Goal: Information Seeking & Learning: Compare options

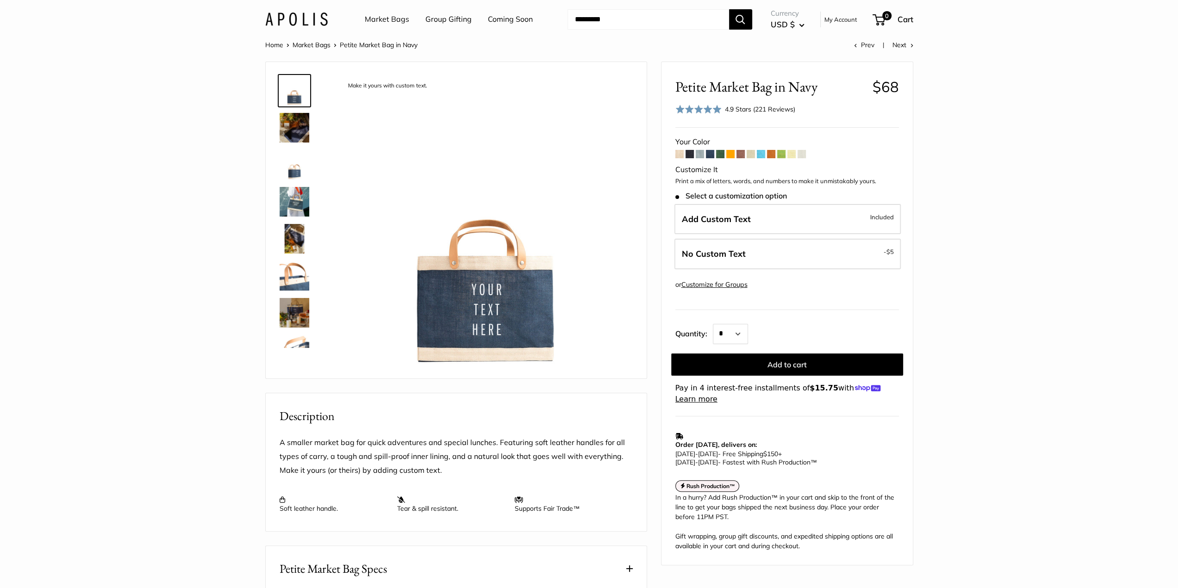
click at [289, 130] on img at bounding box center [295, 128] width 30 height 30
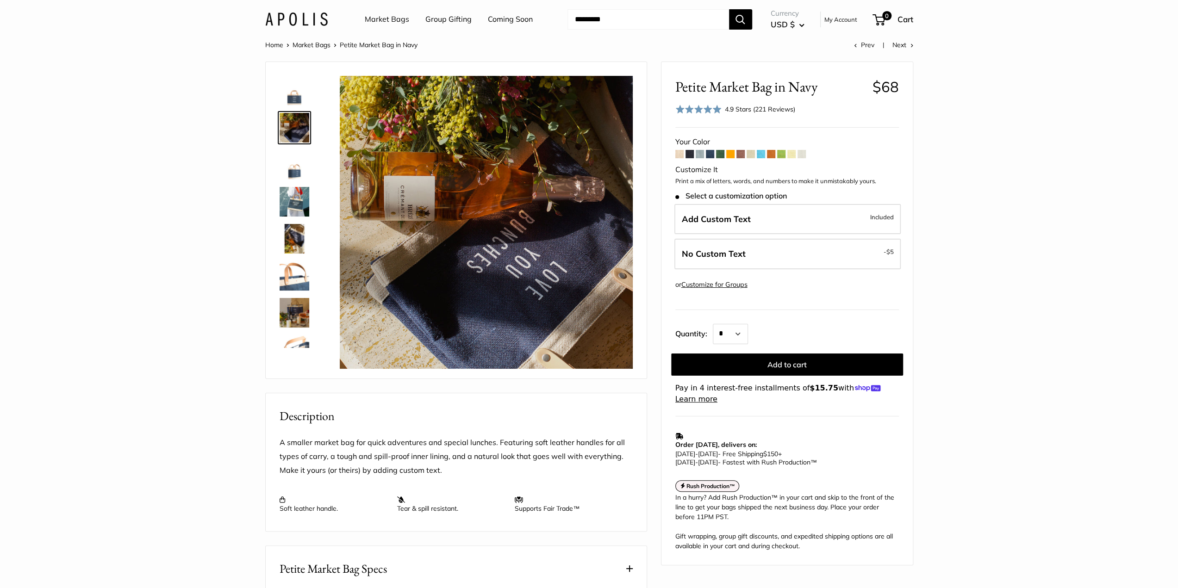
click at [290, 198] on img at bounding box center [295, 202] width 30 height 30
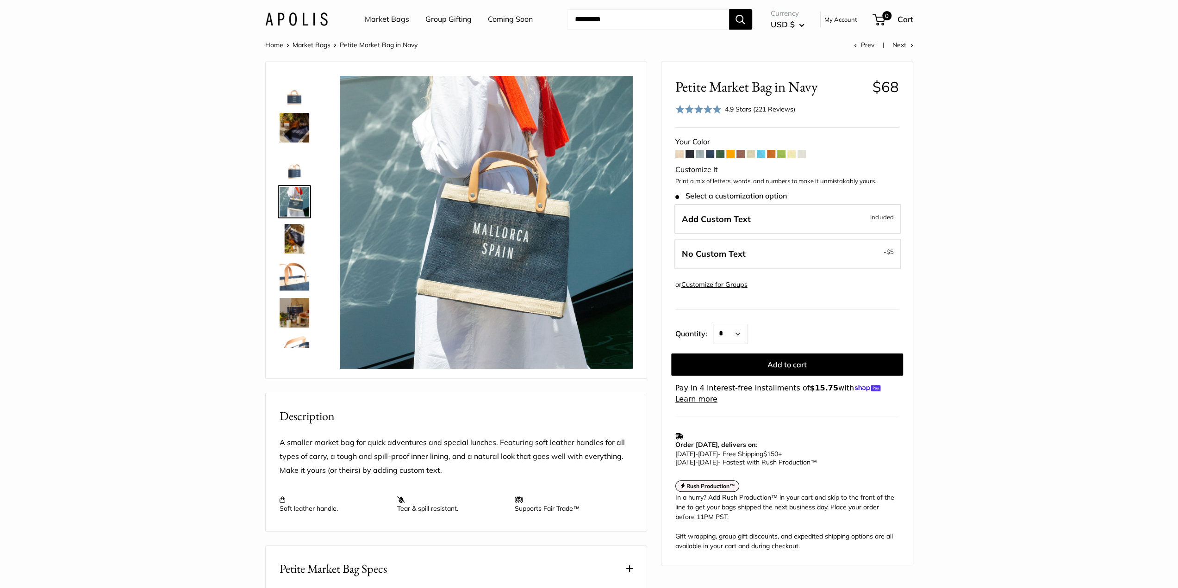
click at [679, 155] on span at bounding box center [679, 154] width 8 height 8
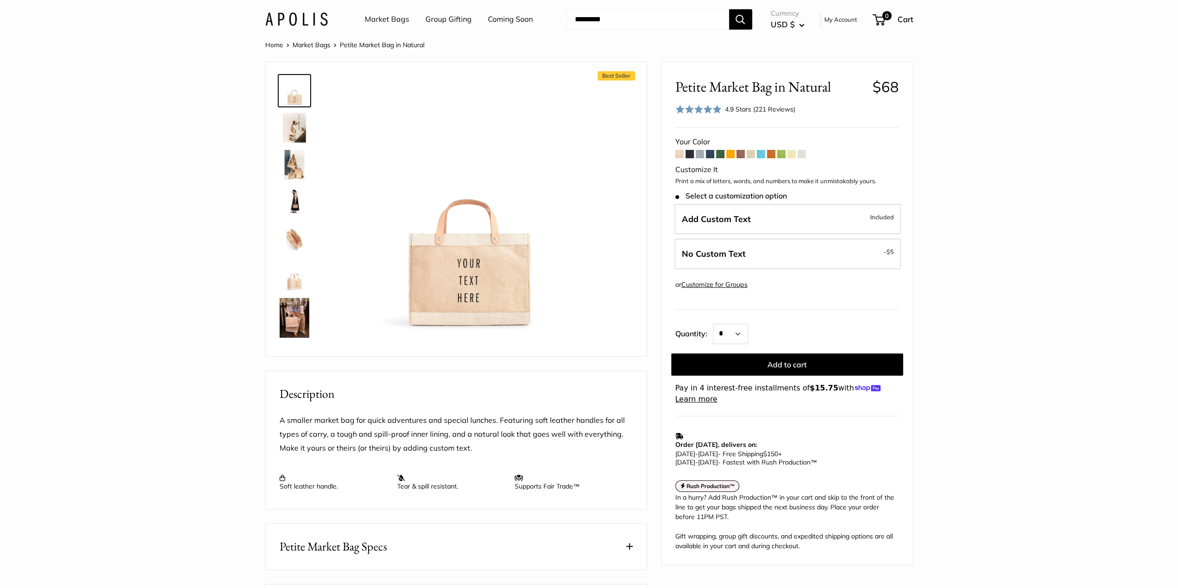
click at [700, 156] on span at bounding box center [700, 154] width 8 height 8
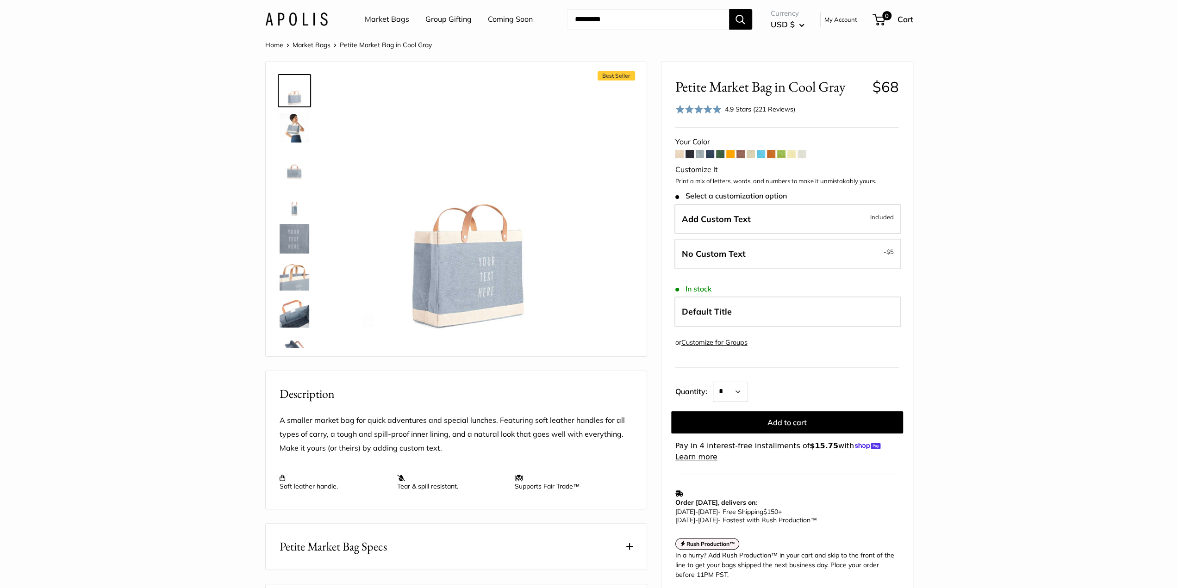
click at [709, 156] on span at bounding box center [710, 154] width 8 height 8
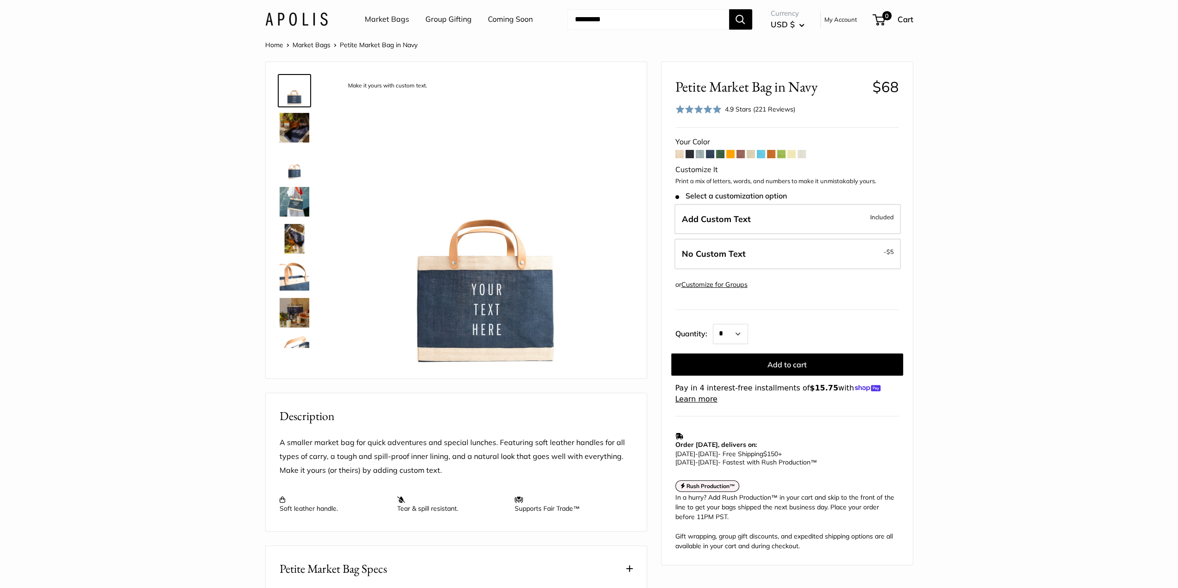
click at [729, 153] on span at bounding box center [730, 154] width 8 height 8
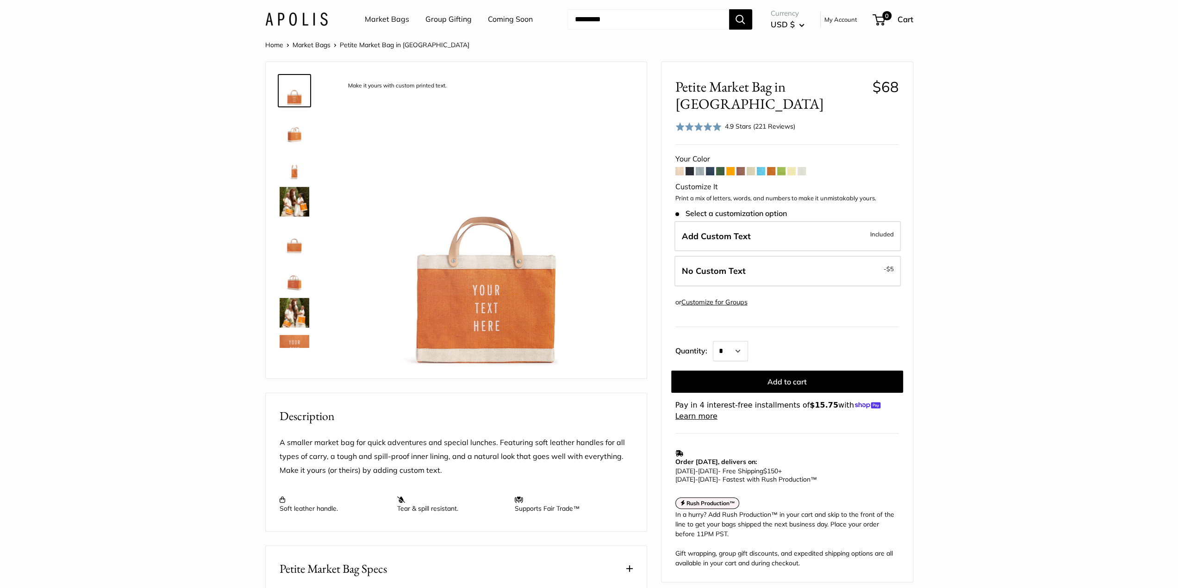
click at [739, 167] on span at bounding box center [740, 171] width 8 height 8
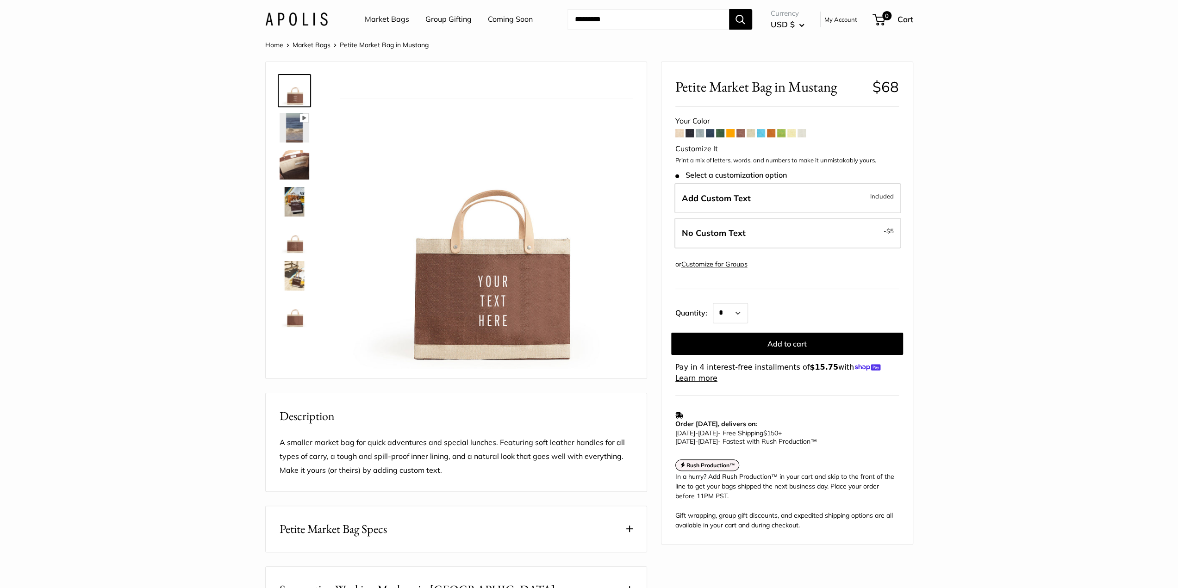
click at [752, 134] on span at bounding box center [750, 133] width 8 height 8
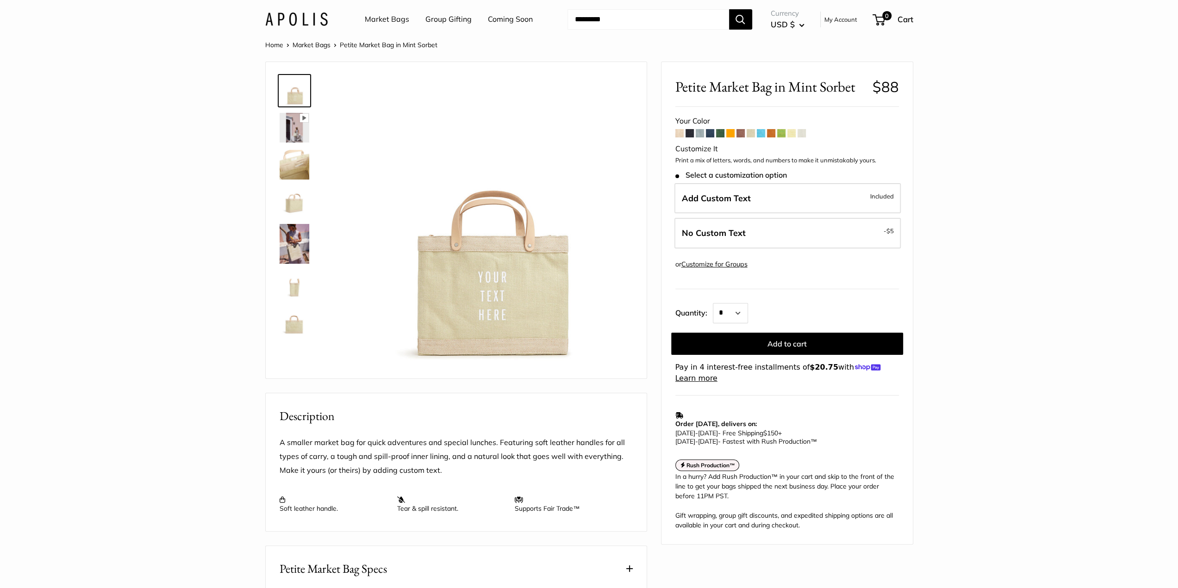
click at [790, 133] on span at bounding box center [791, 133] width 8 height 8
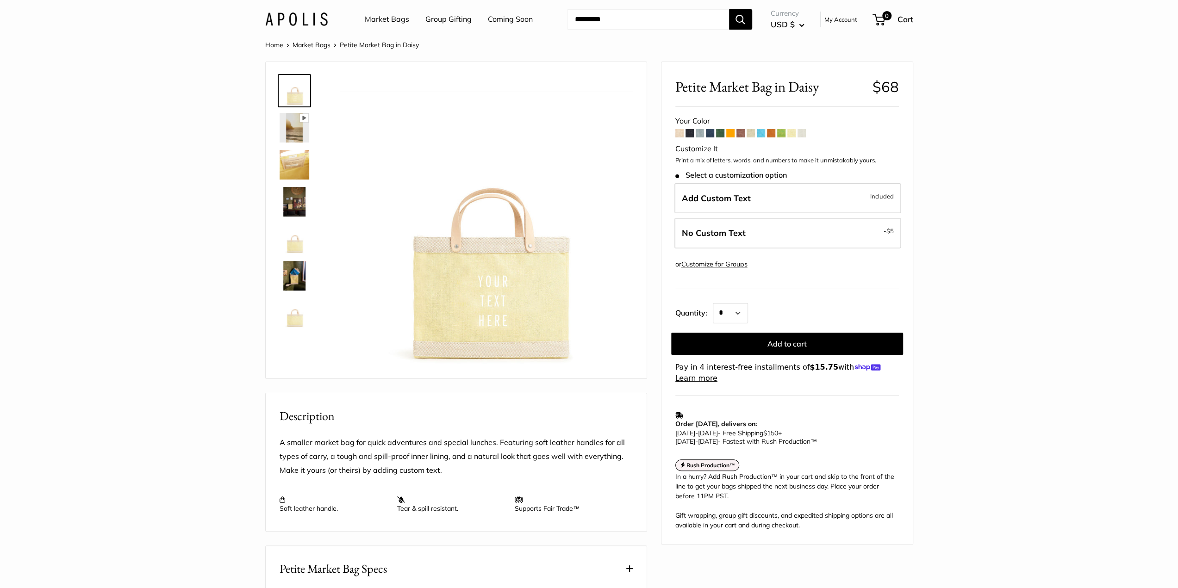
click at [296, 275] on img at bounding box center [295, 276] width 30 height 30
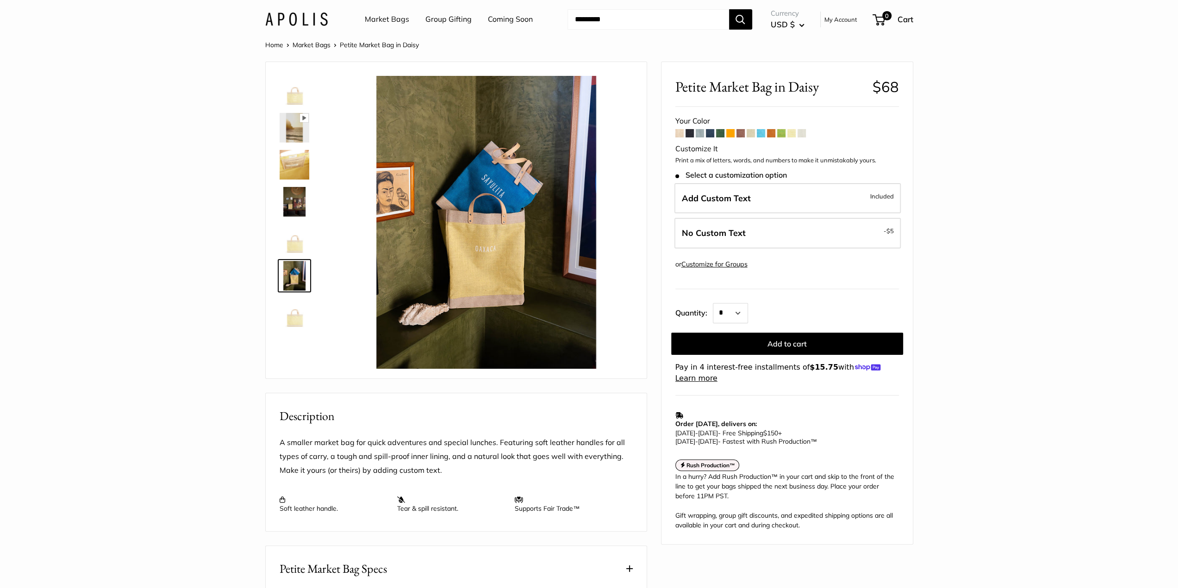
click at [801, 135] on span at bounding box center [801, 133] width 8 height 8
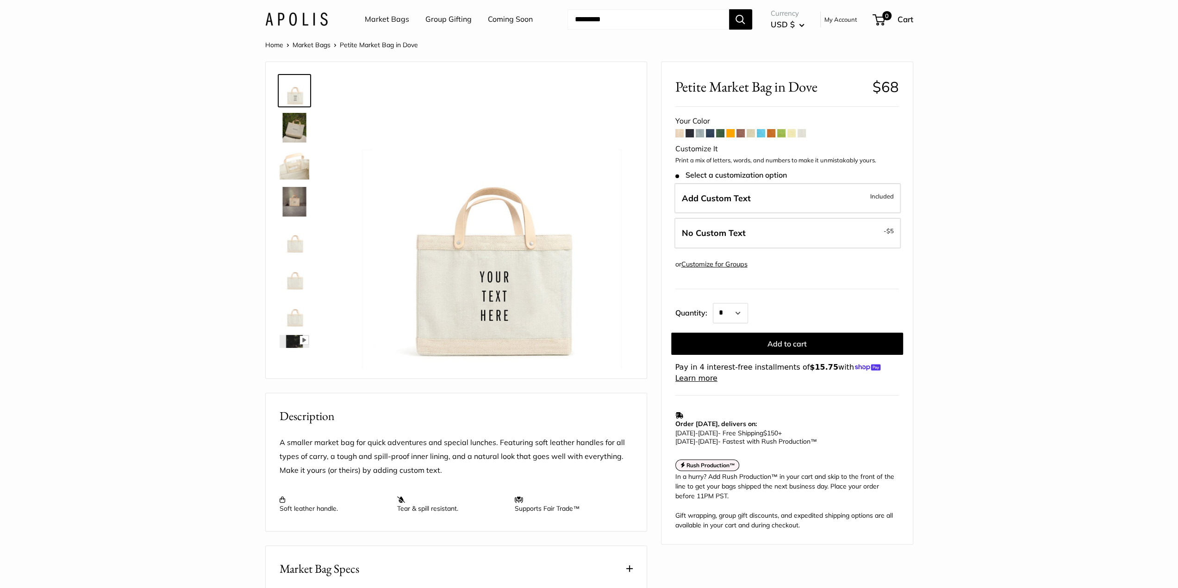
click at [283, 200] on img at bounding box center [295, 202] width 30 height 30
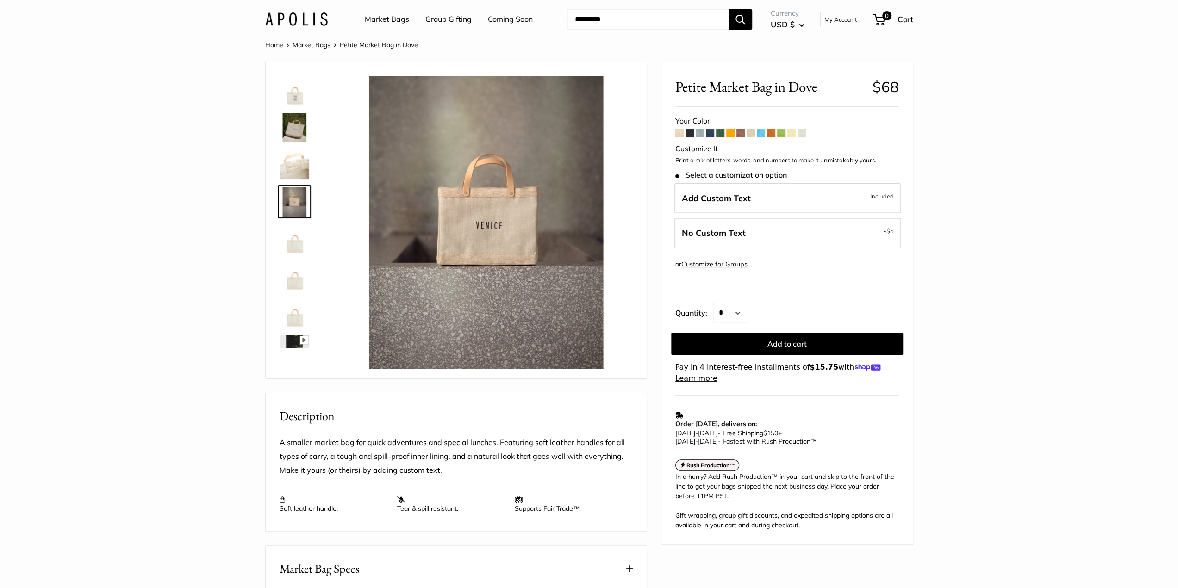
click at [297, 254] on link at bounding box center [294, 238] width 33 height 33
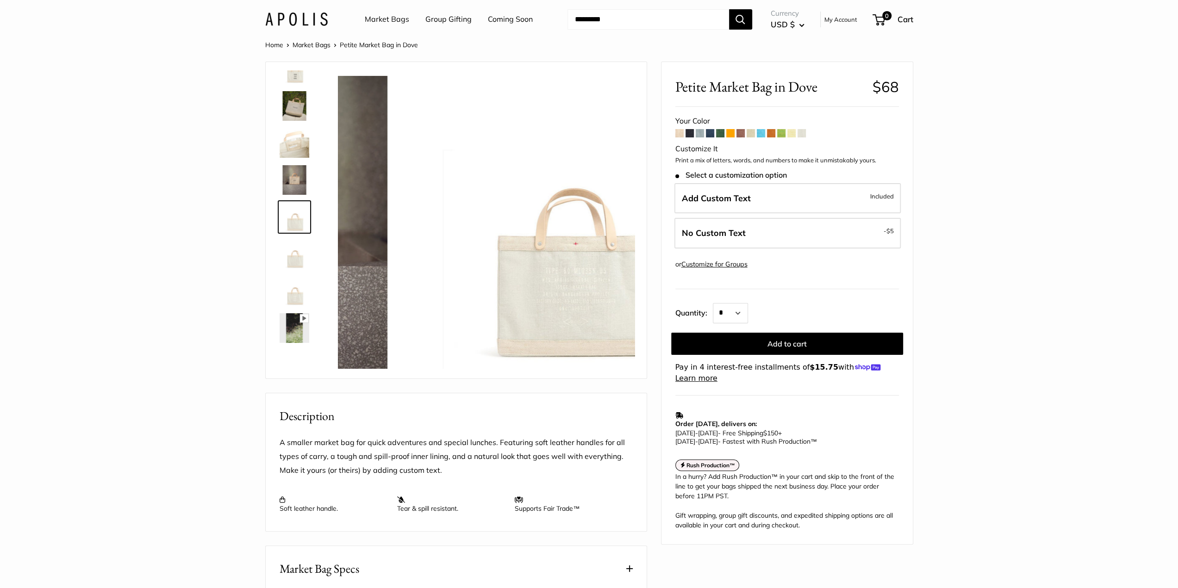
scroll to position [22, 0]
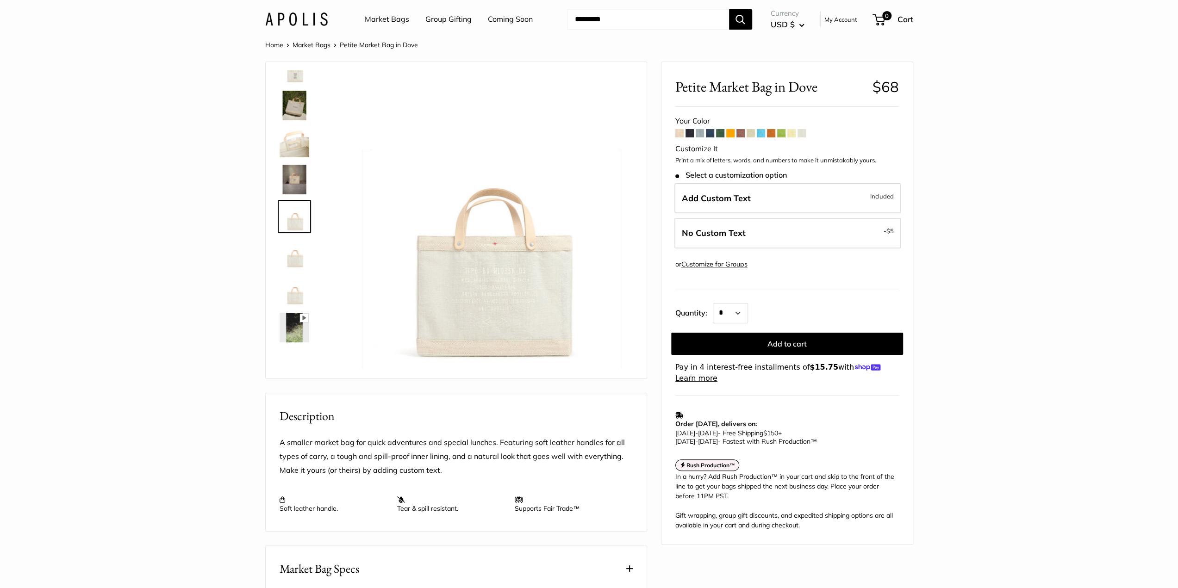
click at [292, 267] on img at bounding box center [295, 254] width 30 height 30
click at [290, 282] on img at bounding box center [295, 291] width 30 height 30
click at [297, 144] on img at bounding box center [295, 143] width 30 height 30
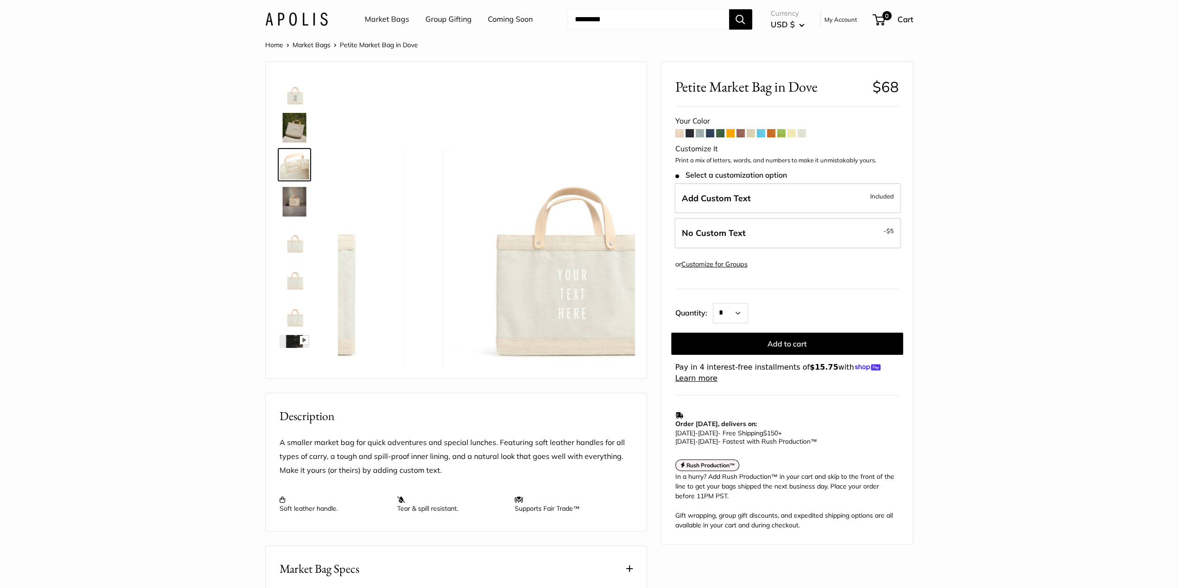
scroll to position [0, 0]
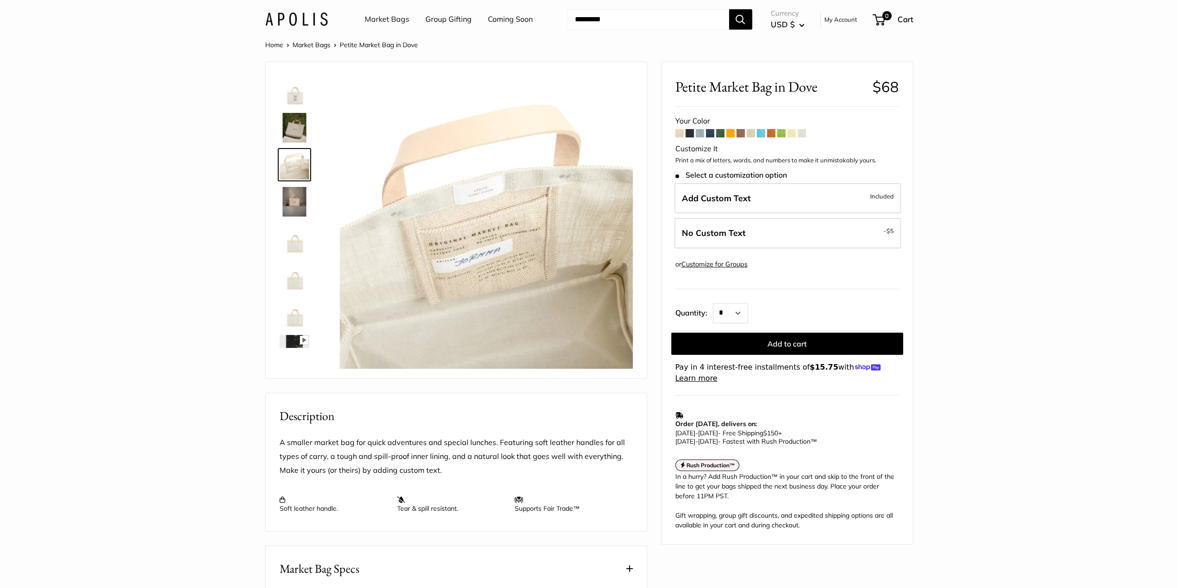
click at [296, 125] on img at bounding box center [295, 128] width 30 height 30
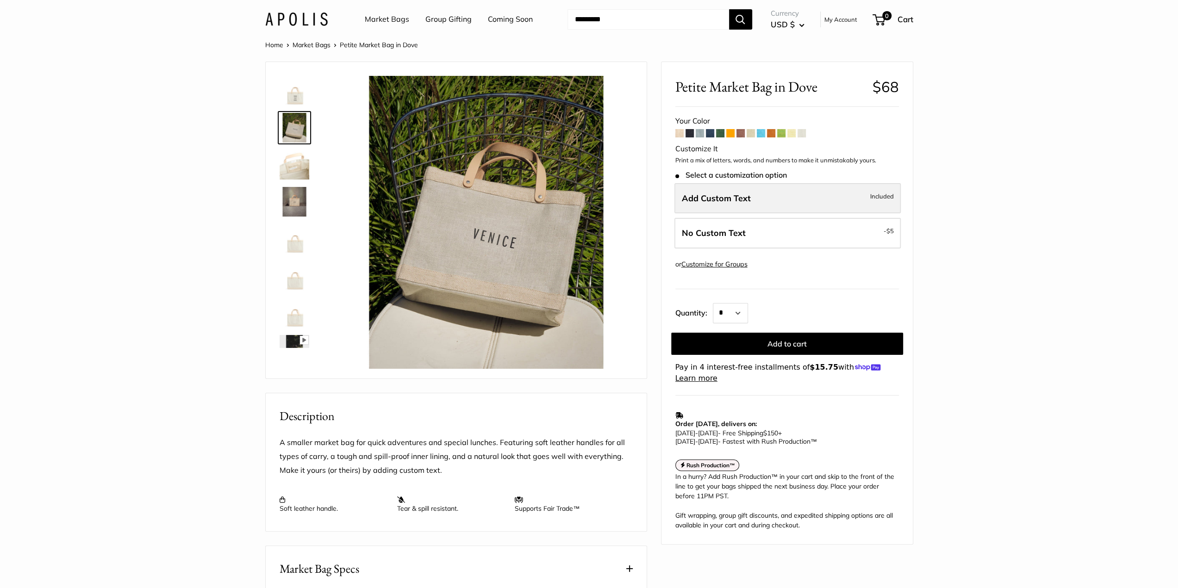
click at [821, 200] on label "Add Custom Text Included" at bounding box center [787, 198] width 226 height 31
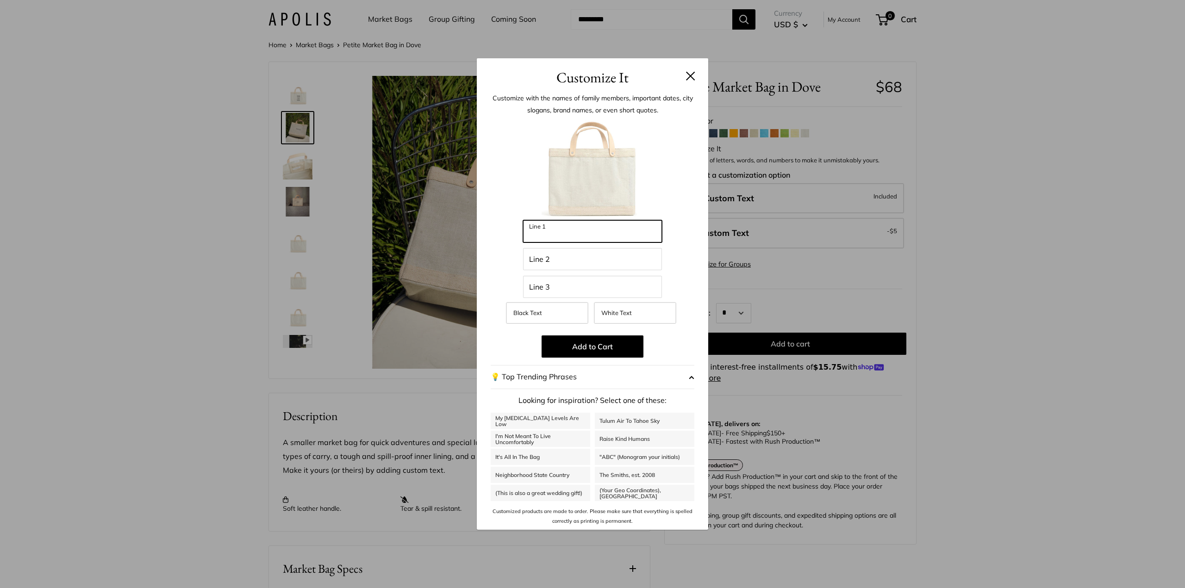
click at [575, 237] on input "Line 1" at bounding box center [592, 231] width 139 height 22
type input "*****"
click at [618, 310] on span "White Text" at bounding box center [616, 312] width 31 height 7
click at [547, 260] on input "Line 2" at bounding box center [592, 259] width 139 height 22
click at [551, 286] on input "Line 3" at bounding box center [592, 287] width 139 height 22
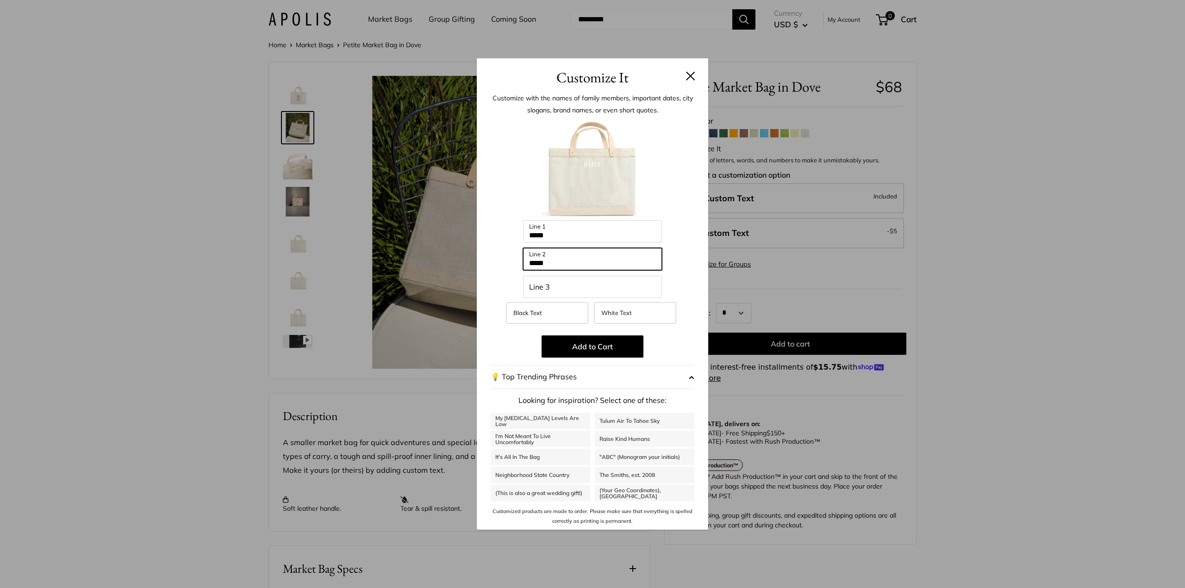
drag, startPoint x: 574, startPoint y: 261, endPoint x: 490, endPoint y: 272, distance: 85.0
click at [490, 272] on div "Customize with the names of family members, important dates, city slogans, bran…" at bounding box center [592, 308] width 231 height 441
type input "*"
type input "******"
click at [567, 293] on input "Line 3" at bounding box center [592, 287] width 139 height 22
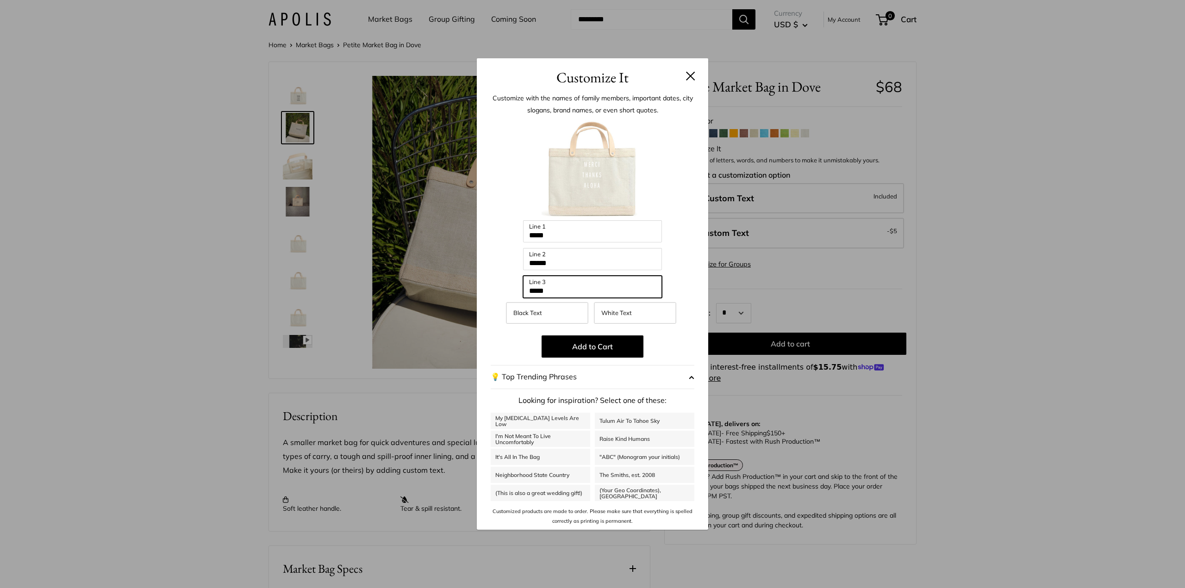
type input "*****"
click at [691, 76] on button at bounding box center [690, 75] width 9 height 9
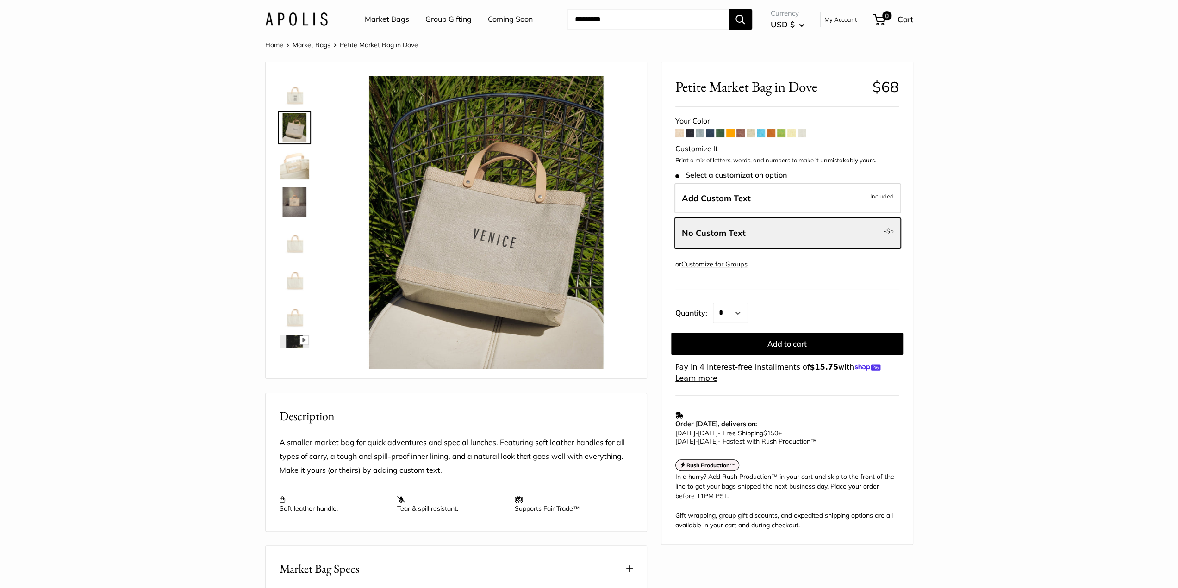
click at [802, 133] on span at bounding box center [801, 133] width 8 height 8
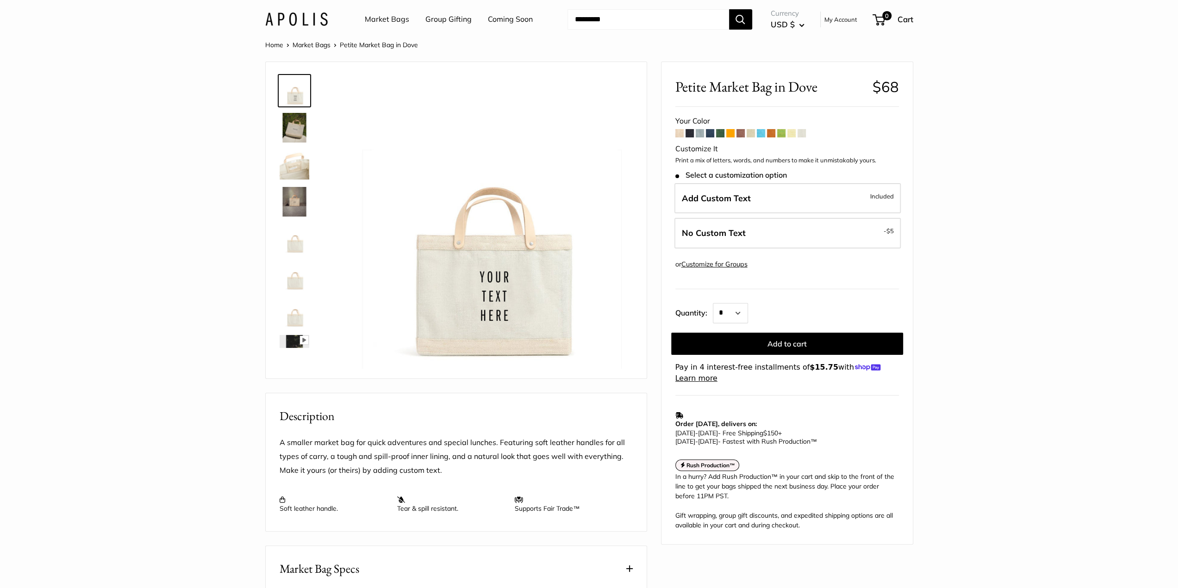
click at [292, 140] on img at bounding box center [295, 128] width 30 height 30
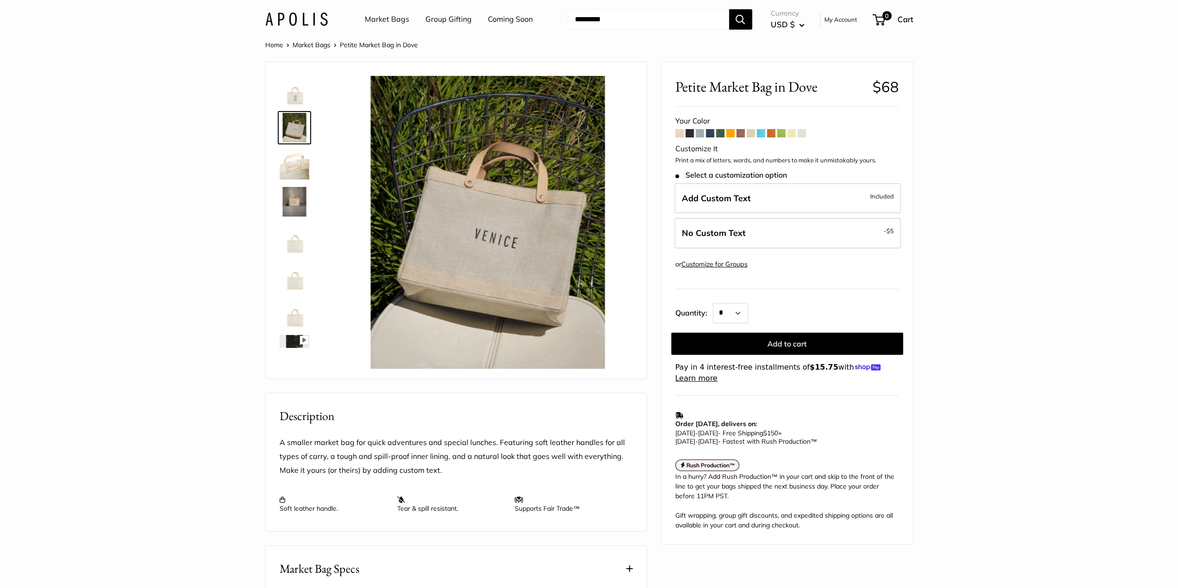
click at [292, 160] on img at bounding box center [295, 165] width 30 height 30
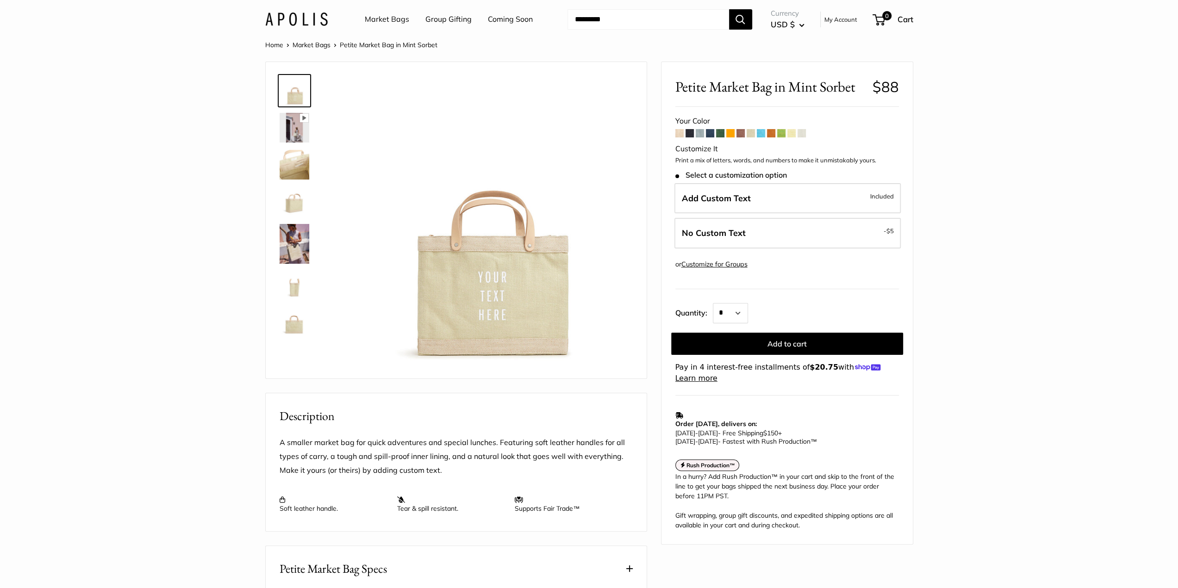
click at [311, 43] on link "Market Bags" at bounding box center [311, 45] width 38 height 8
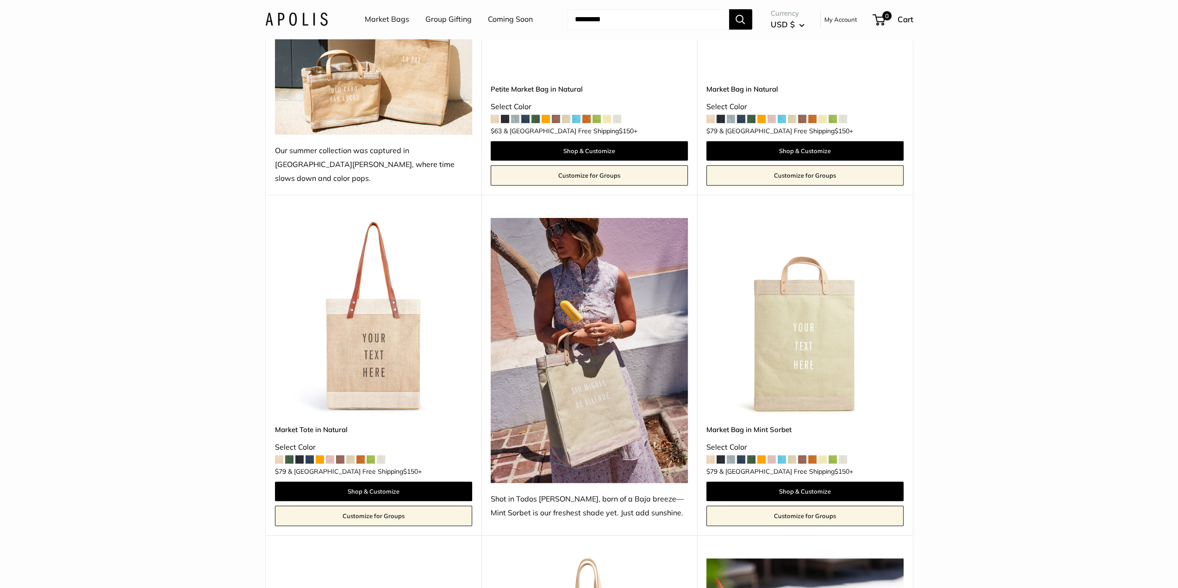
click at [0, 0] on img at bounding box center [0, 0] width 0 height 0
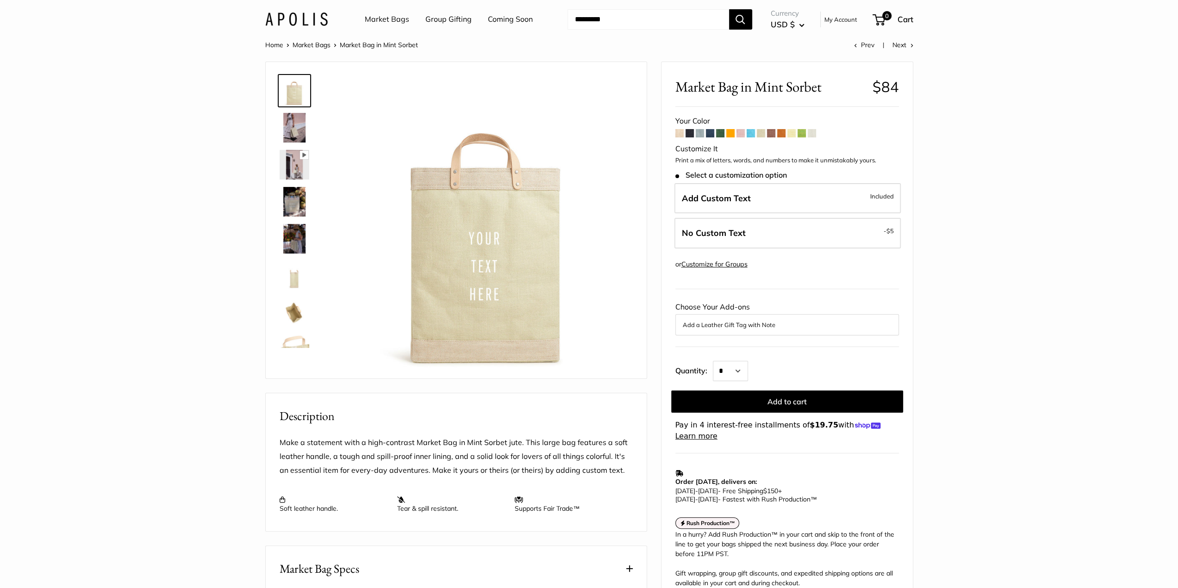
click at [291, 128] on img at bounding box center [295, 128] width 30 height 30
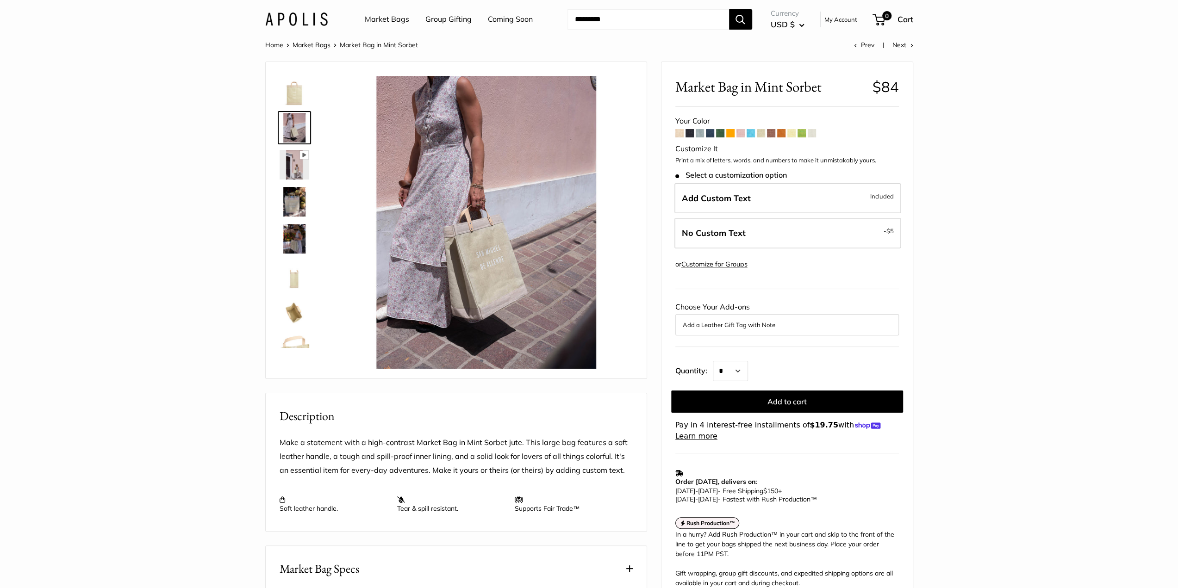
click at [811, 132] on span at bounding box center [812, 133] width 8 height 8
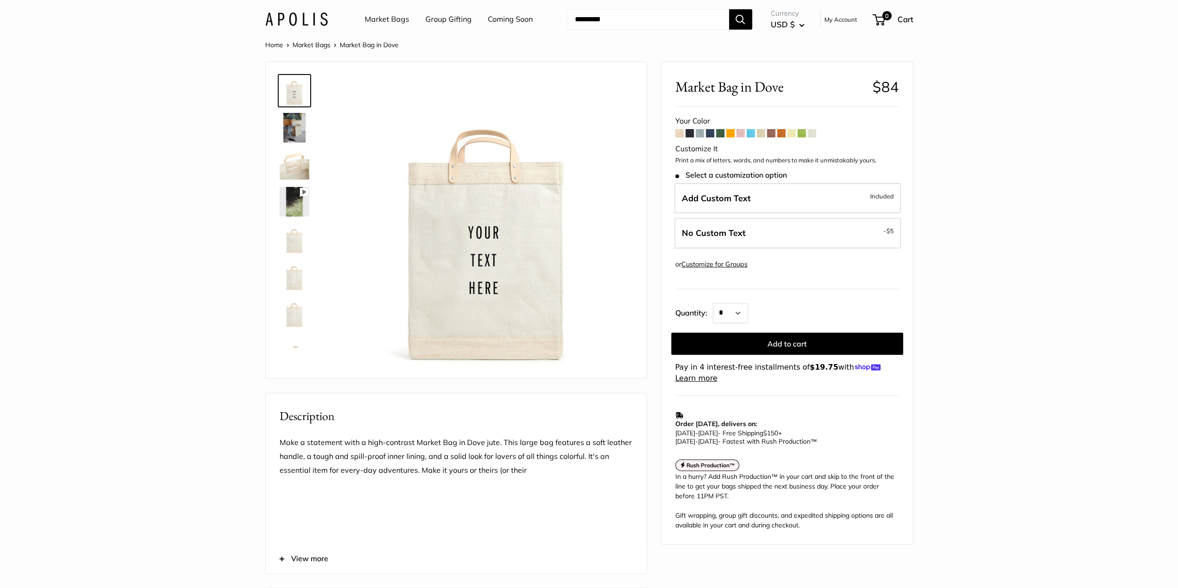
click at [293, 121] on img at bounding box center [295, 128] width 30 height 30
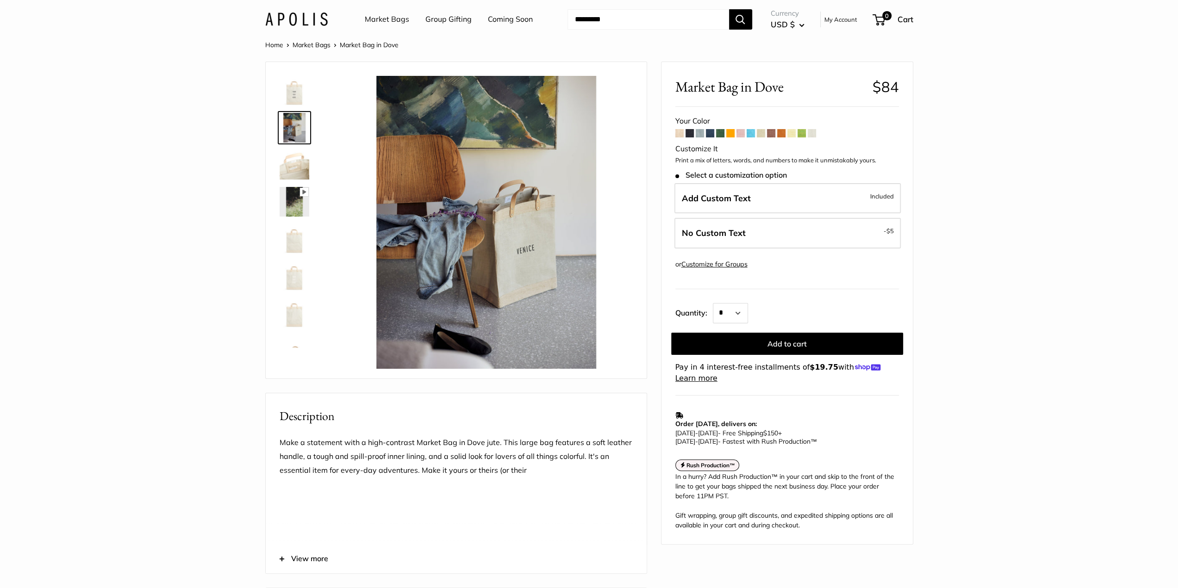
click at [301, 225] on img at bounding box center [295, 239] width 30 height 30
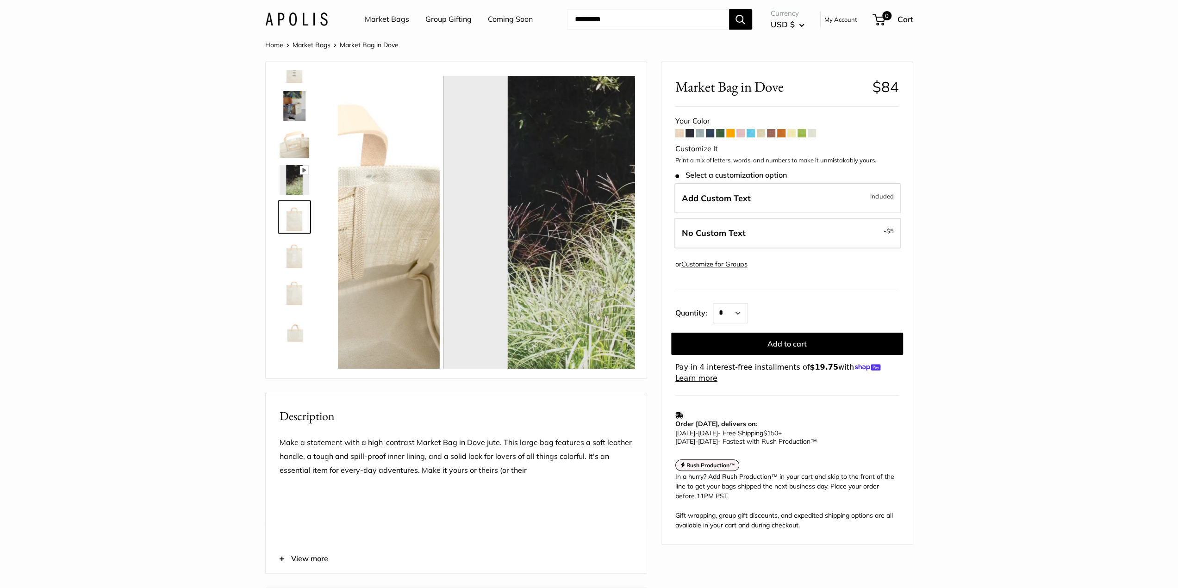
scroll to position [22, 0]
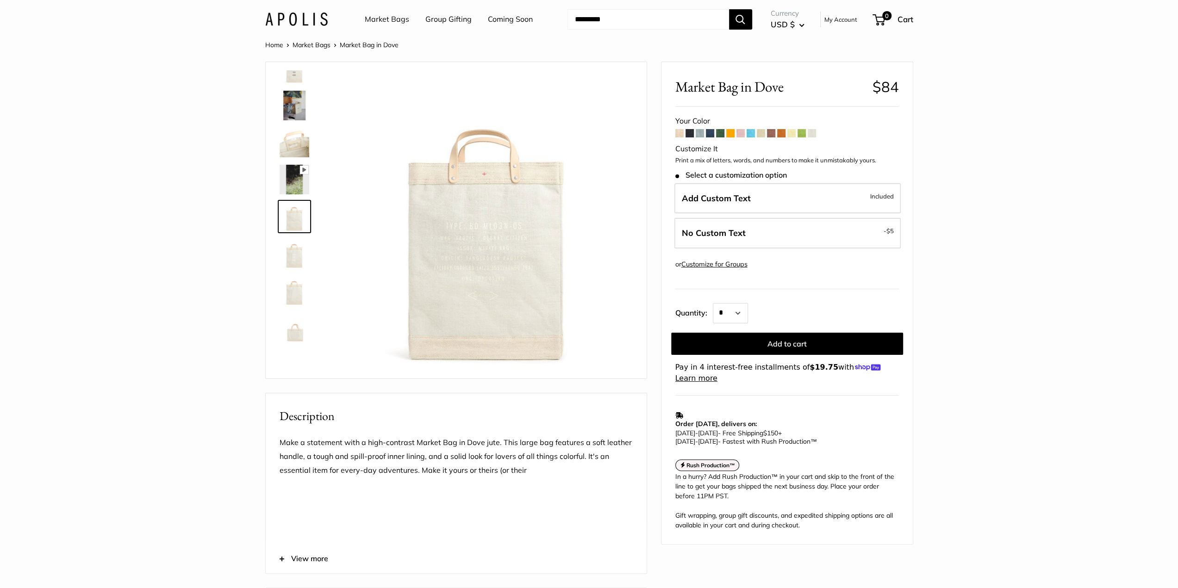
click at [293, 258] on img at bounding box center [295, 254] width 30 height 30
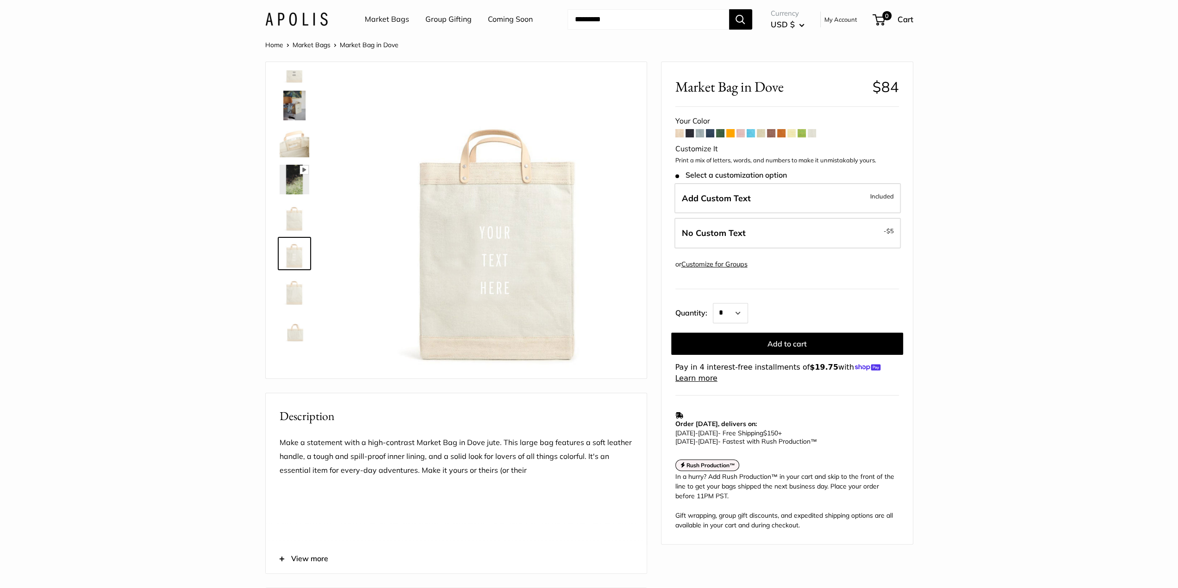
scroll to position [0, 0]
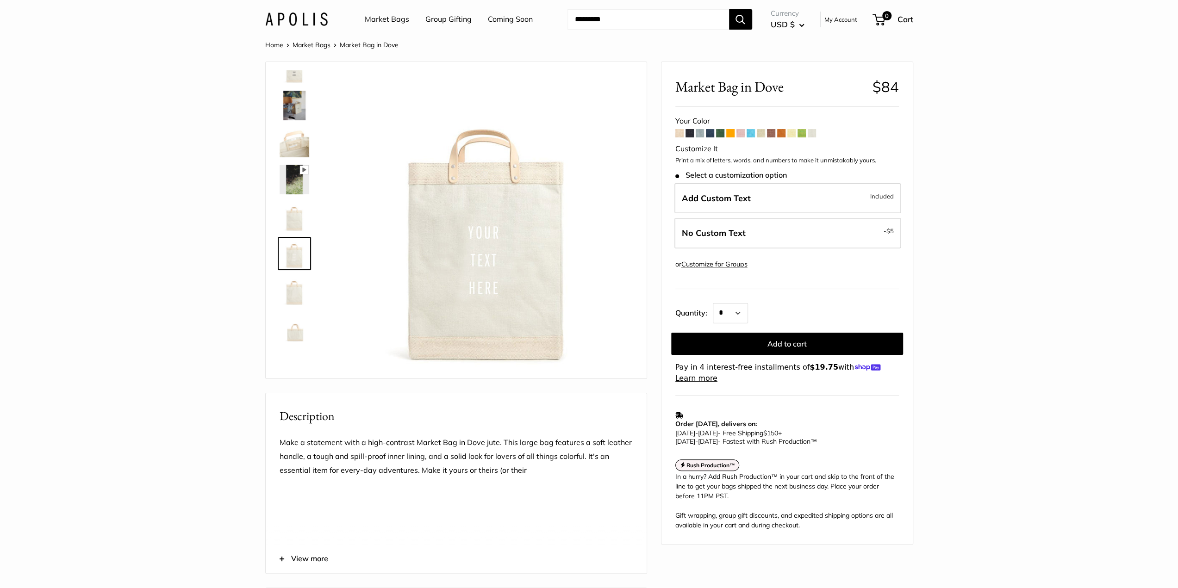
click at [286, 286] on img at bounding box center [295, 291] width 30 height 30
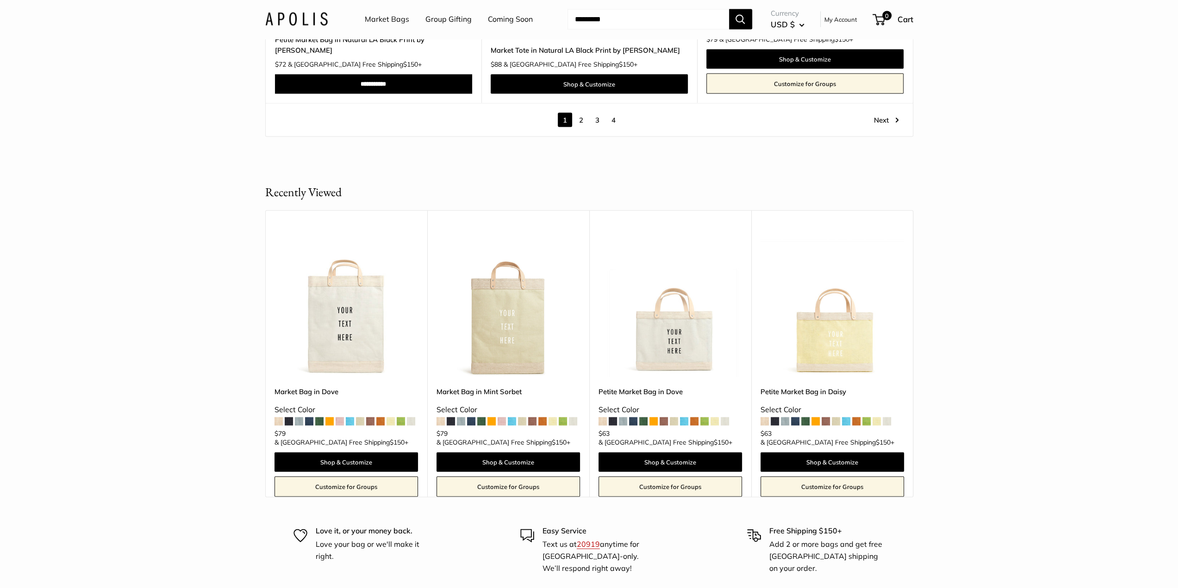
scroll to position [5460, 0]
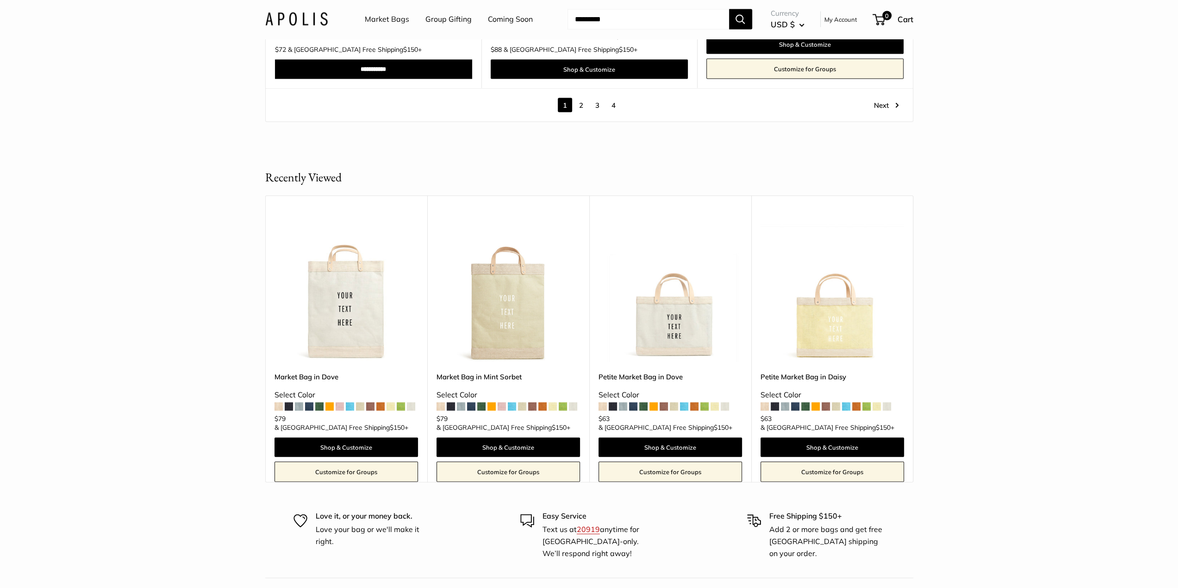
click at [610, 98] on link "4" at bounding box center [613, 105] width 14 height 14
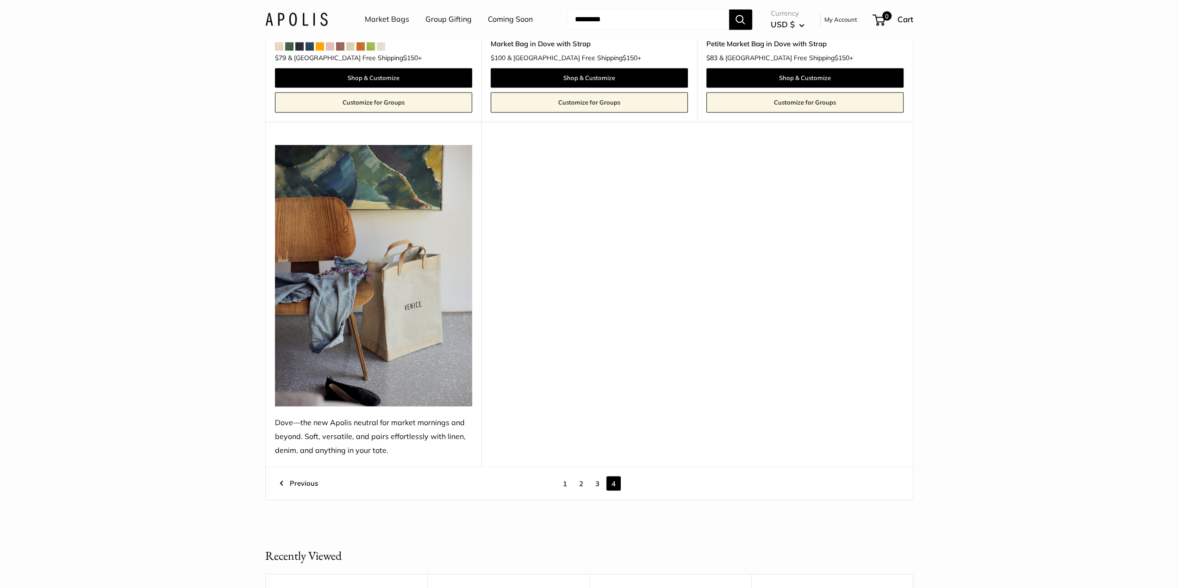
scroll to position [1492, 0]
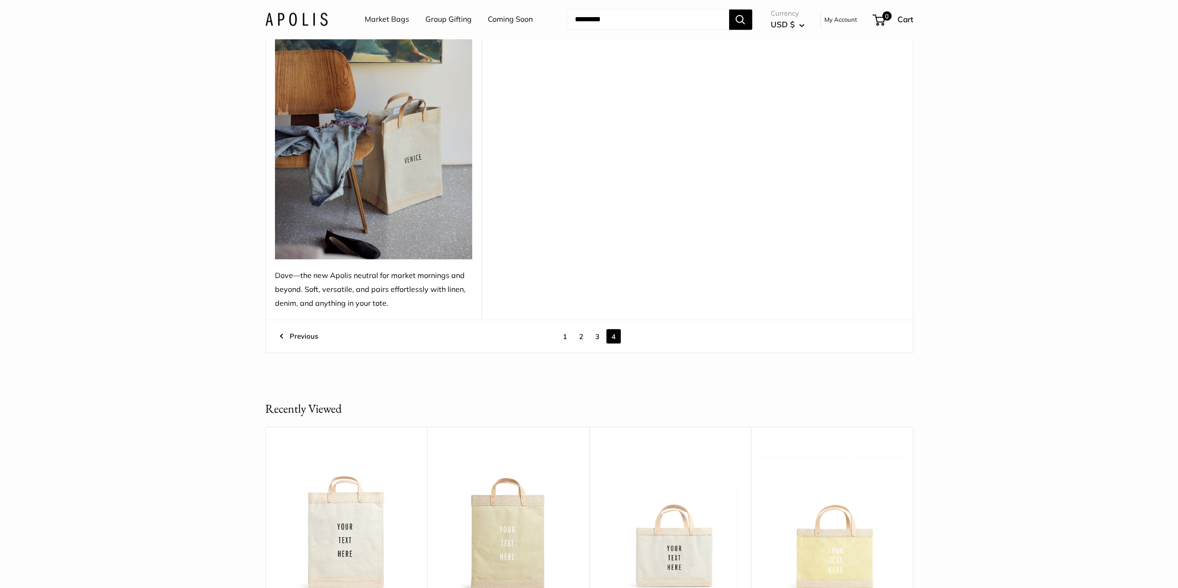
click at [600, 338] on link "3" at bounding box center [597, 336] width 14 height 14
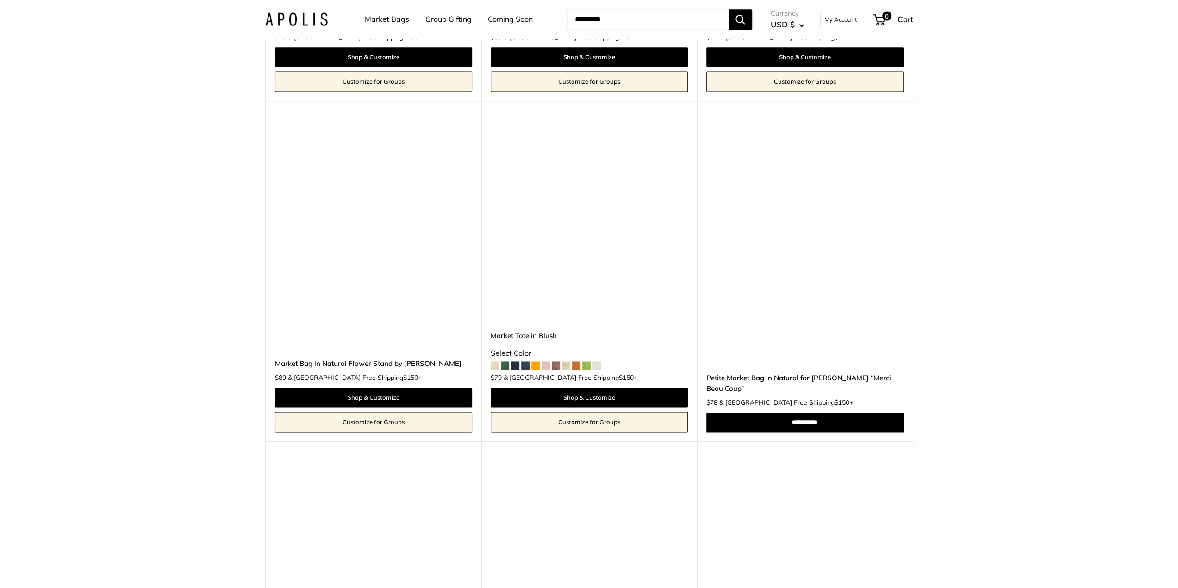
scroll to position [1307, 0]
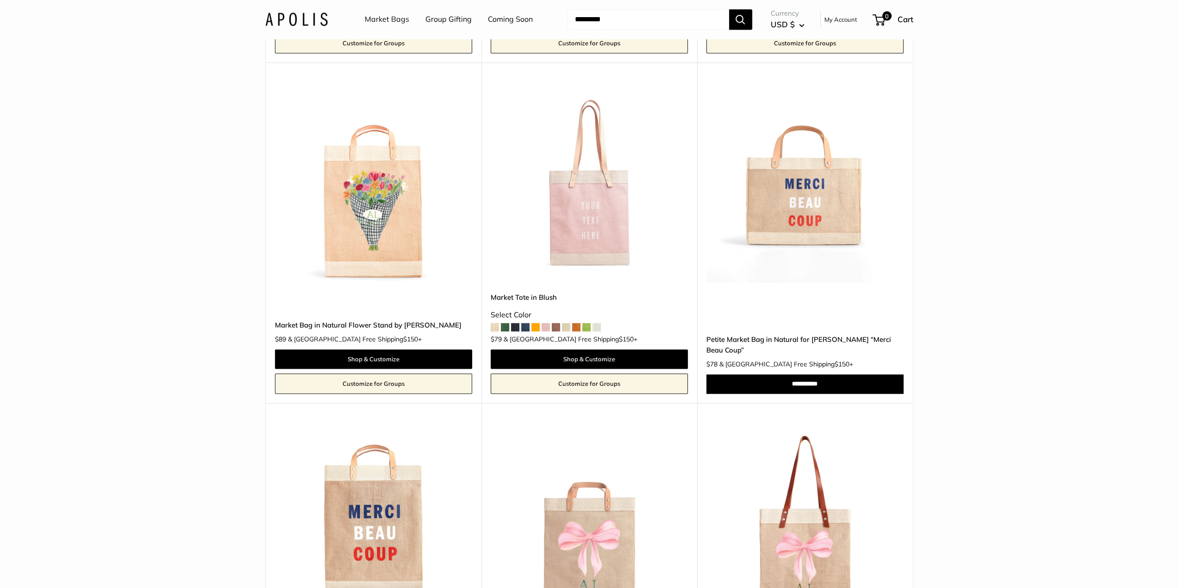
click at [0, 0] on img at bounding box center [0, 0] width 0 height 0
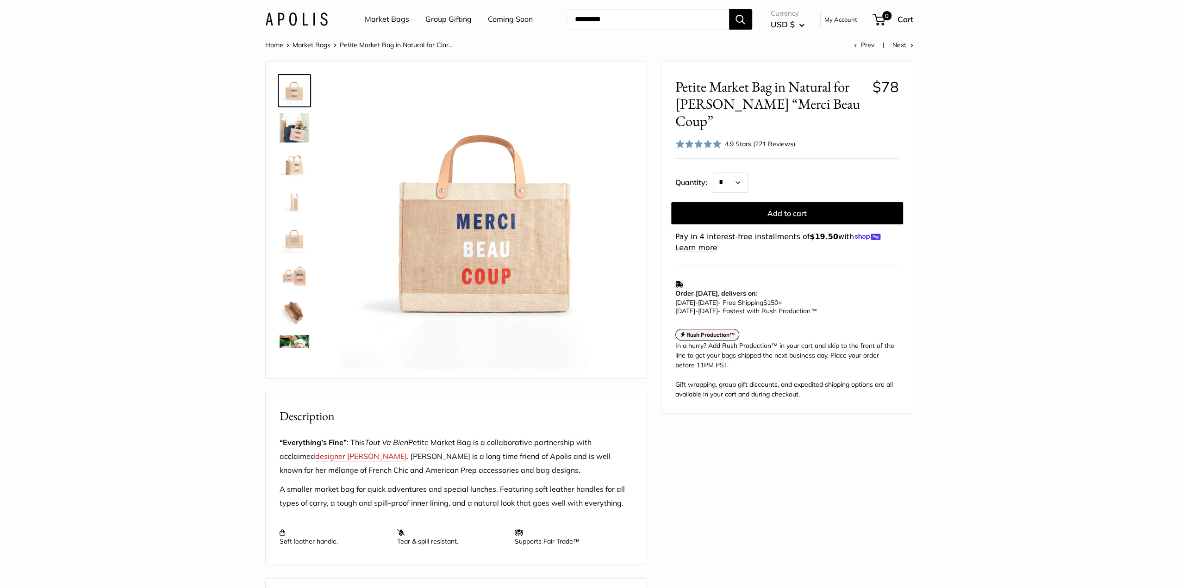
click at [302, 273] on img at bounding box center [295, 276] width 30 height 30
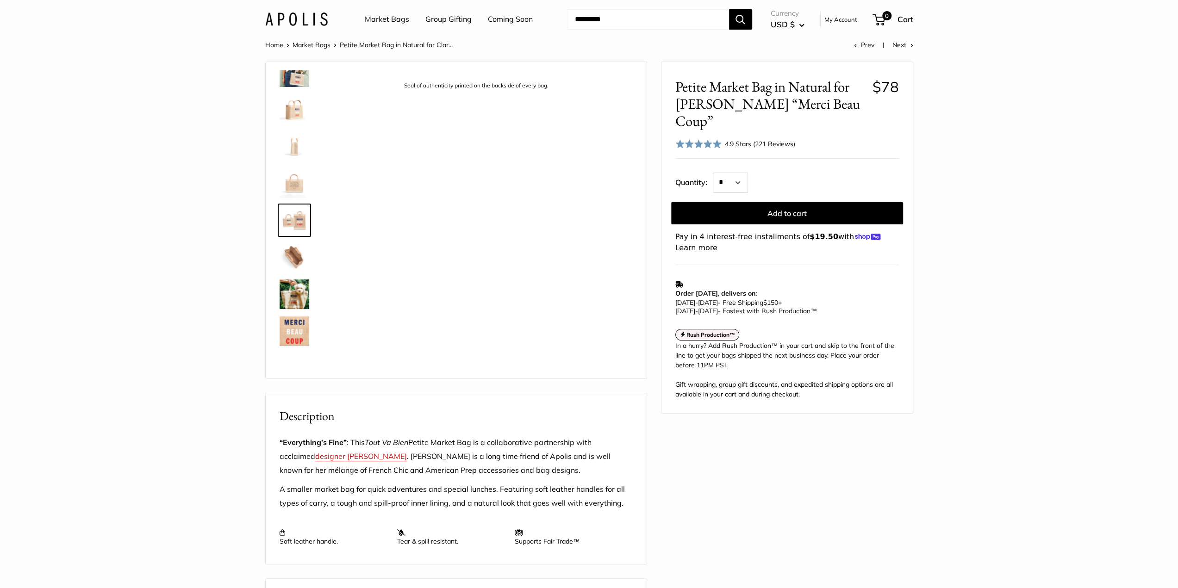
scroll to position [66, 0]
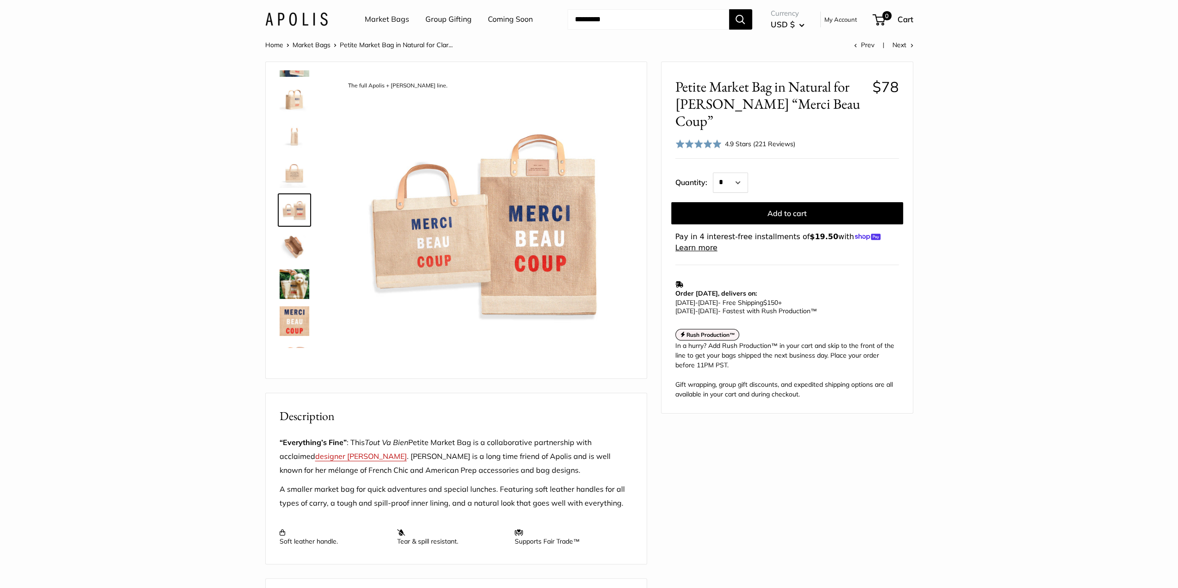
click at [300, 282] on img at bounding box center [295, 284] width 30 height 30
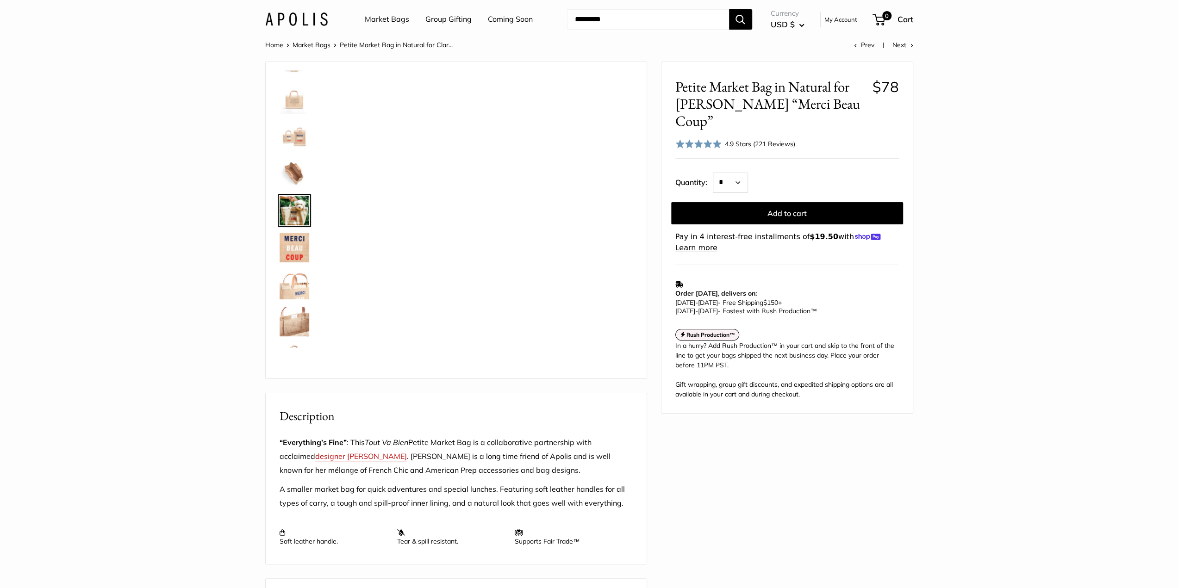
scroll to position [140, 0]
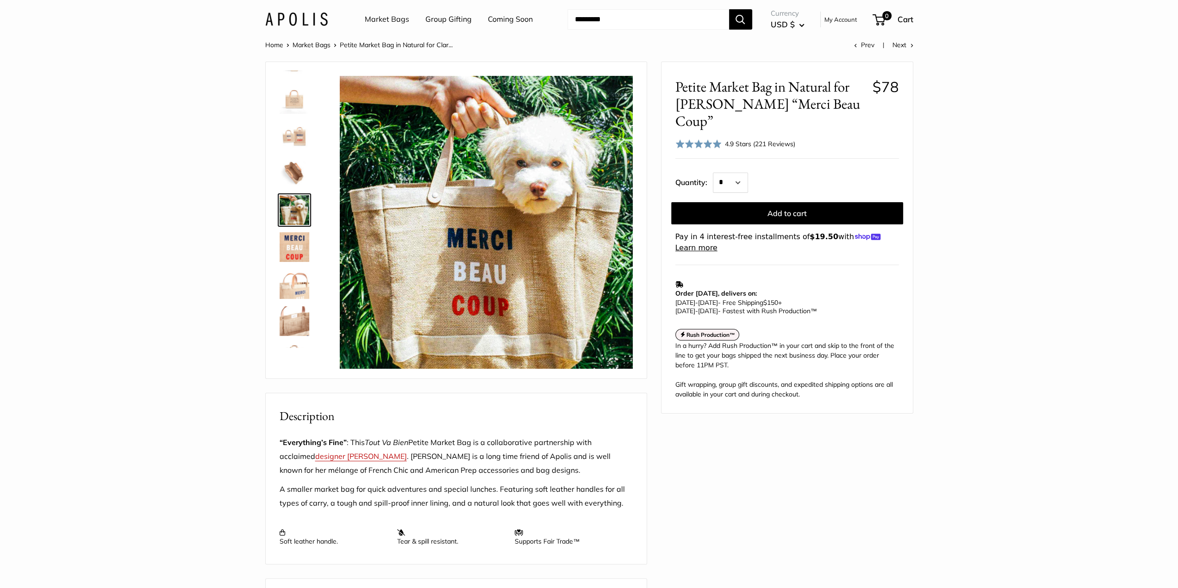
click at [290, 250] on img at bounding box center [295, 247] width 30 height 30
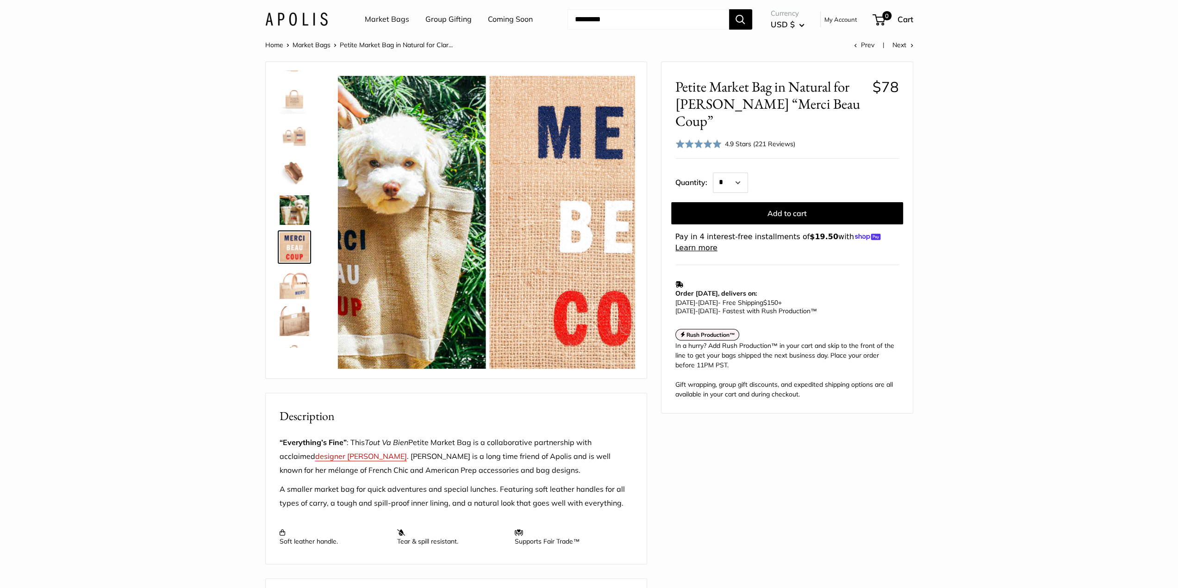
scroll to position [177, 0]
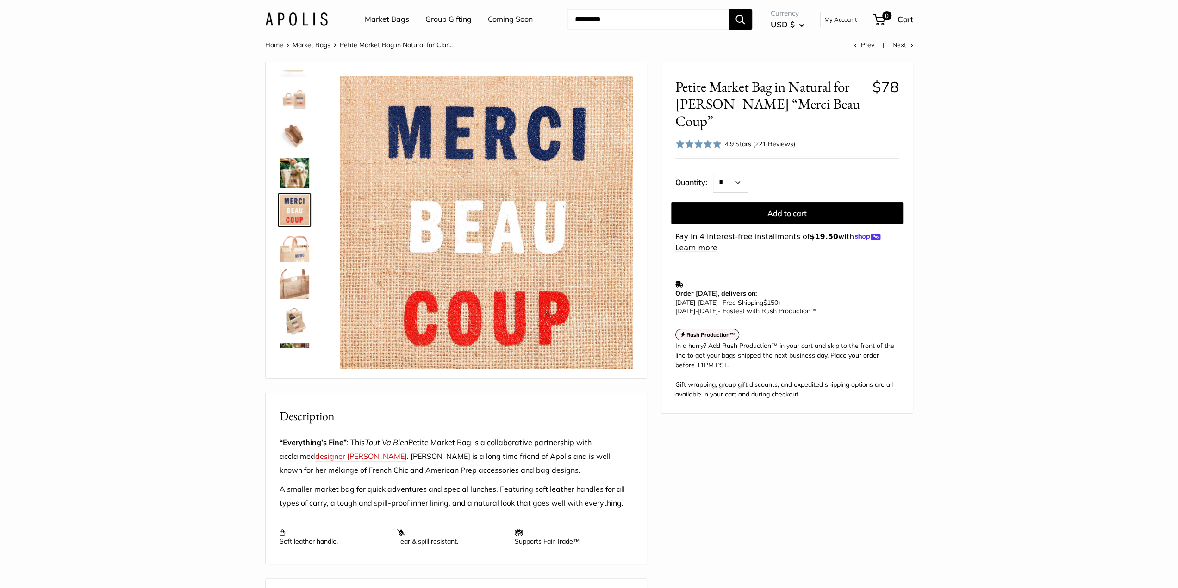
click at [293, 174] on img at bounding box center [295, 173] width 30 height 30
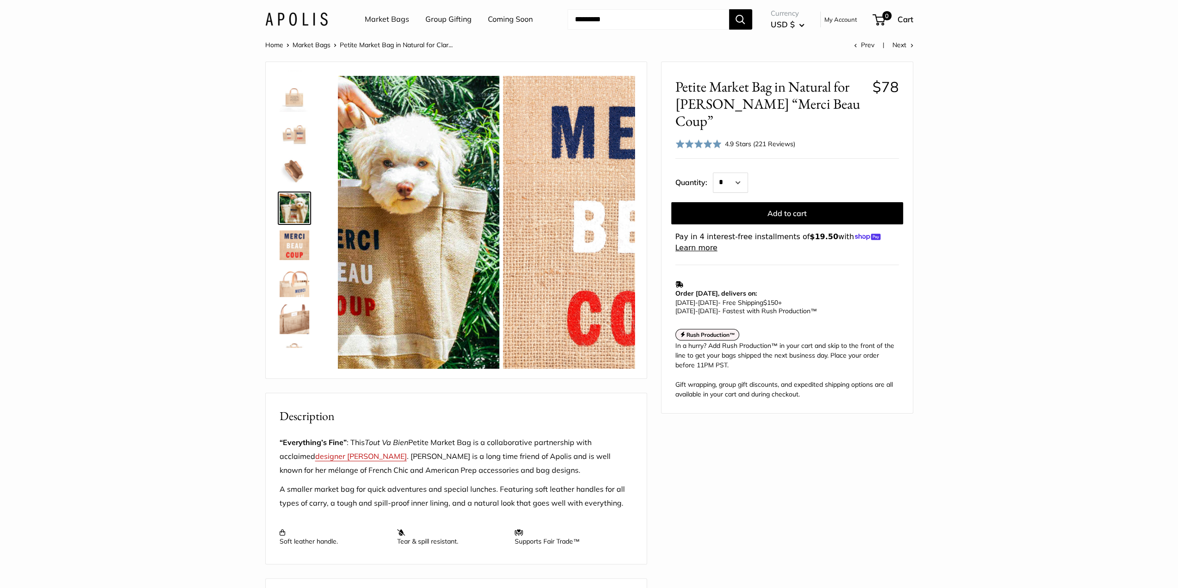
scroll to position [140, 0]
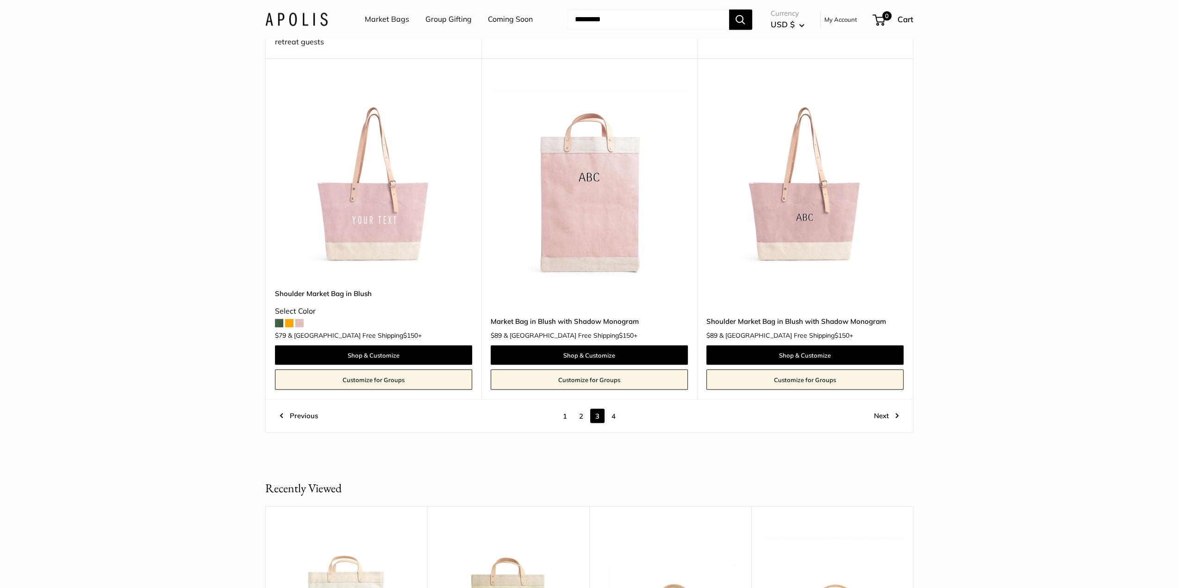
scroll to position [5162, 0]
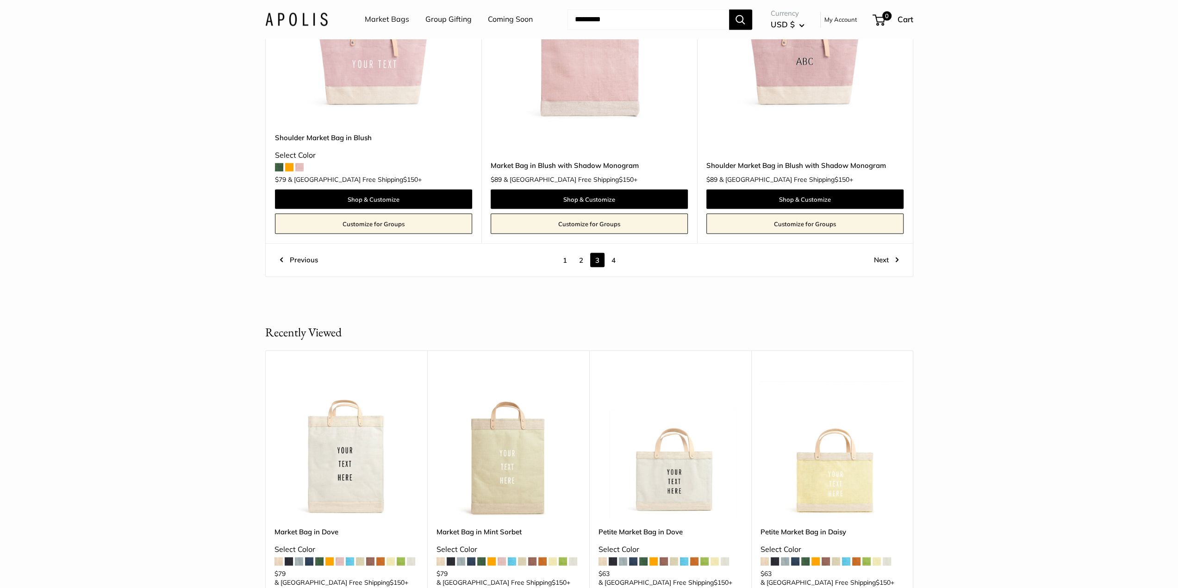
click at [615, 253] on link "4" at bounding box center [613, 260] width 14 height 14
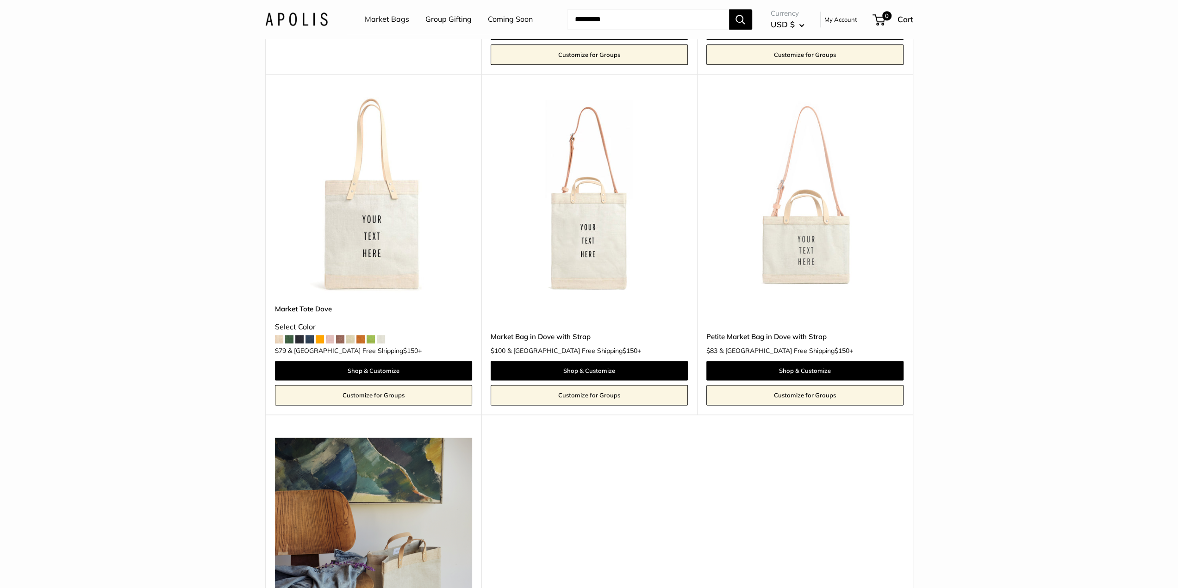
scroll to position [1214, 0]
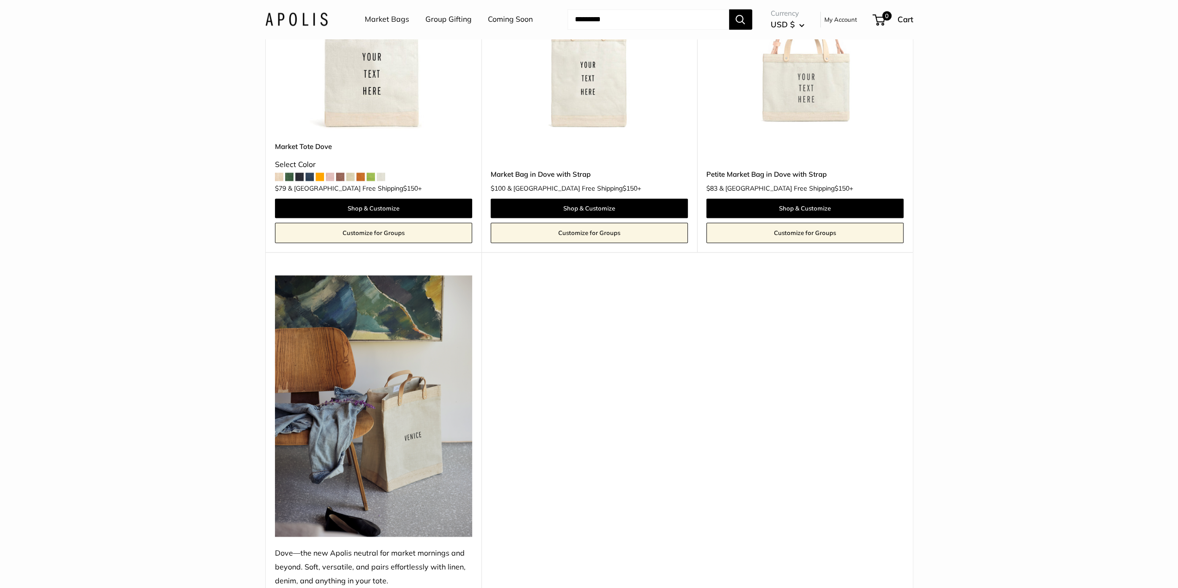
click at [0, 0] on img at bounding box center [0, 0] width 0 height 0
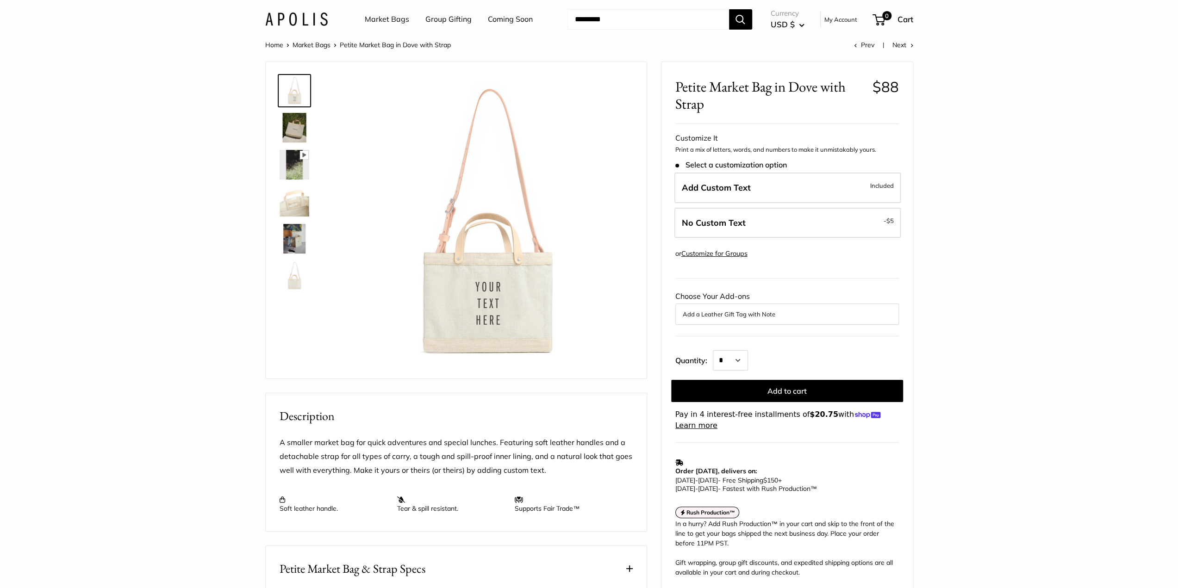
click at [288, 248] on img at bounding box center [295, 239] width 30 height 30
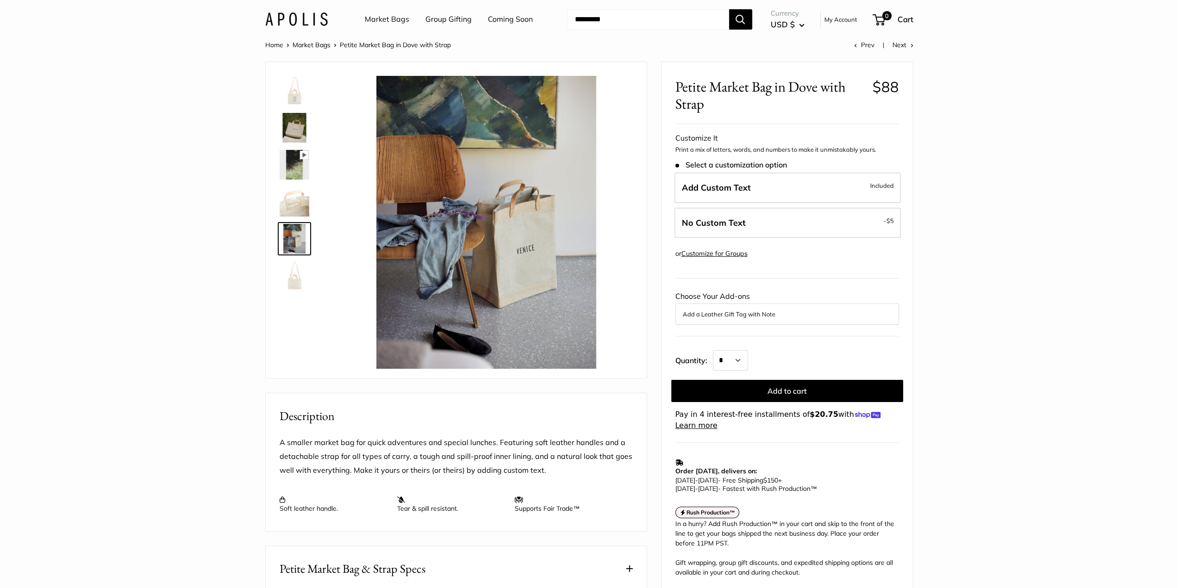
click at [291, 122] on img at bounding box center [295, 128] width 30 height 30
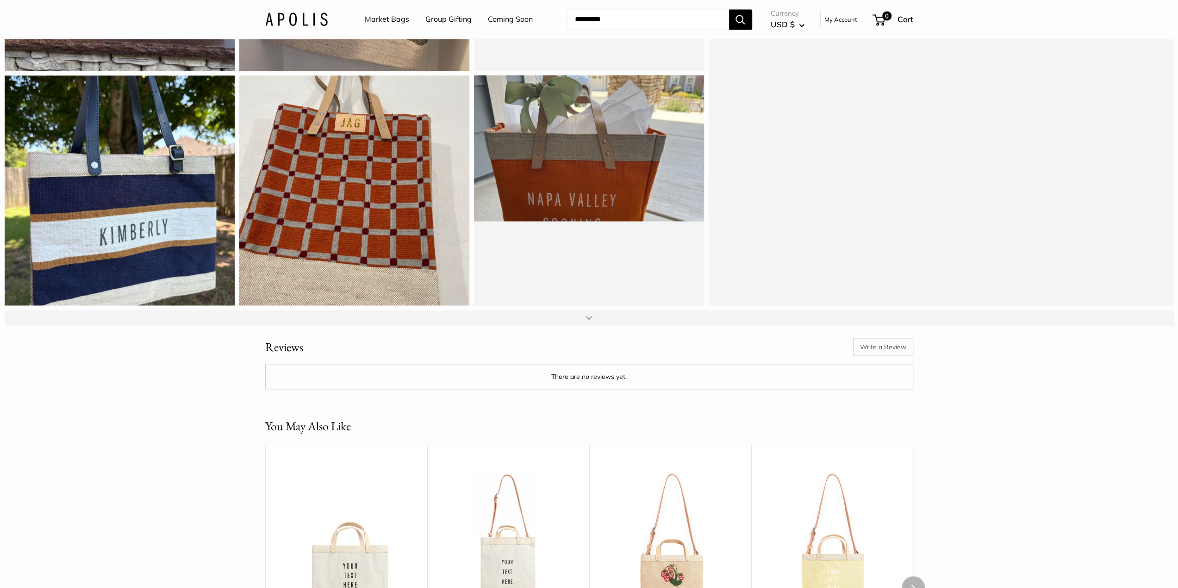
scroll to position [1620, 0]
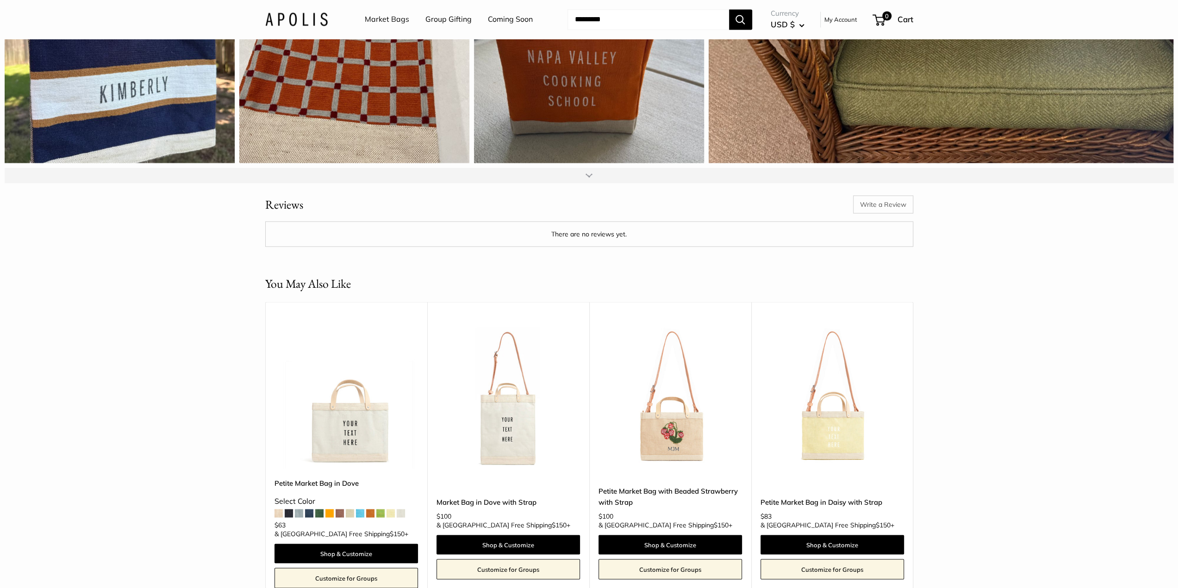
click at [588, 179] on div at bounding box center [588, 174] width 7 height 7
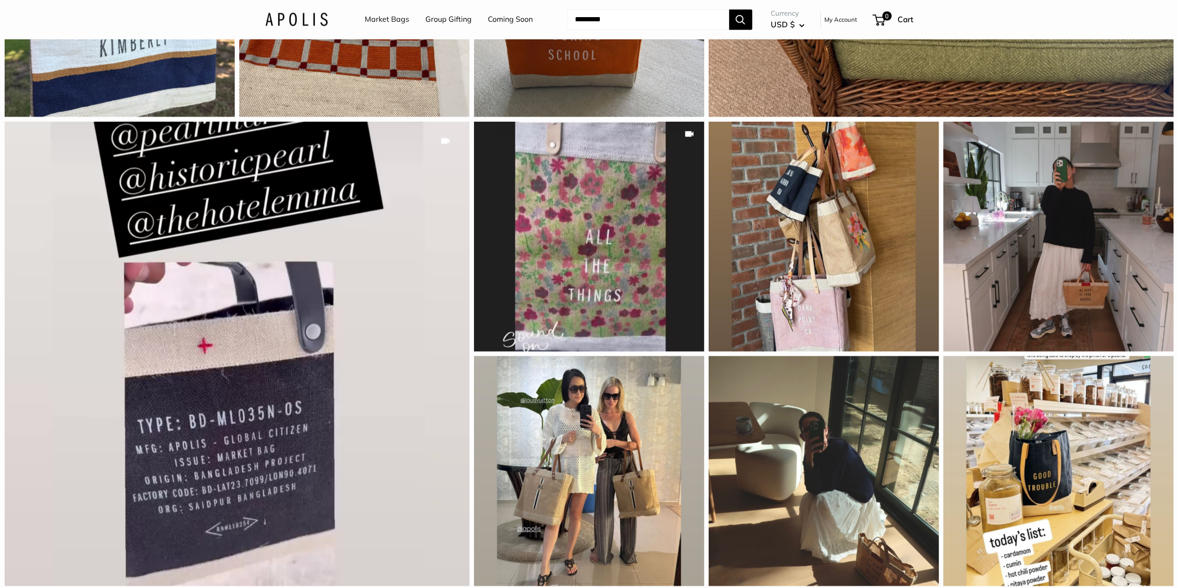
scroll to position [1805, 0]
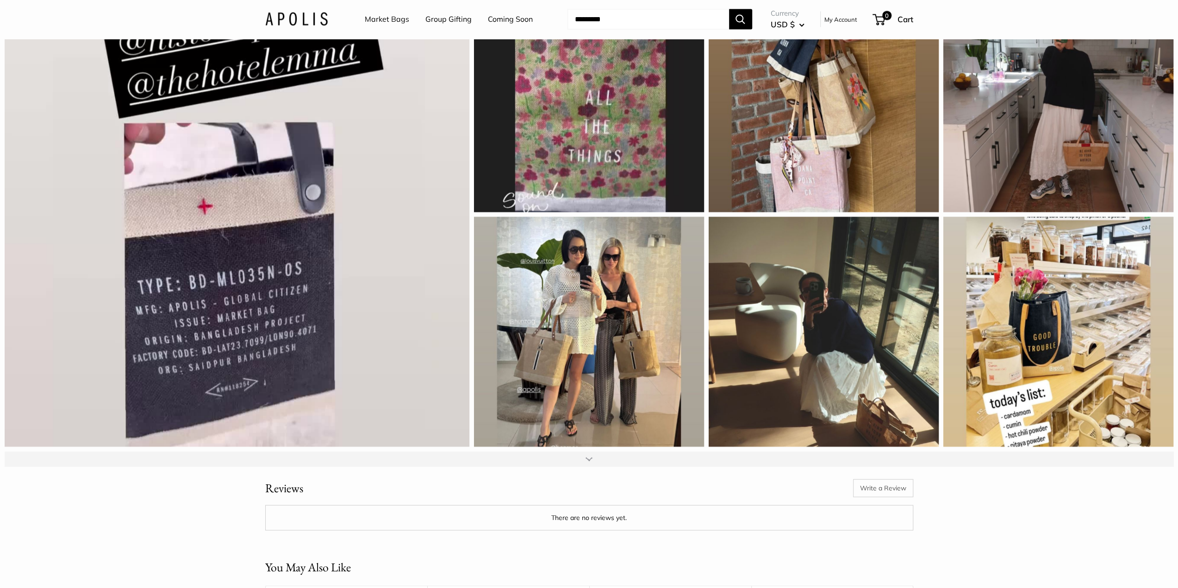
click at [594, 466] on div at bounding box center [589, 459] width 1168 height 15
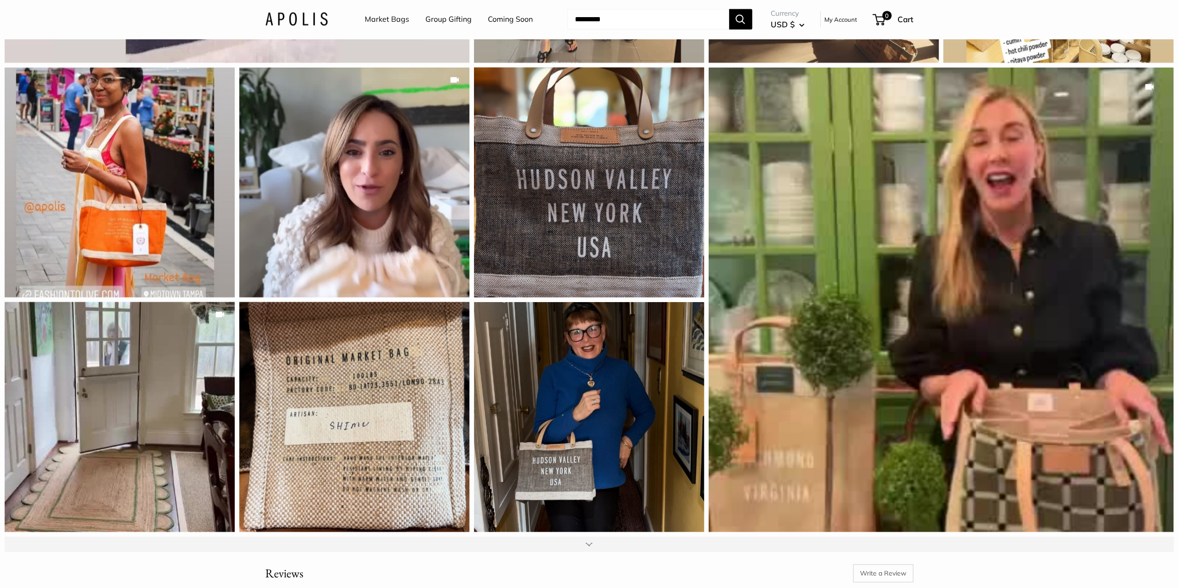
scroll to position [2267, 0]
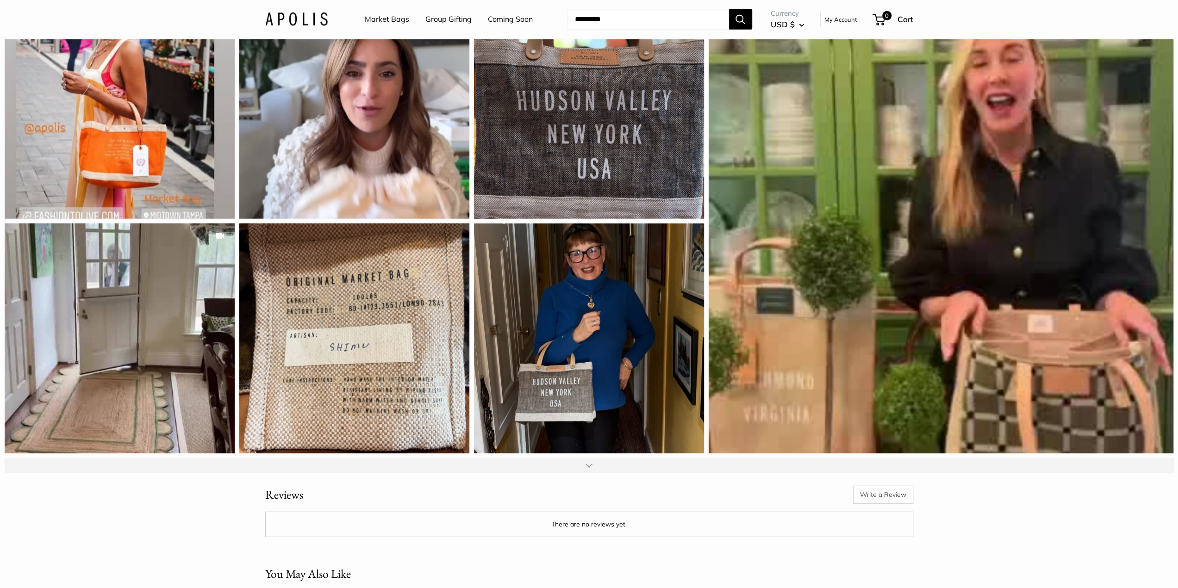
click at [591, 473] on div at bounding box center [589, 465] width 1168 height 15
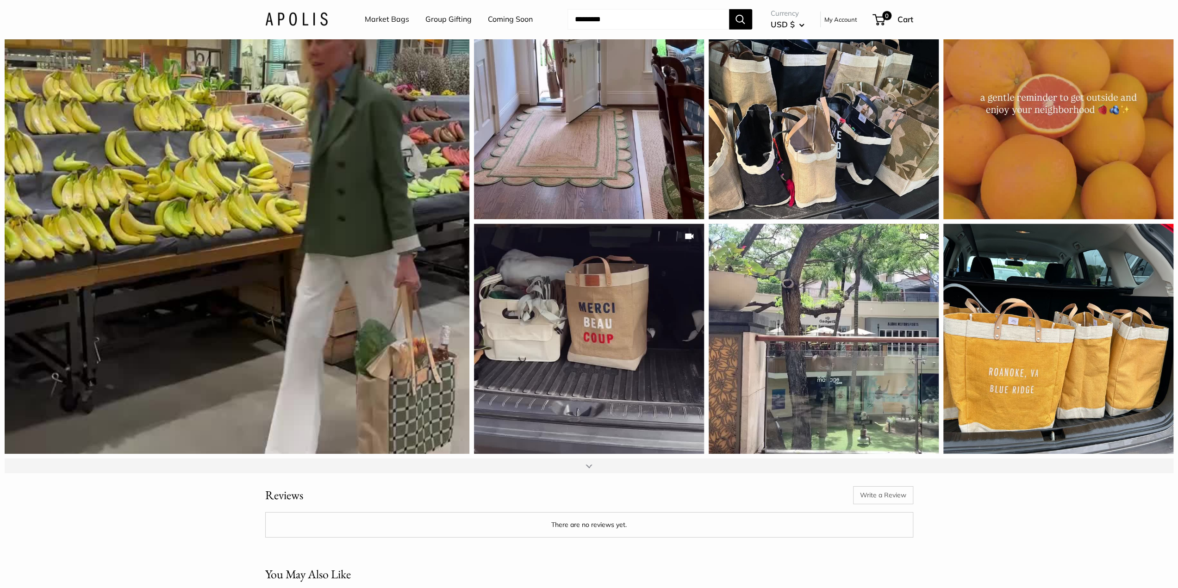
scroll to position [2869, 0]
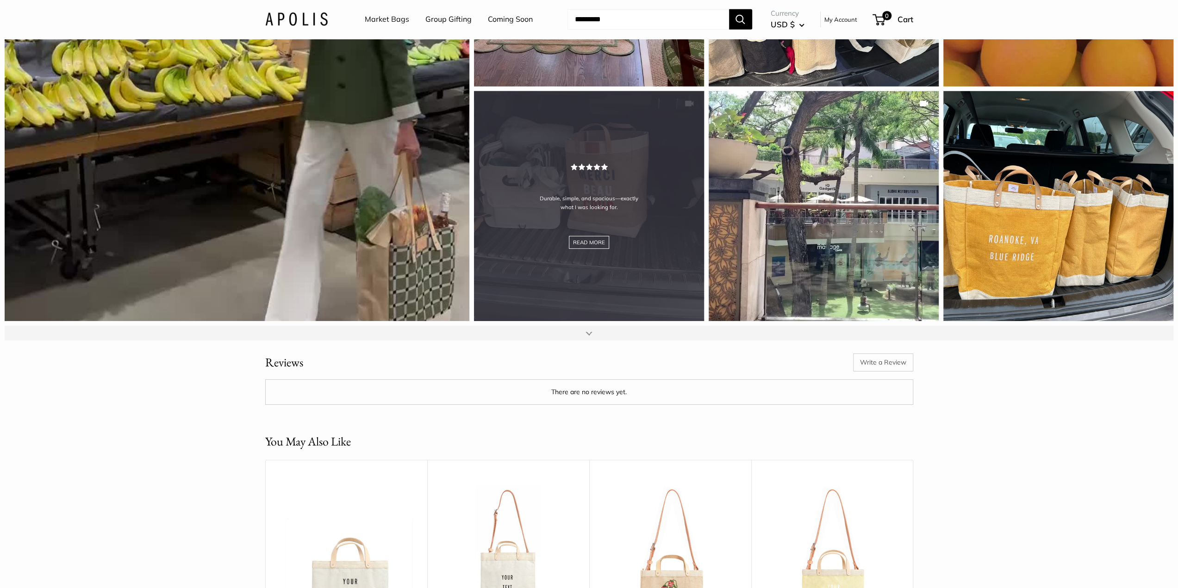
click at [657, 242] on div "Durable, simple, and spacious—exactly what I was looking for. READ MORE" at bounding box center [589, 206] width 230 height 230
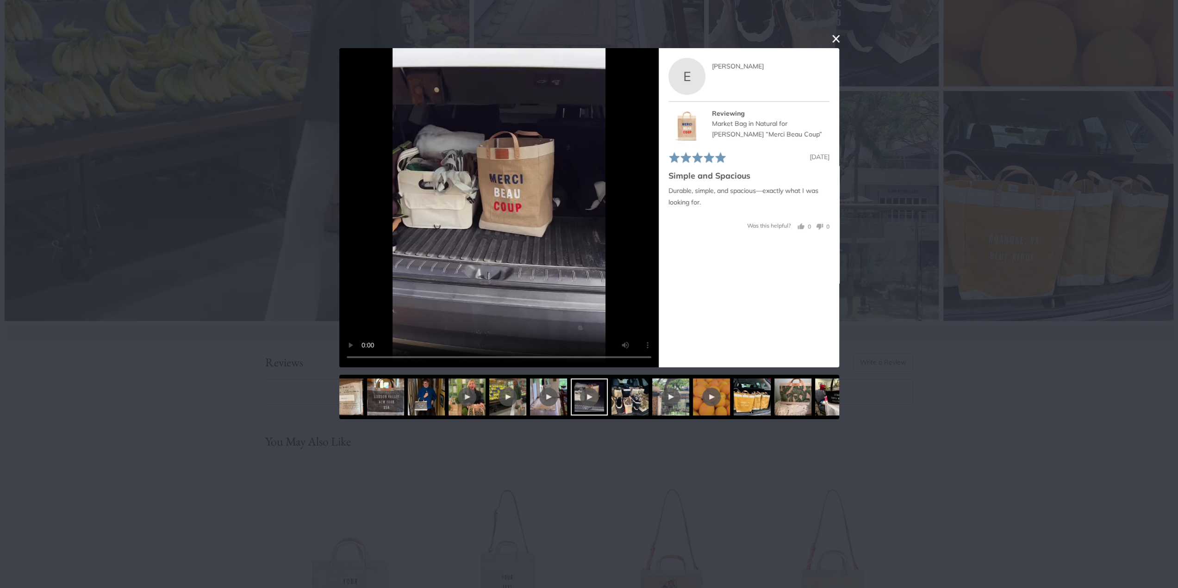
click at [839, 40] on button "close this modal window" at bounding box center [835, 38] width 11 height 11
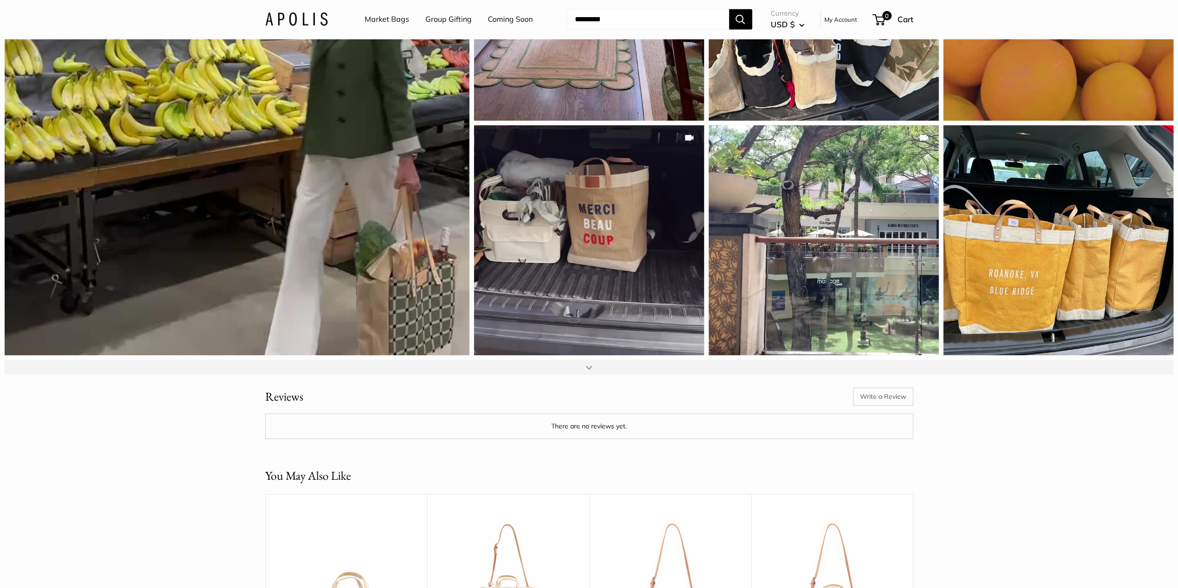
scroll to position [2962, 0]
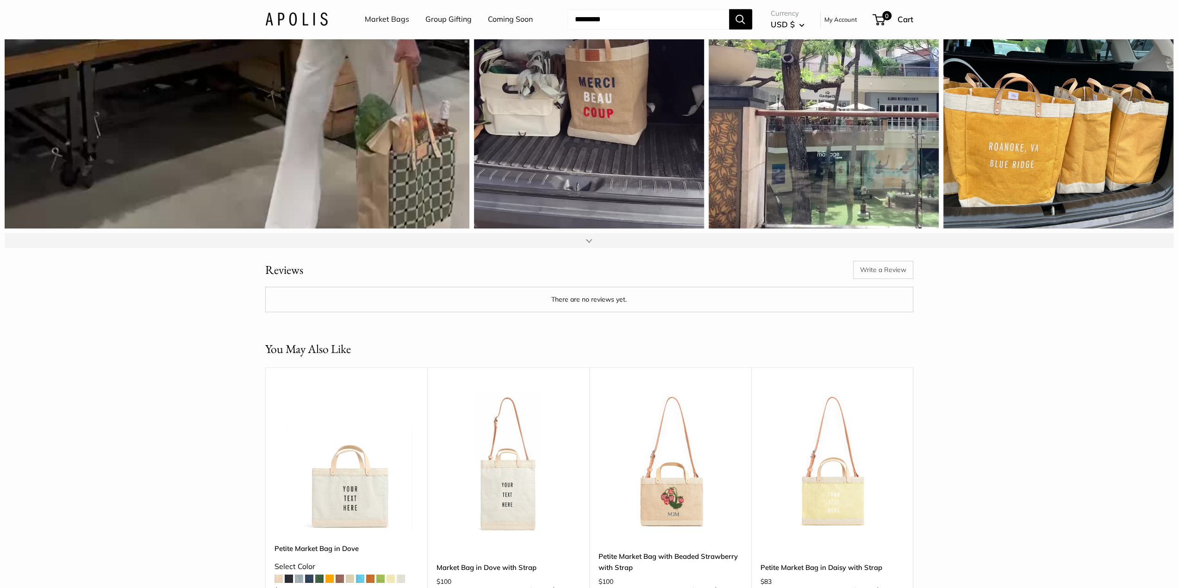
click at [585, 244] on div at bounding box center [588, 240] width 7 height 7
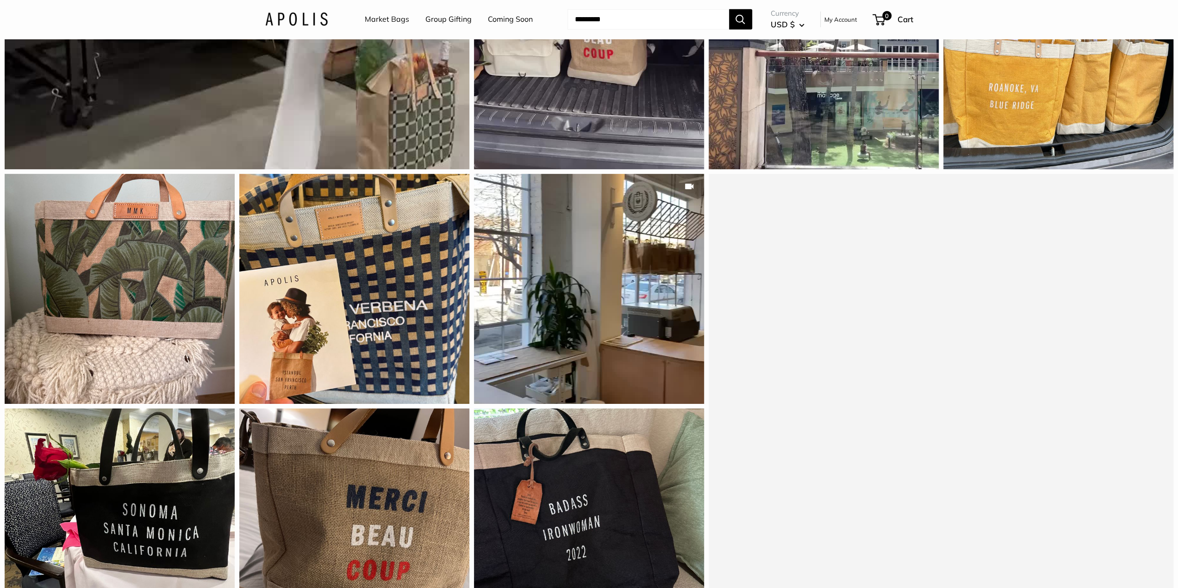
scroll to position [3054, 0]
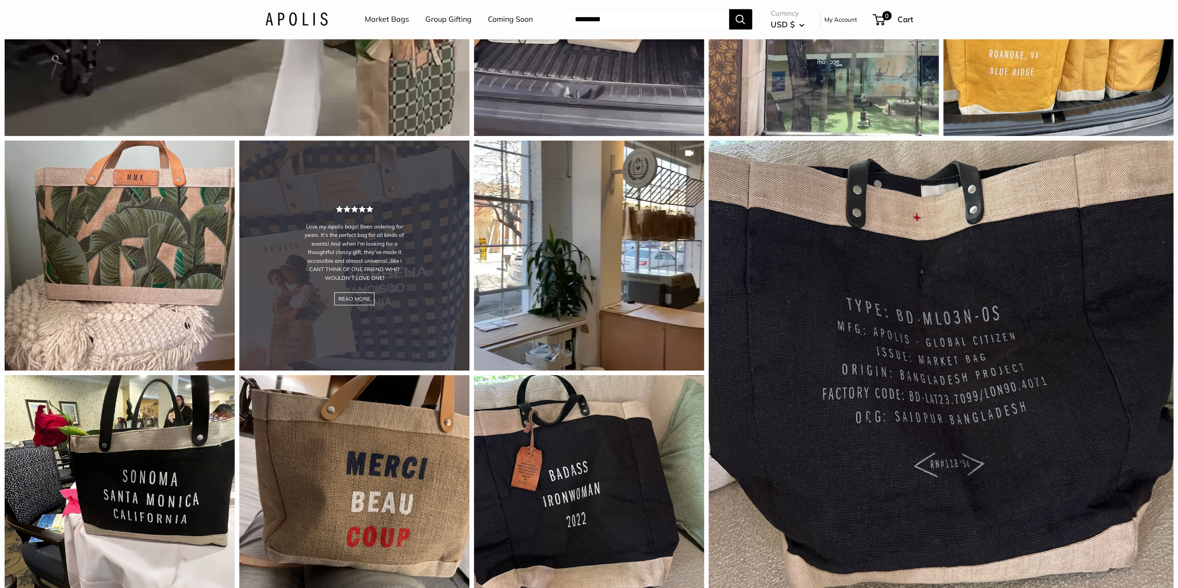
click at [384, 332] on div "Love my Apolis bags! Been ordering for years. It’s the perfect bag for all kind…" at bounding box center [354, 256] width 230 height 230
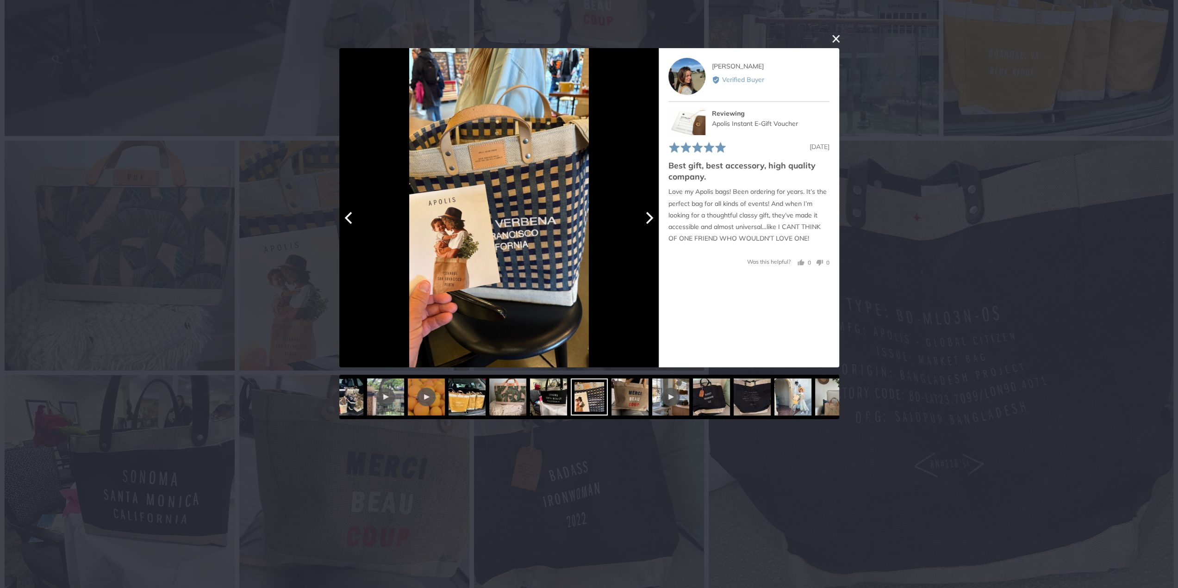
click at [642, 221] on icon "Next" at bounding box center [648, 217] width 12 height 12
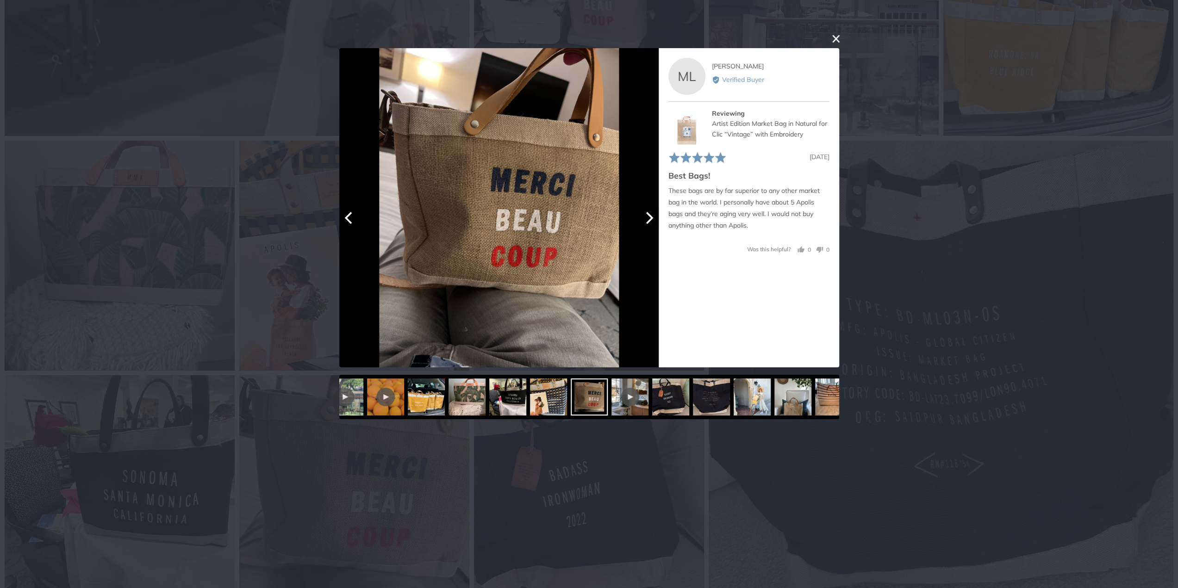
click at [350, 228] on div at bounding box center [498, 207] width 319 height 319
click at [350, 218] on icon "Previous" at bounding box center [349, 217] width 12 height 12
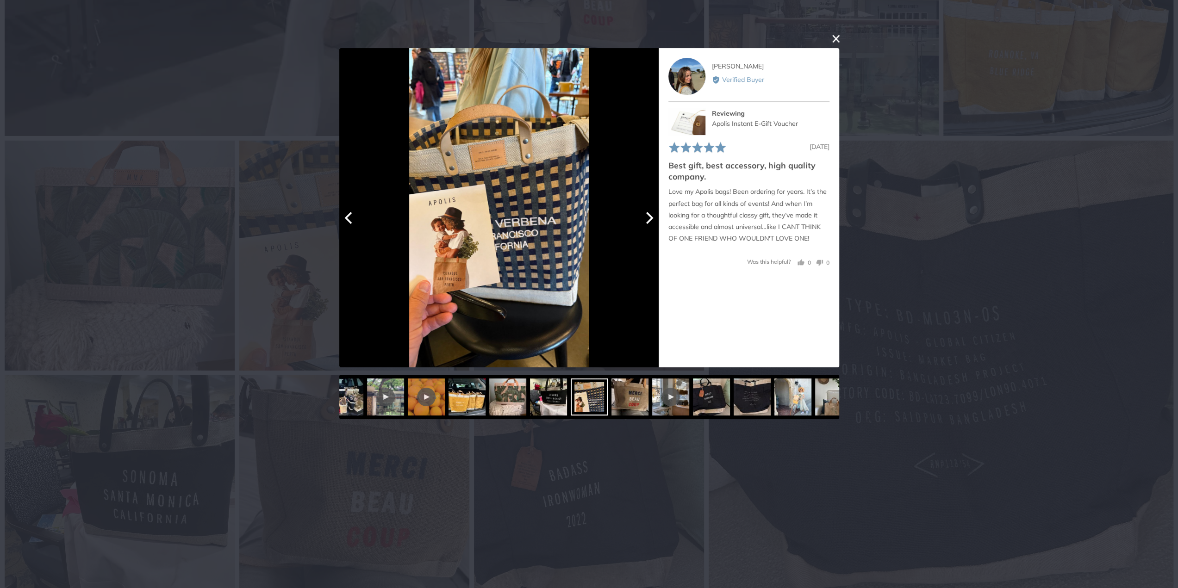
click at [645, 213] on icon "Next" at bounding box center [648, 217] width 12 height 12
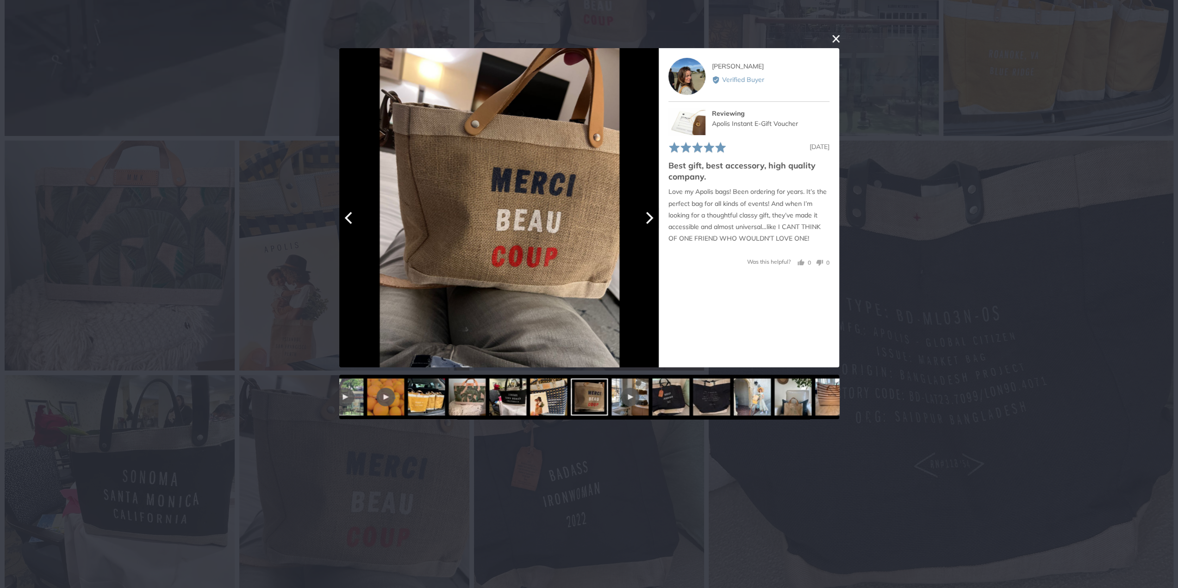
click at [648, 214] on icon "Next" at bounding box center [649, 217] width 7 height 12
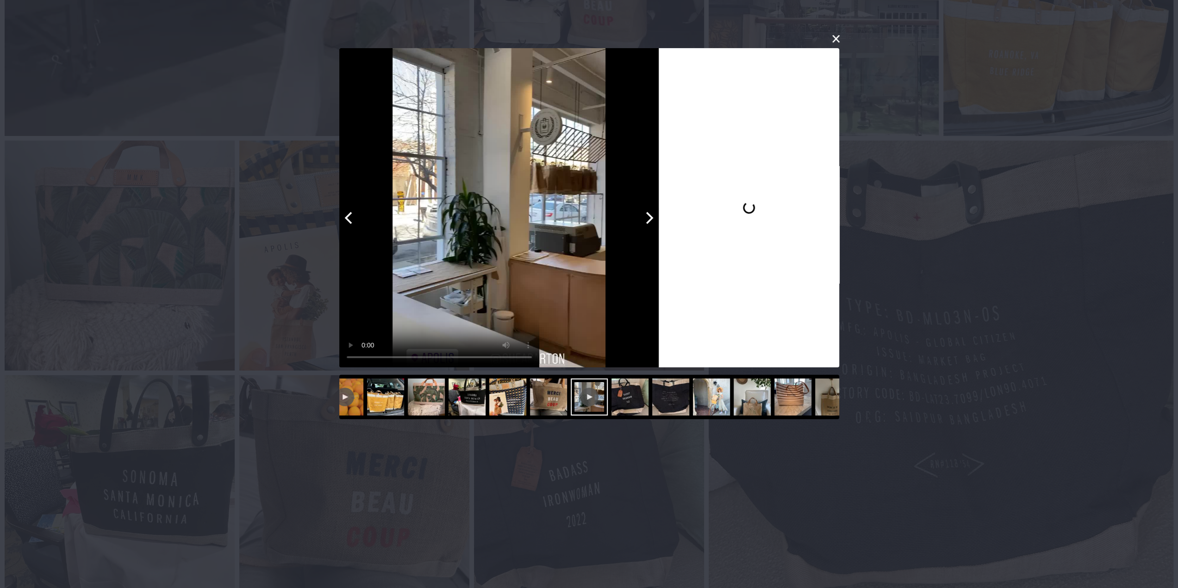
click at [649, 215] on icon "Next" at bounding box center [649, 217] width 7 height 12
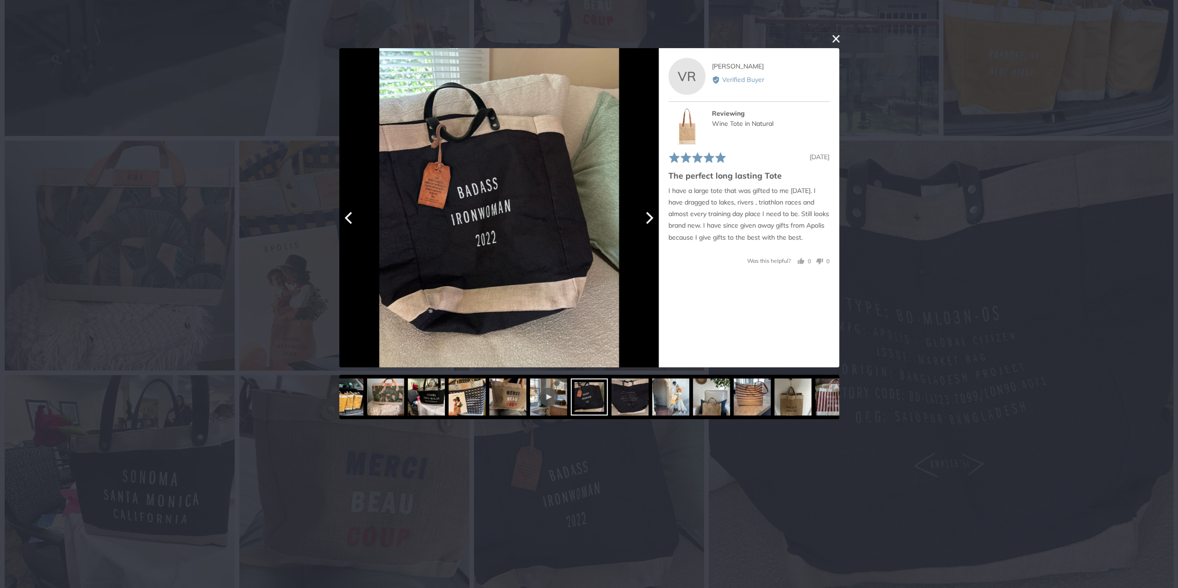
click at [649, 216] on icon "Next" at bounding box center [649, 217] width 7 height 12
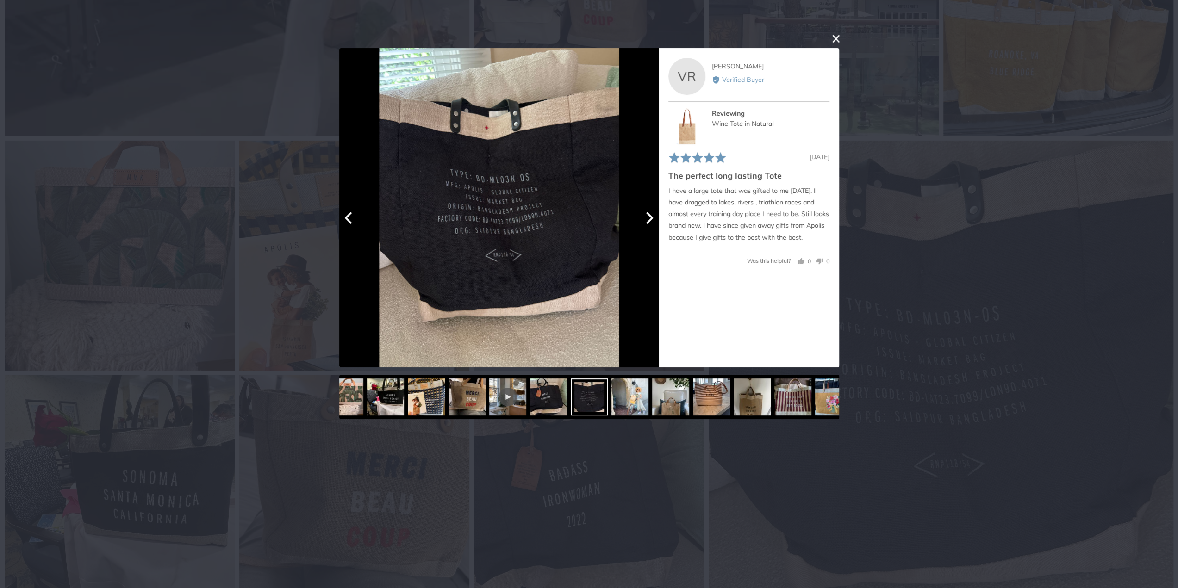
click at [651, 219] on icon "Next" at bounding box center [648, 217] width 12 height 12
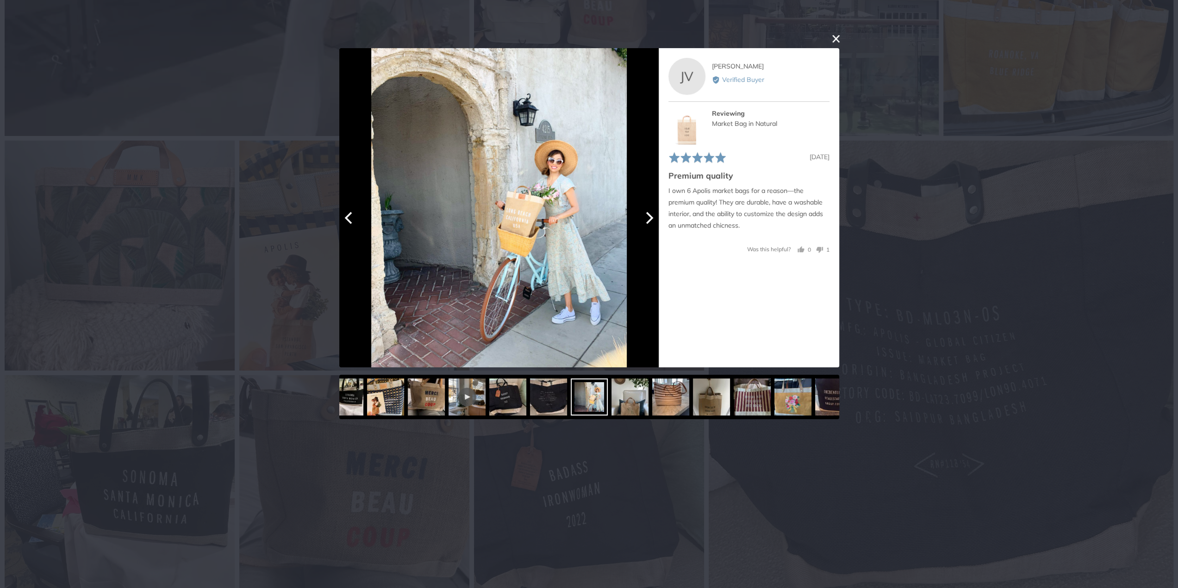
click at [652, 219] on icon "Next" at bounding box center [648, 217] width 12 height 12
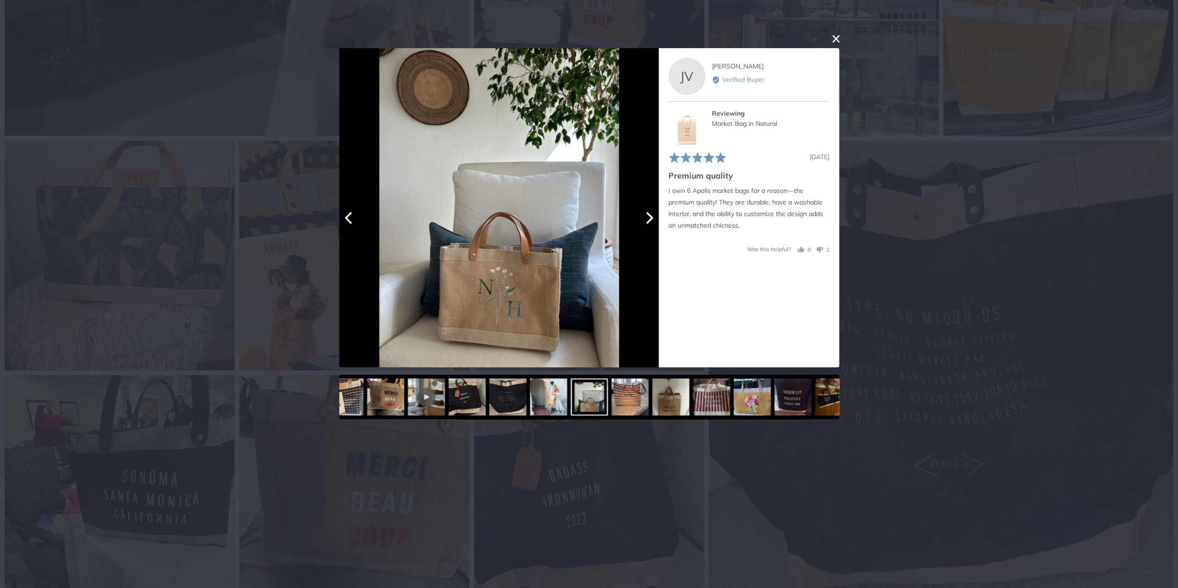
click at [652, 221] on icon "Next" at bounding box center [648, 217] width 12 height 12
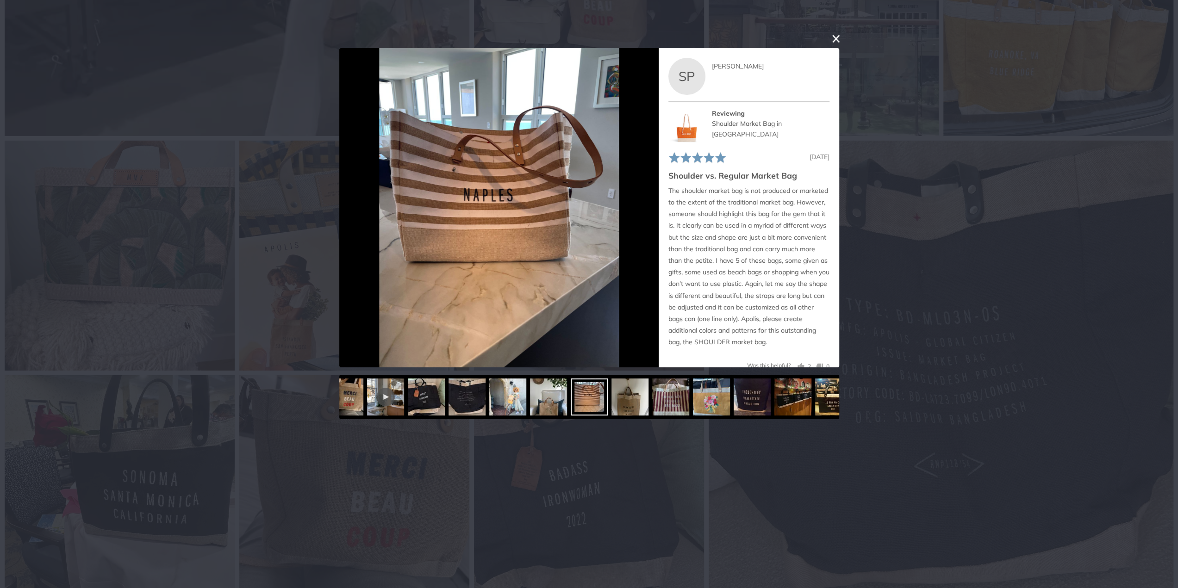
click at [831, 37] on button "close this modal window" at bounding box center [835, 38] width 11 height 11
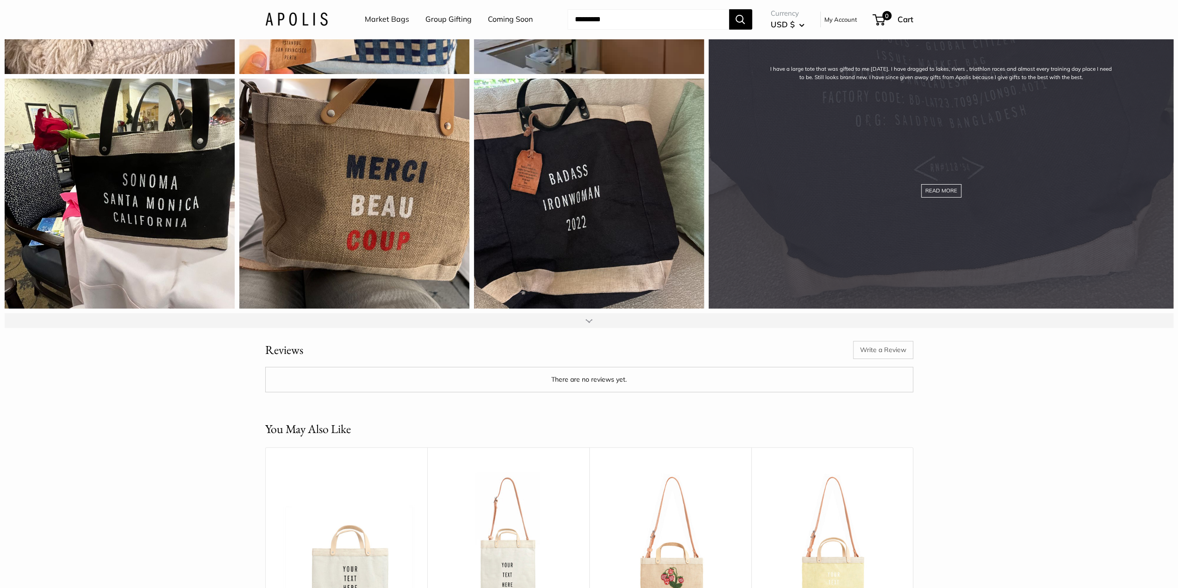
scroll to position [3378, 0]
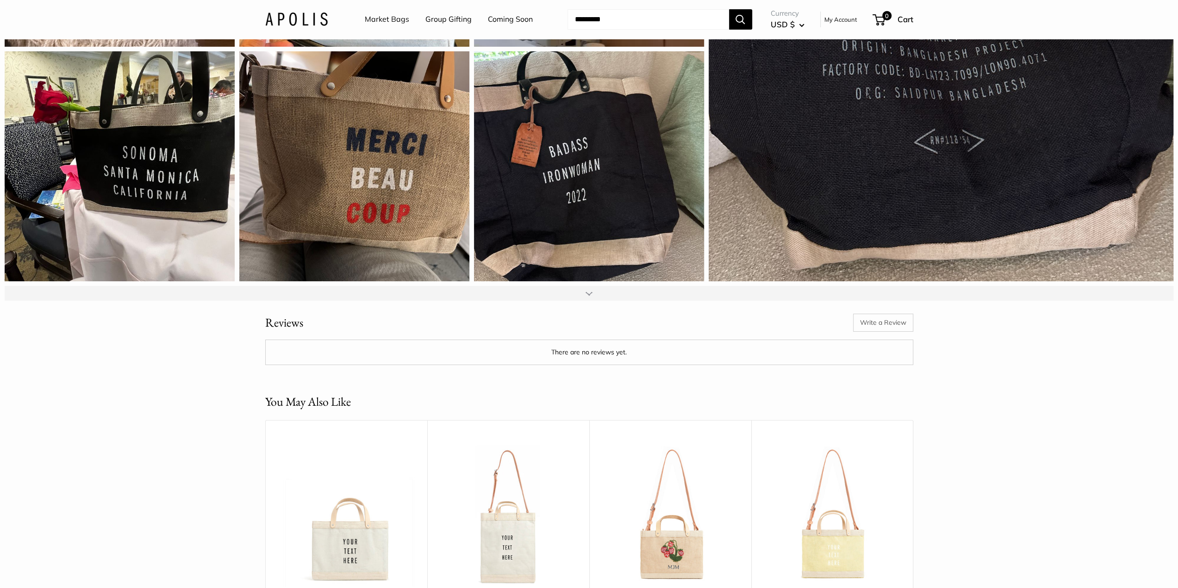
click at [524, 301] on div at bounding box center [589, 293] width 1168 height 15
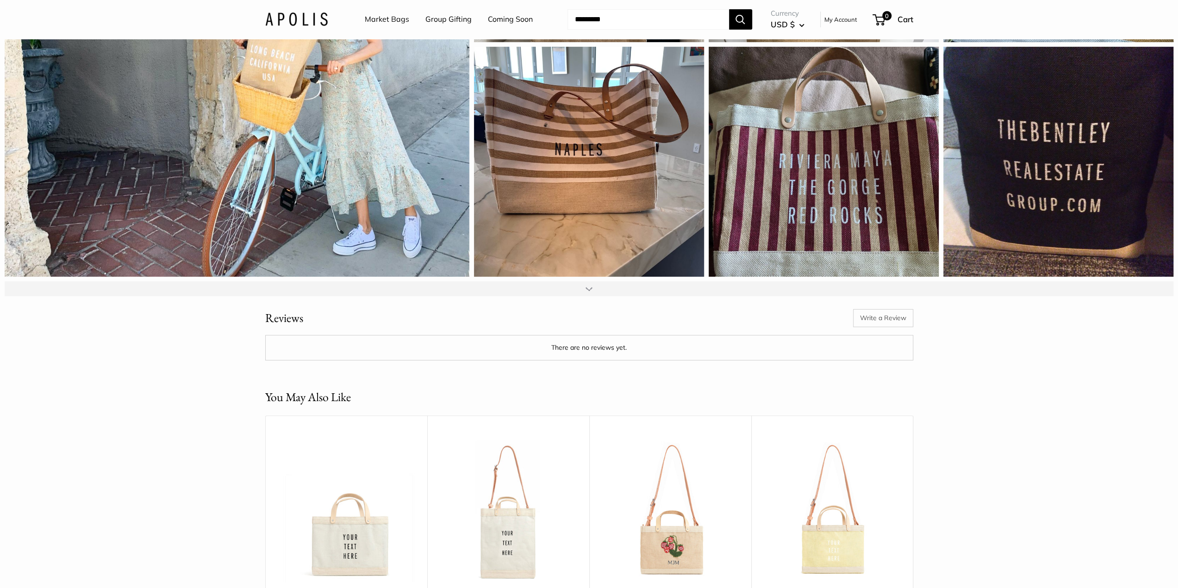
scroll to position [3887, 0]
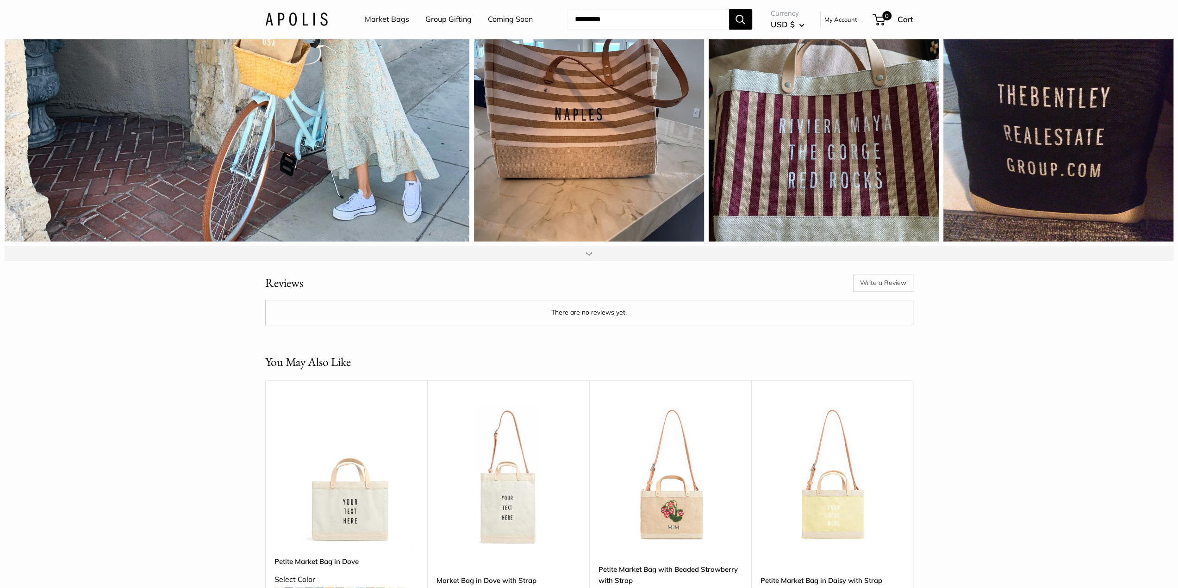
click at [549, 261] on div at bounding box center [589, 253] width 1168 height 15
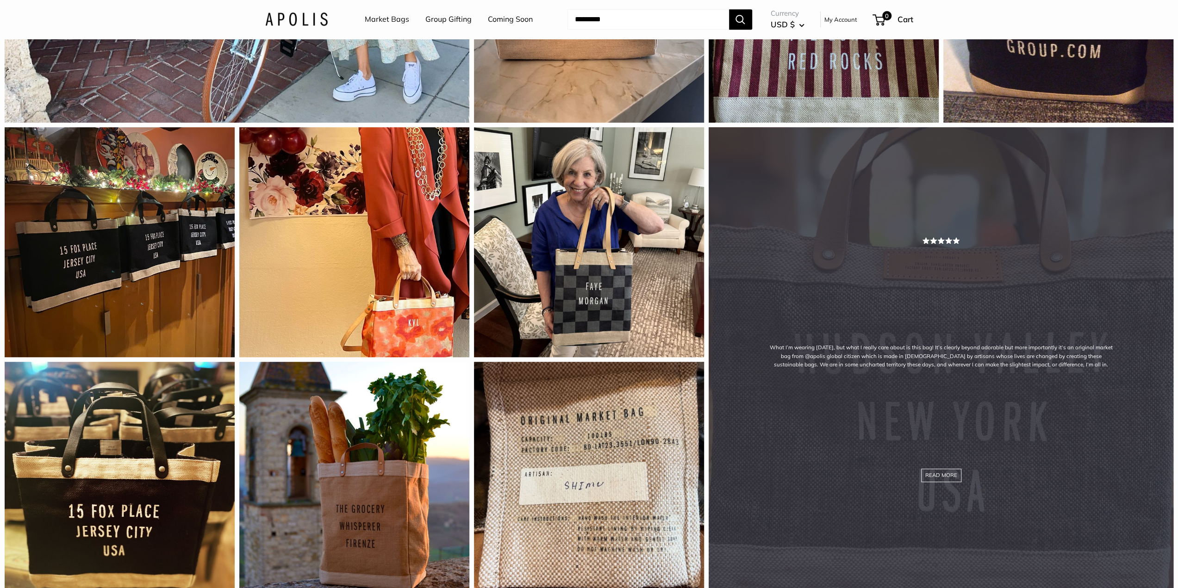
scroll to position [4165, 0]
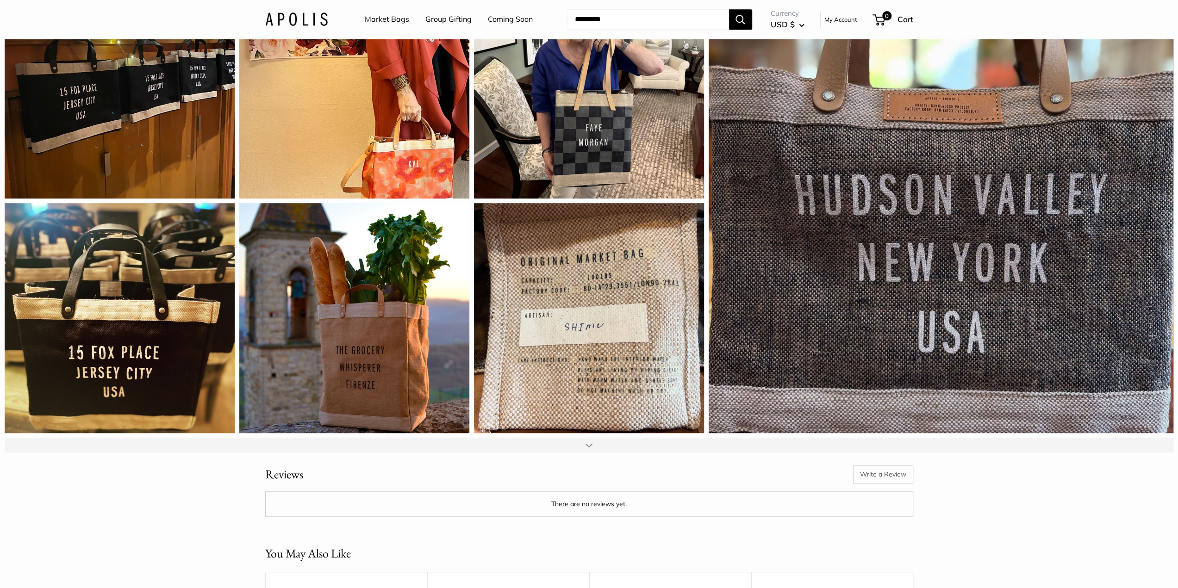
click at [585, 449] on div at bounding box center [588, 444] width 7 height 7
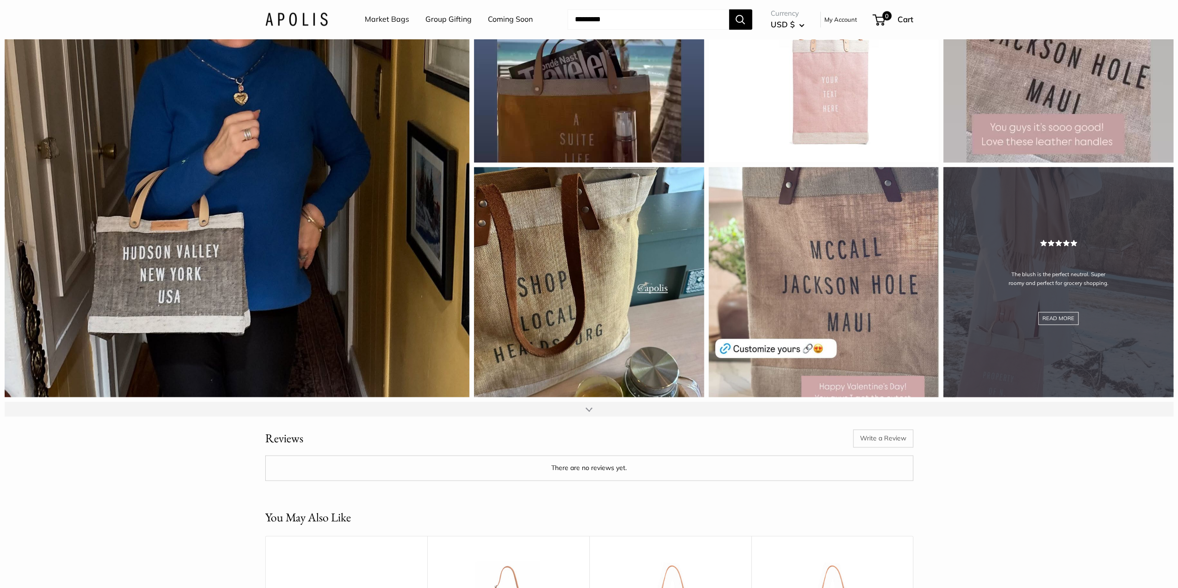
scroll to position [4674, 0]
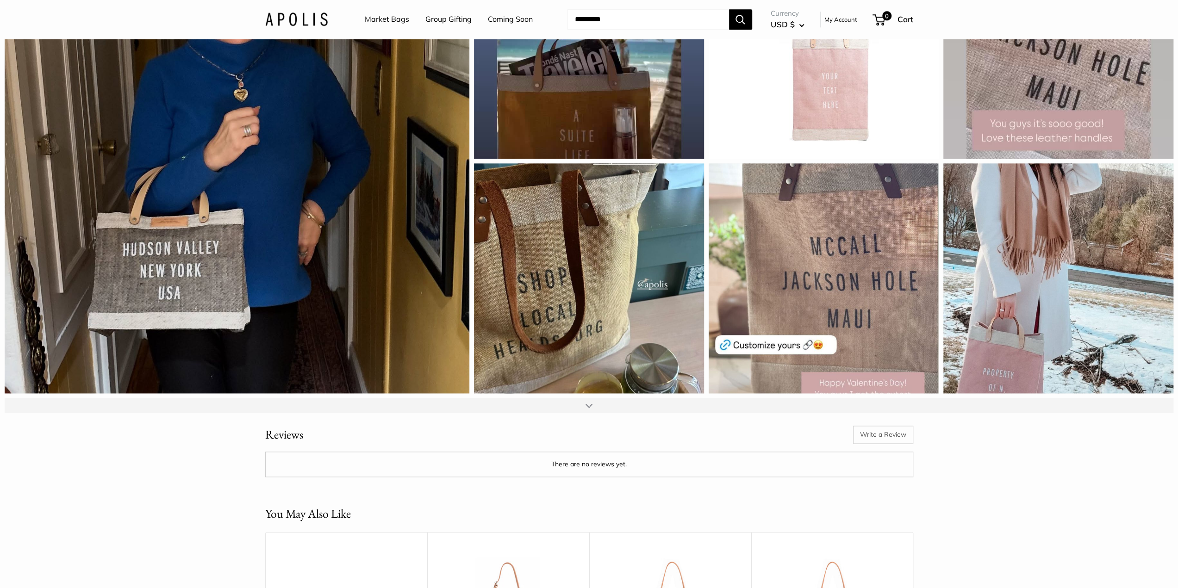
click at [583, 413] on div at bounding box center [589, 405] width 1168 height 15
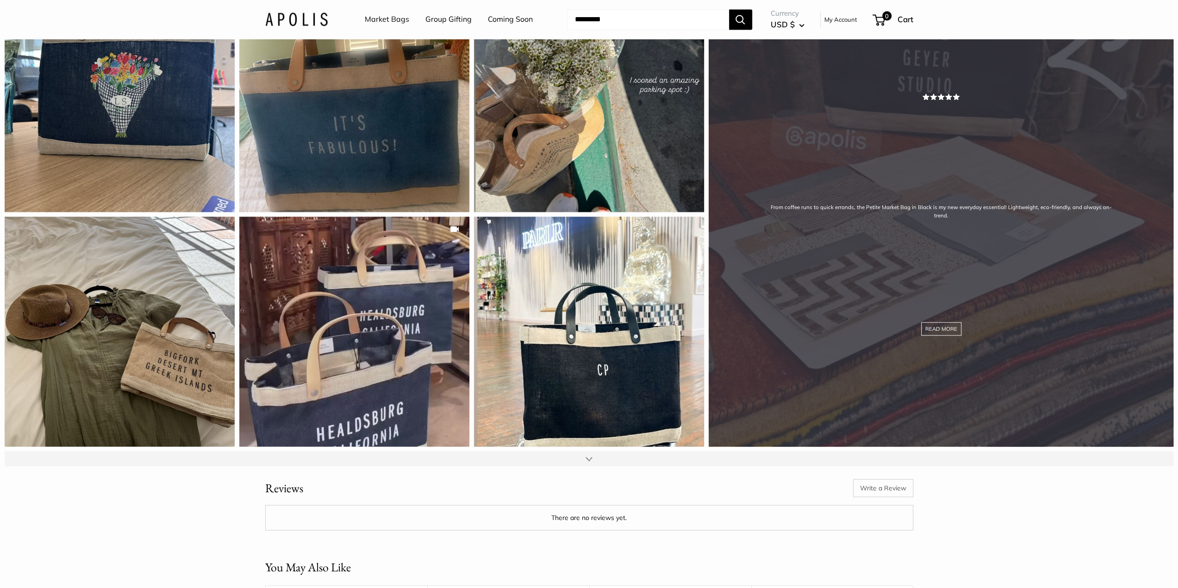
scroll to position [5090, 0]
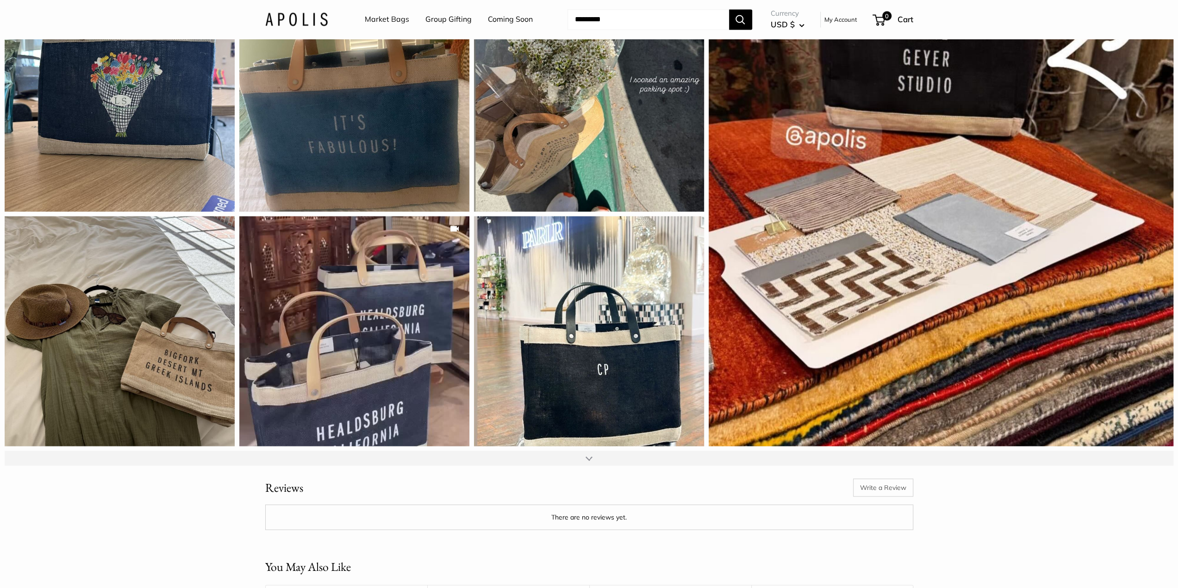
click at [600, 466] on div at bounding box center [589, 458] width 1168 height 15
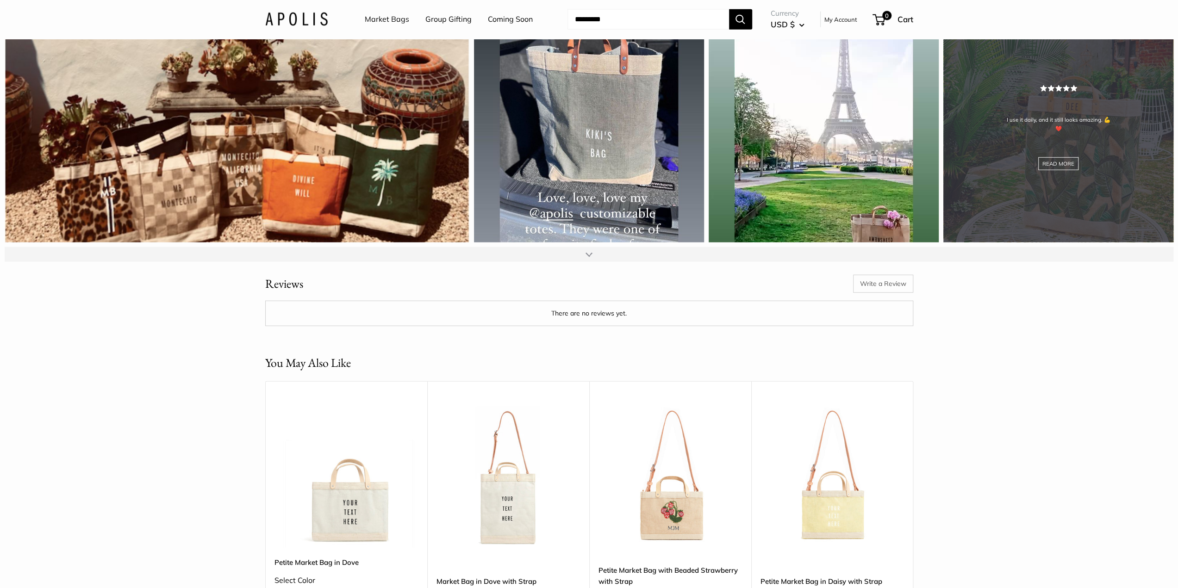
scroll to position [5784, 0]
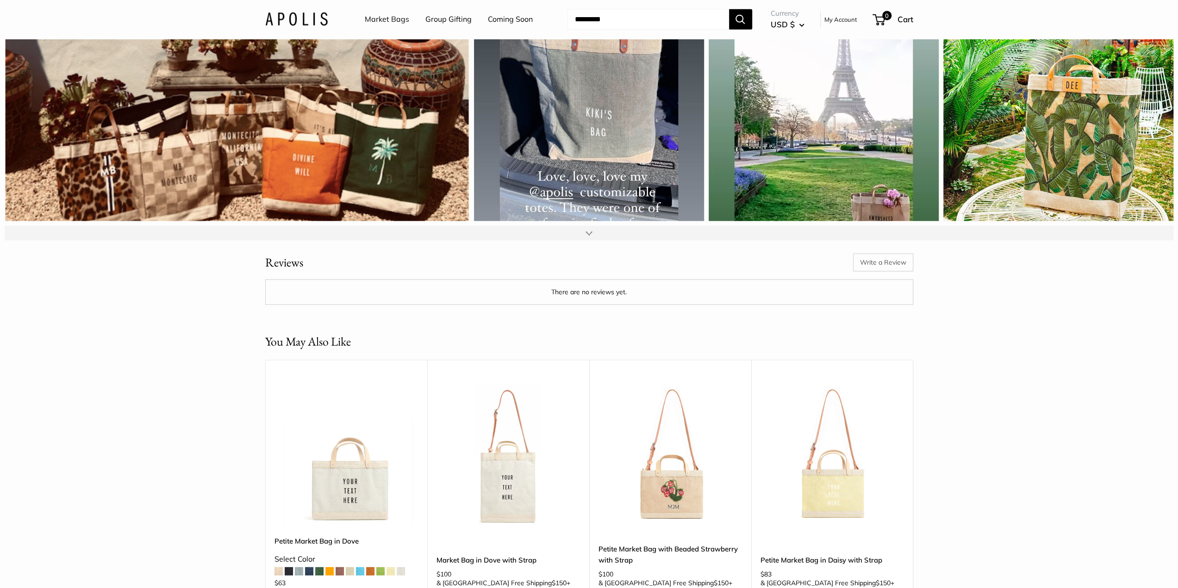
click at [579, 241] on div at bounding box center [589, 233] width 1168 height 15
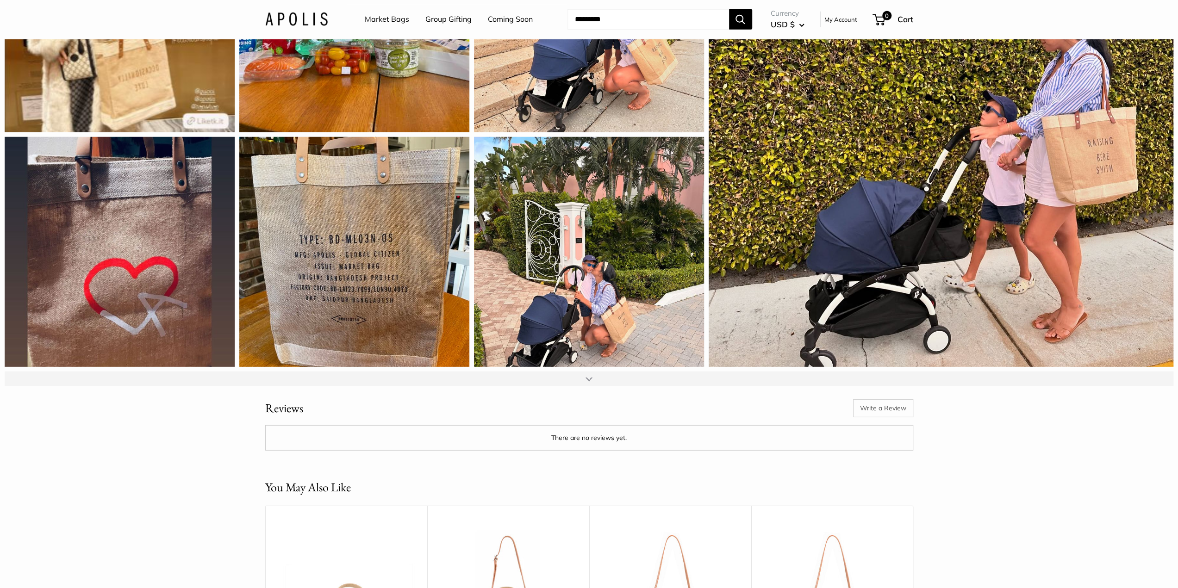
scroll to position [6108, 0]
click at [594, 386] on div at bounding box center [589, 378] width 1168 height 15
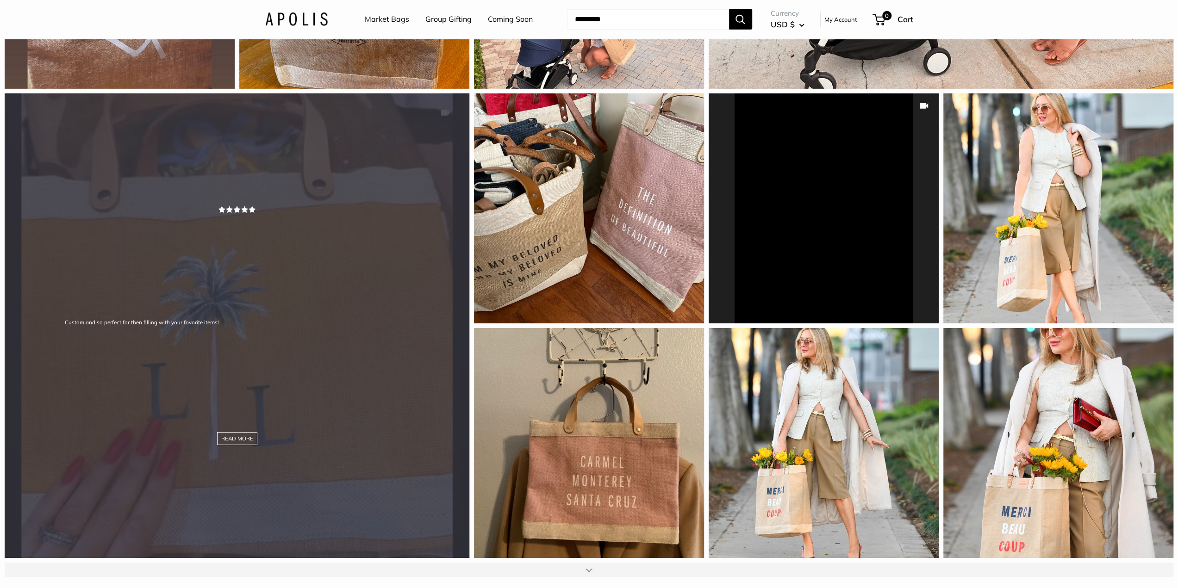
scroll to position [6617, 0]
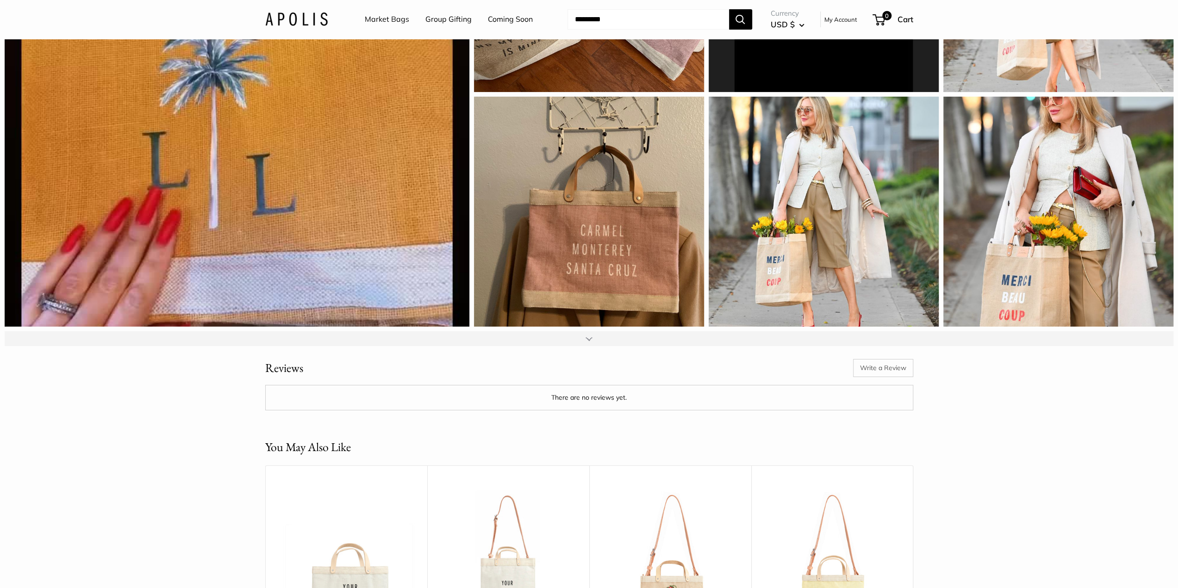
click at [579, 346] on div at bounding box center [589, 338] width 1168 height 15
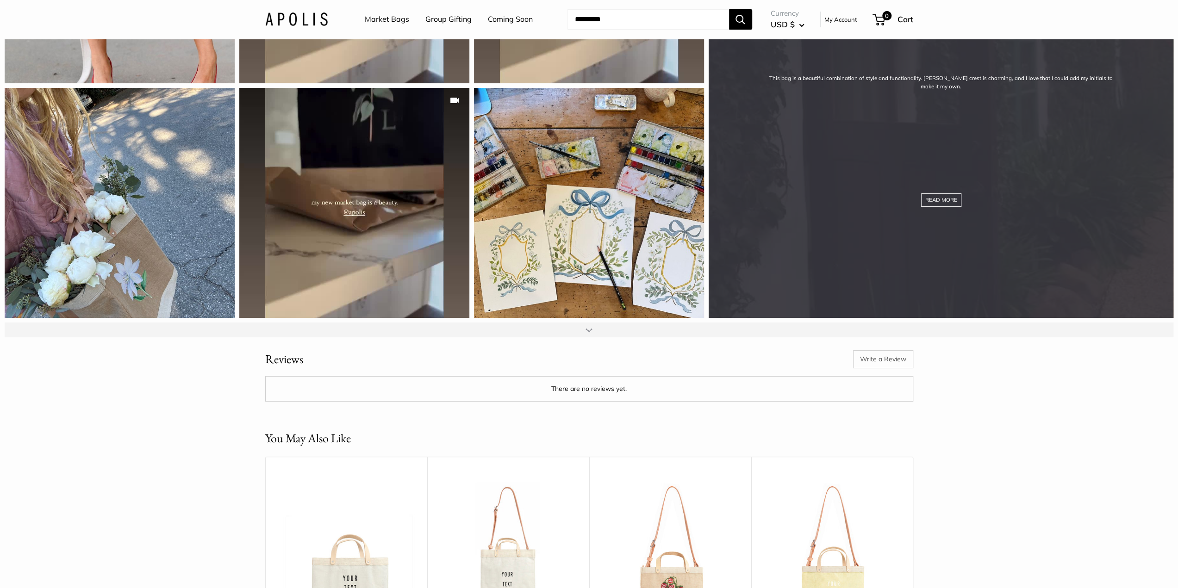
scroll to position [7173, 0]
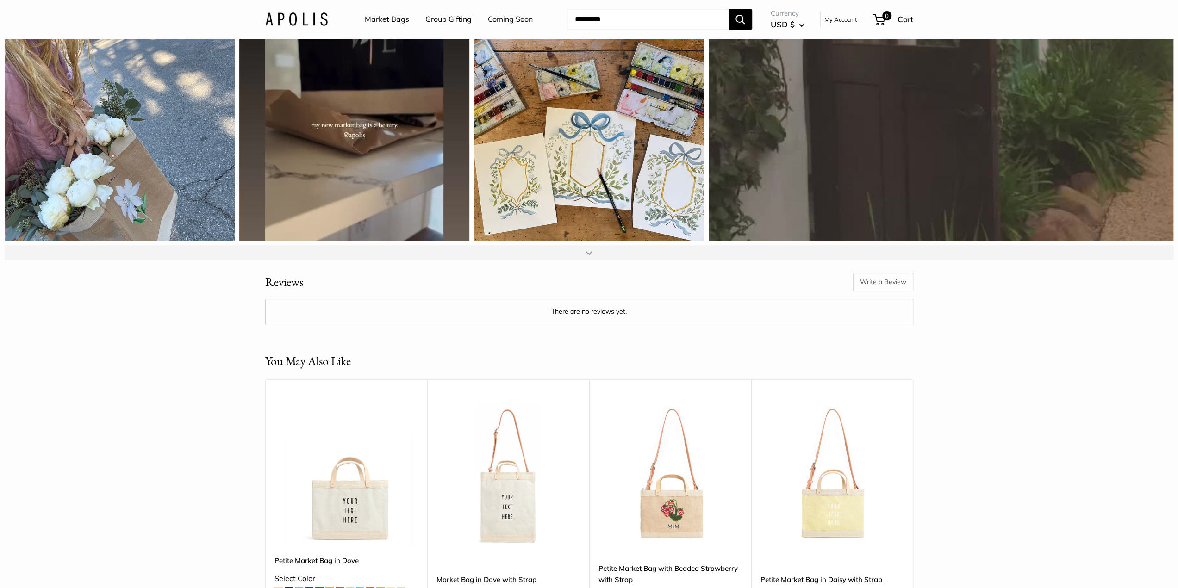
click at [594, 260] on div at bounding box center [589, 252] width 1168 height 15
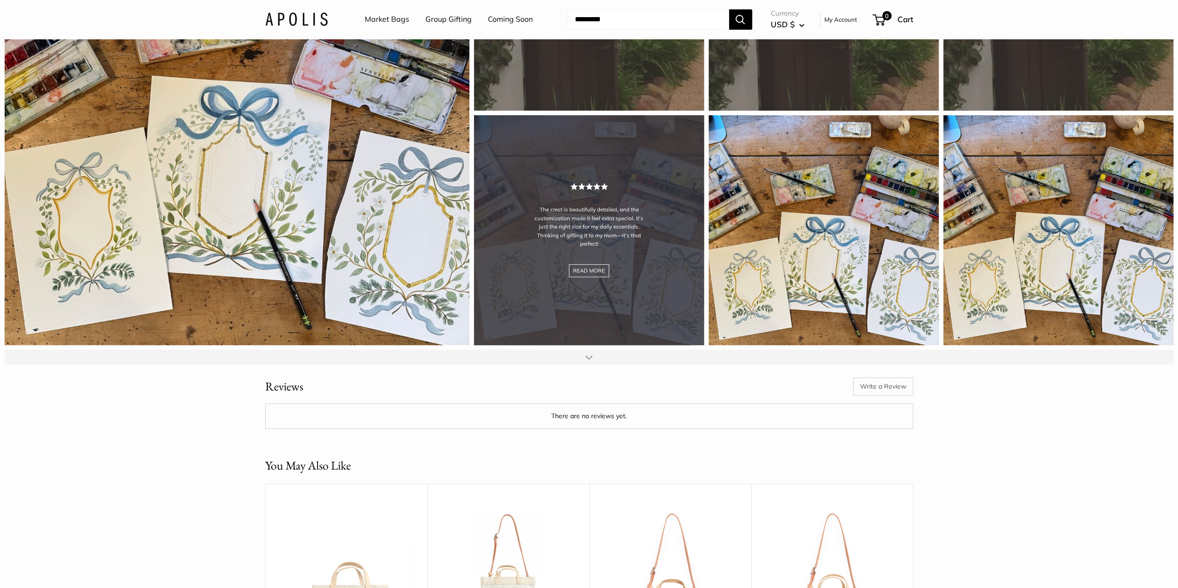
scroll to position [7635, 0]
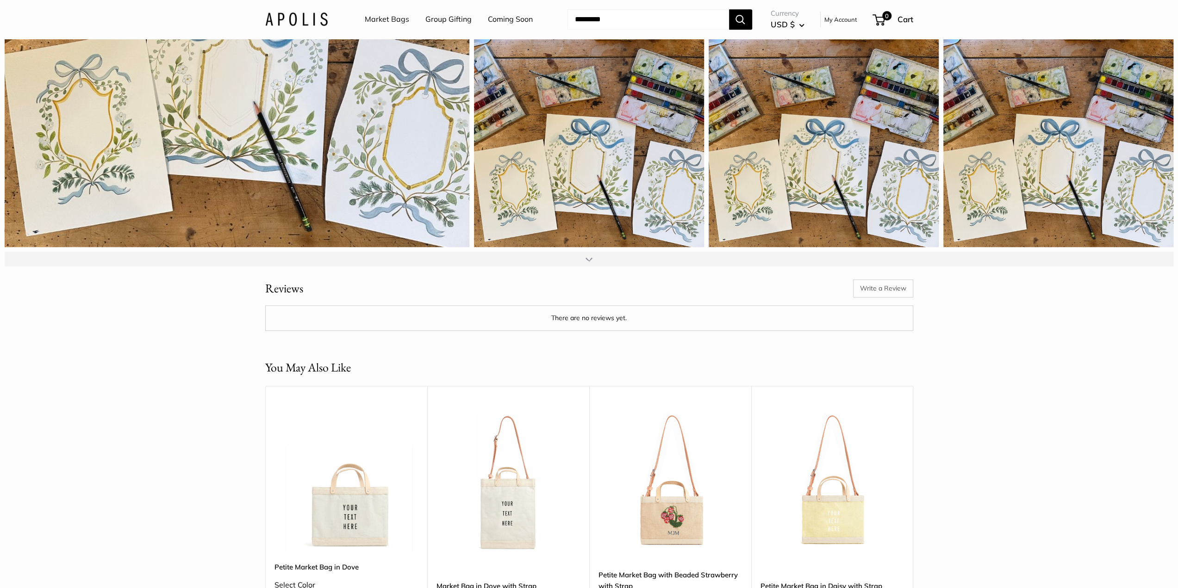
click at [603, 267] on div at bounding box center [589, 259] width 1168 height 15
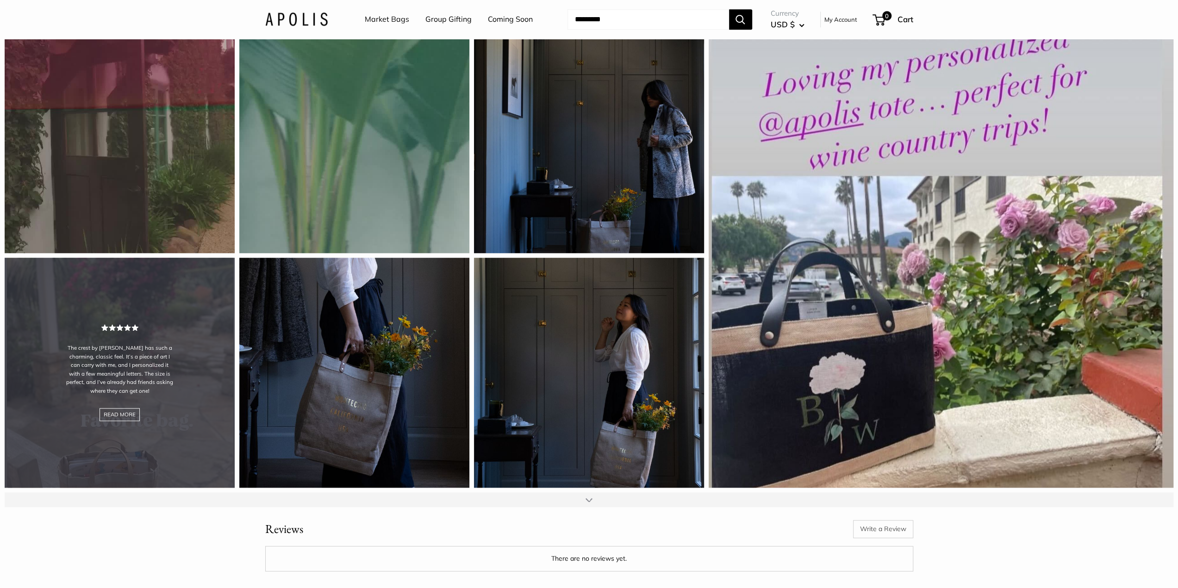
scroll to position [7913, 0]
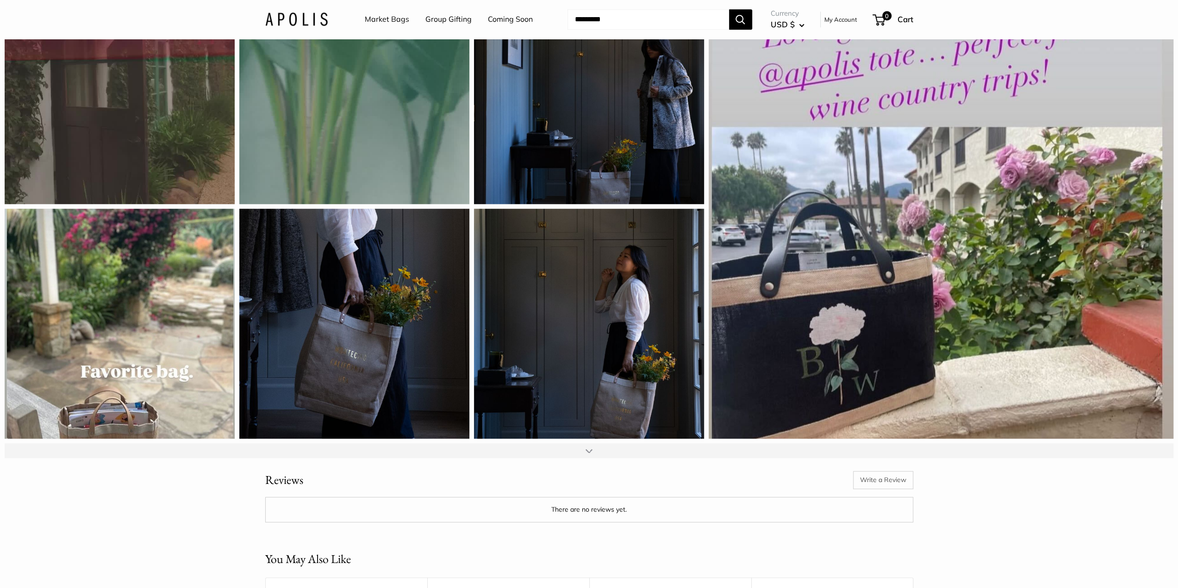
click at [578, 458] on div at bounding box center [589, 450] width 1168 height 15
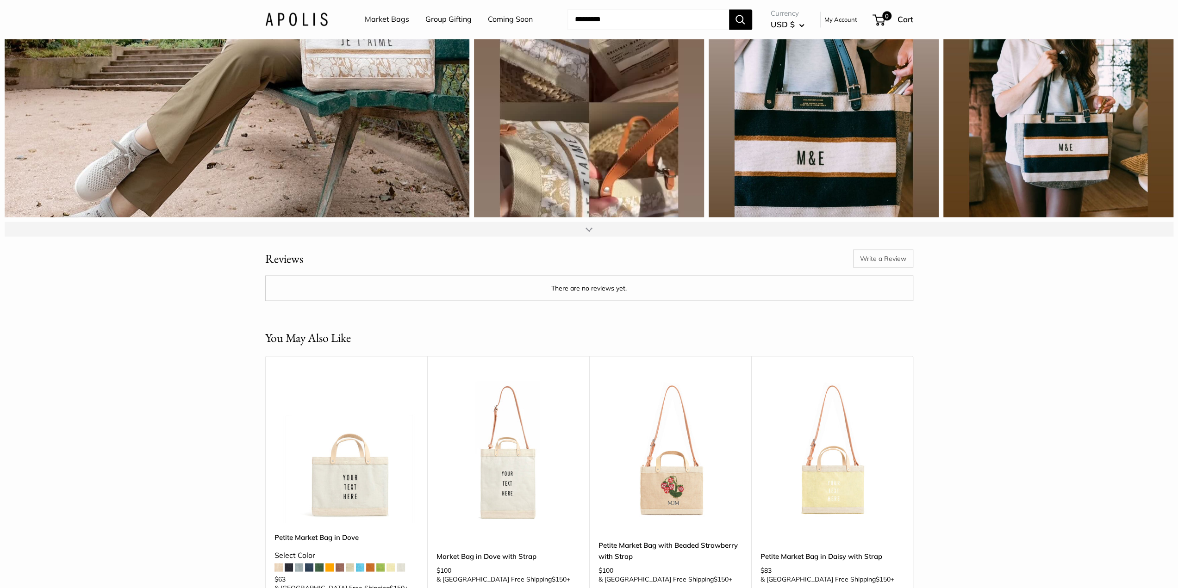
scroll to position [8607, 0]
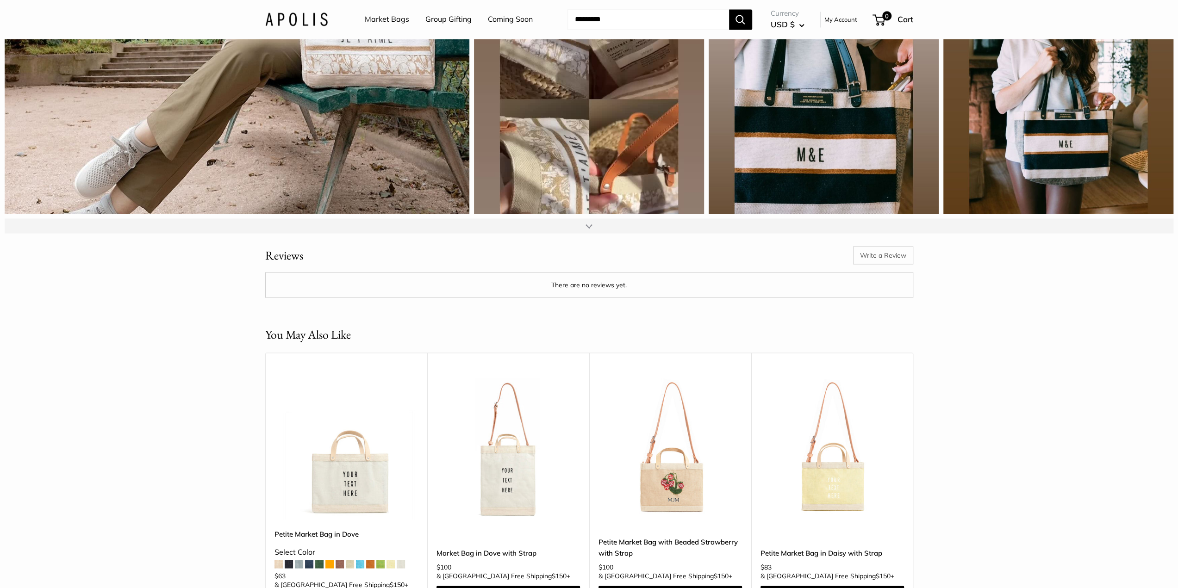
click at [596, 233] on div at bounding box center [589, 225] width 1168 height 15
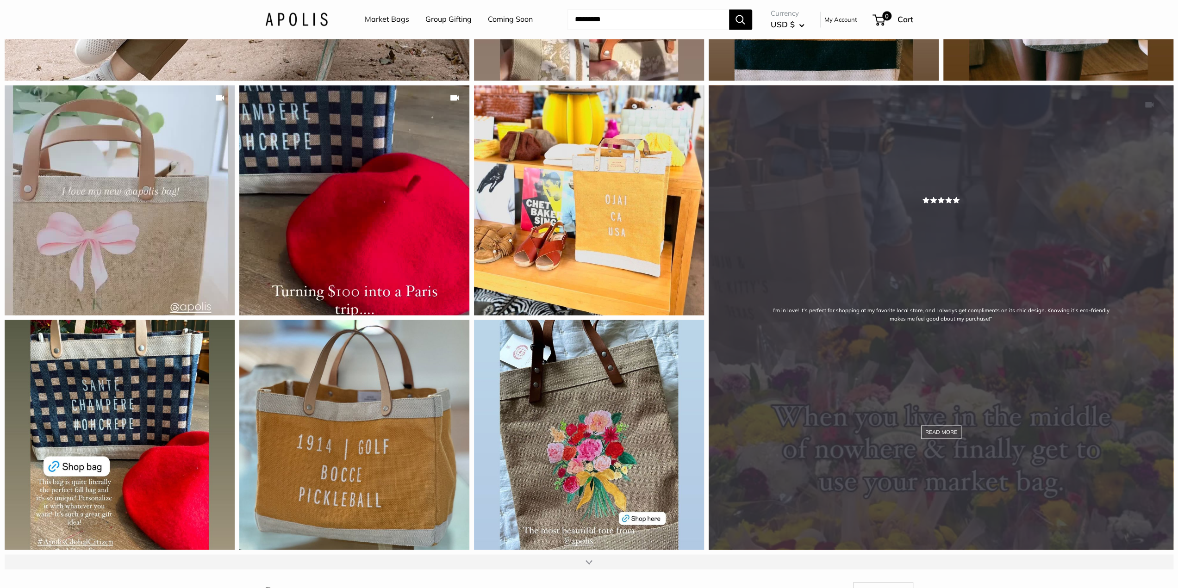
scroll to position [8792, 0]
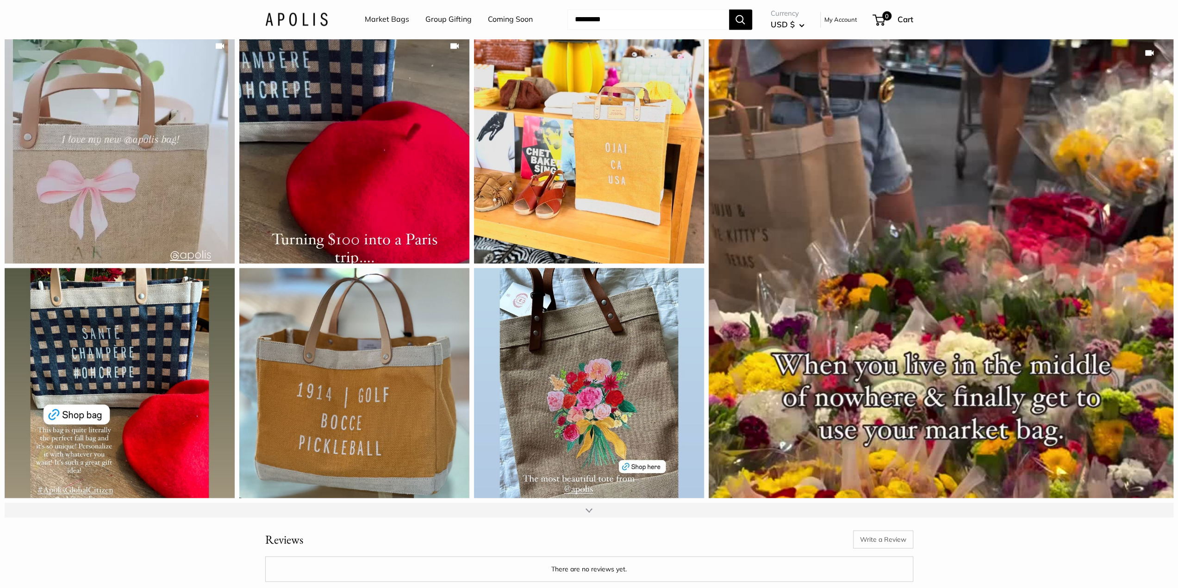
click at [400, 17] on link "Market Bags" at bounding box center [387, 19] width 44 height 14
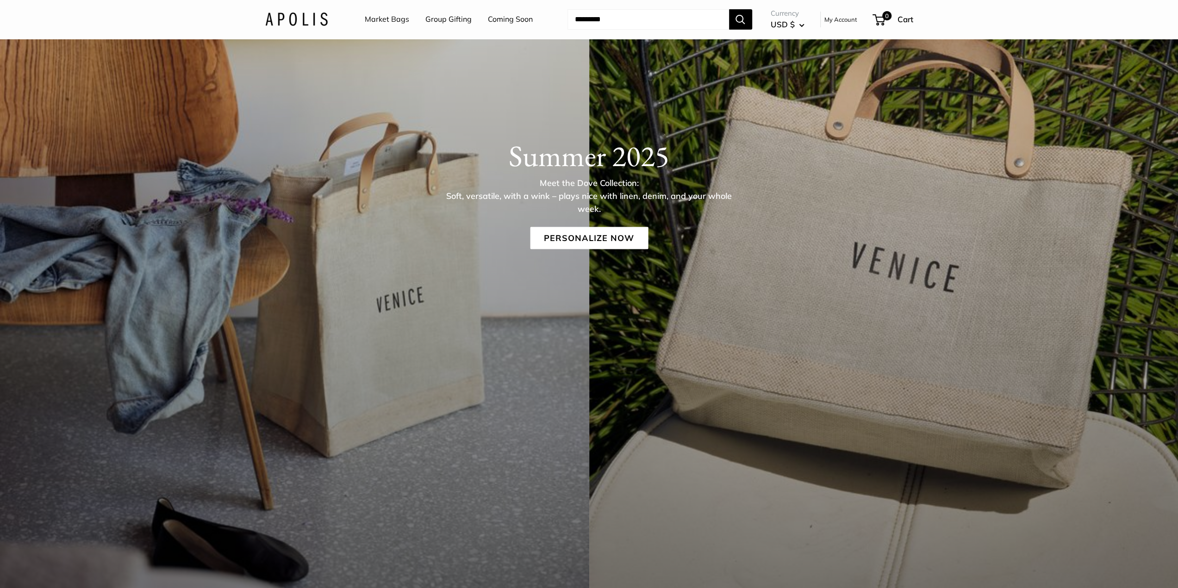
scroll to position [185, 0]
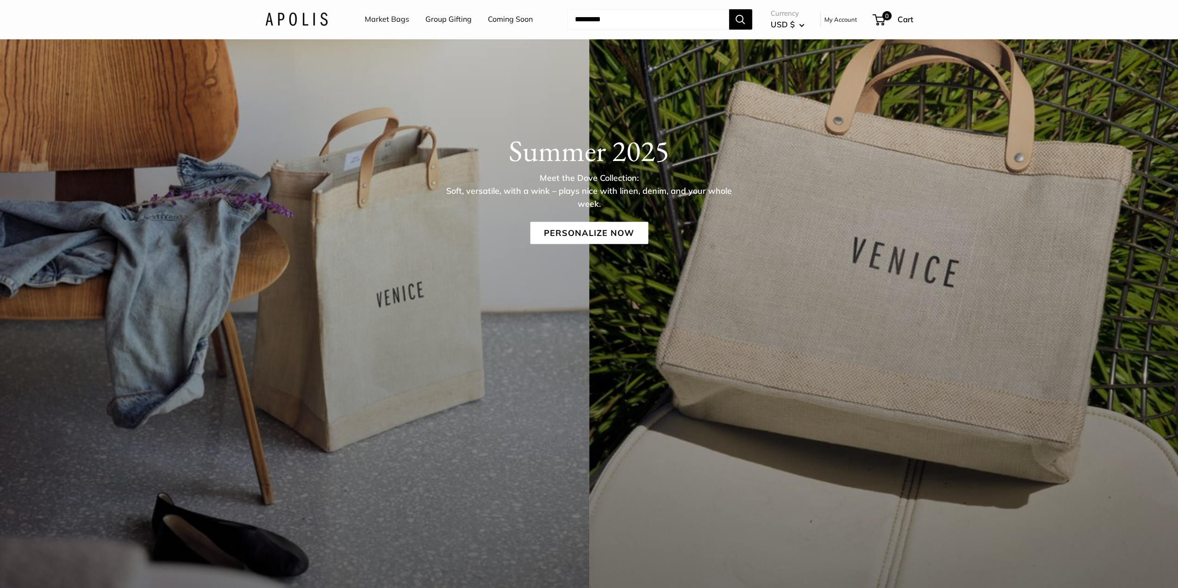
click at [718, 374] on div "Summer 2025 Meet the Dove Collection: Soft, versatile, with a wink – plays nice…" at bounding box center [589, 222] width 1178 height 736
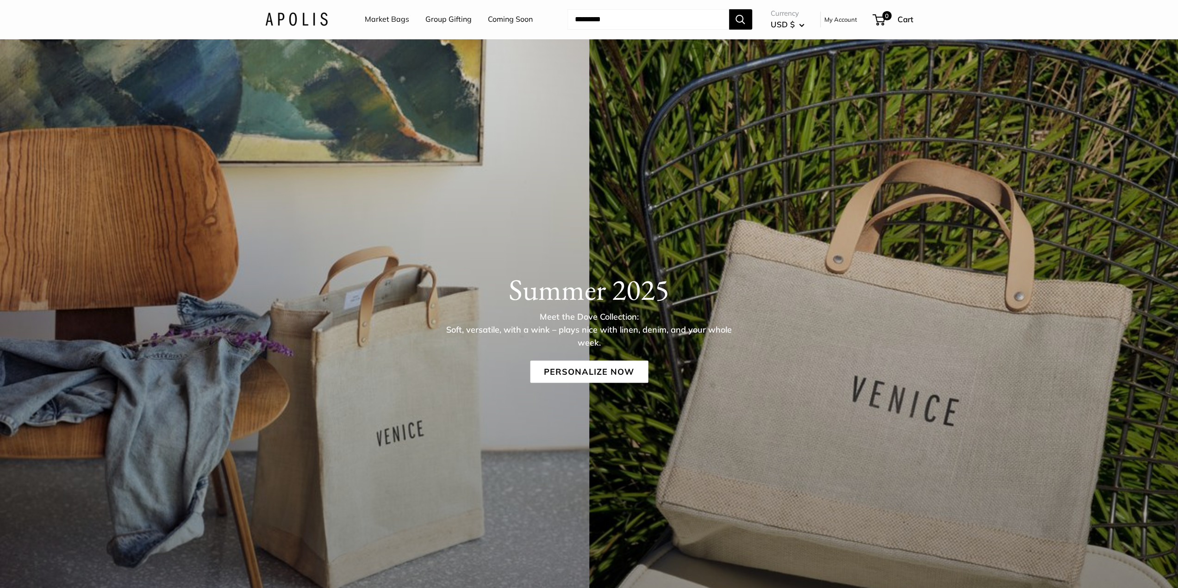
scroll to position [0, 0]
